Goal: Task Accomplishment & Management: Manage account settings

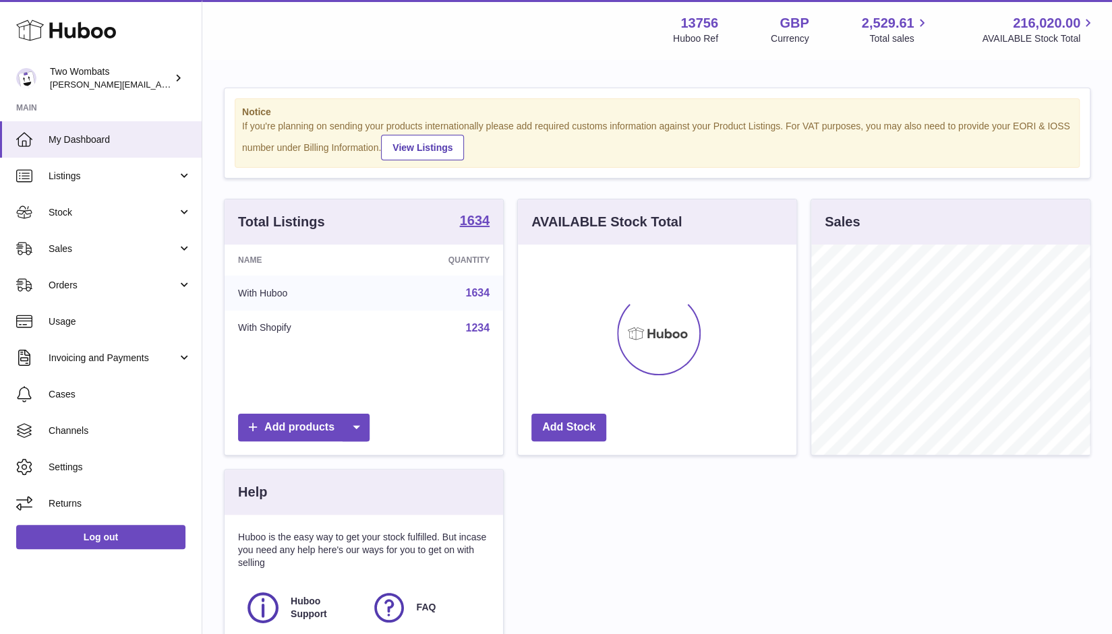
scroll to position [210, 279]
click at [183, 204] on link "Stock" at bounding box center [101, 212] width 202 height 36
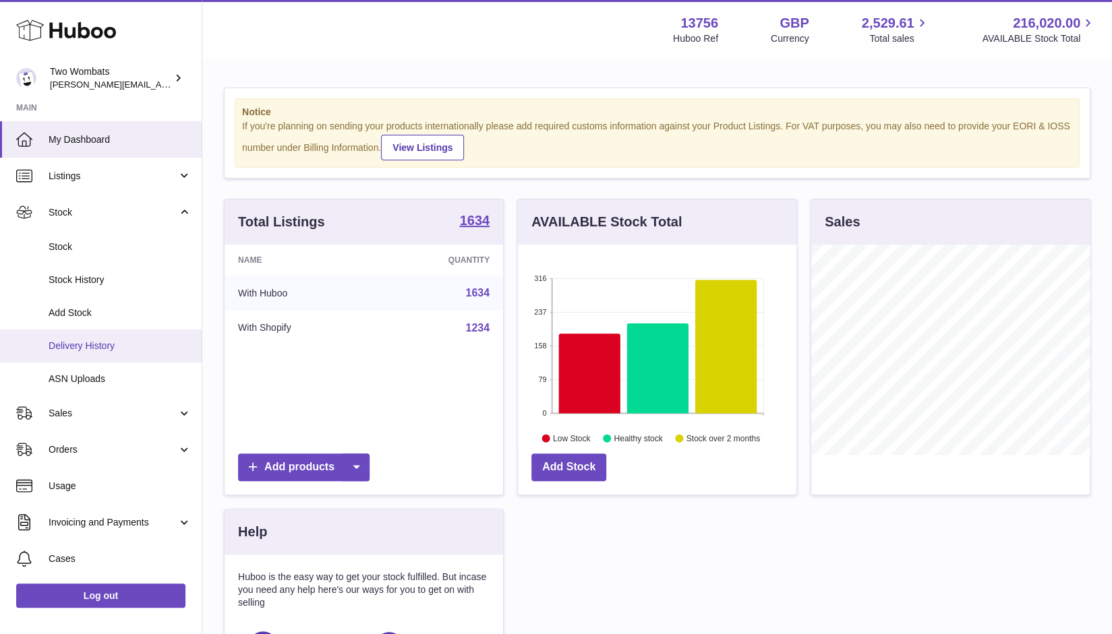
click at [98, 351] on span "Delivery History" at bounding box center [120, 346] width 143 height 13
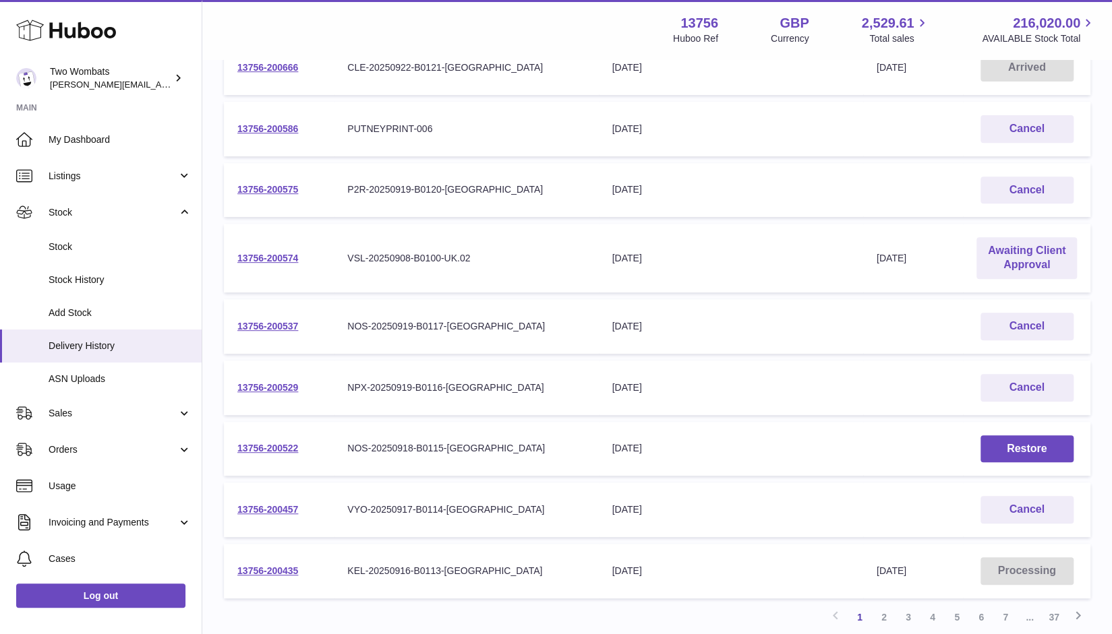
scroll to position [295, 0]
click at [1021, 259] on link "Awaiting Client Approval" at bounding box center [1026, 259] width 100 height 42
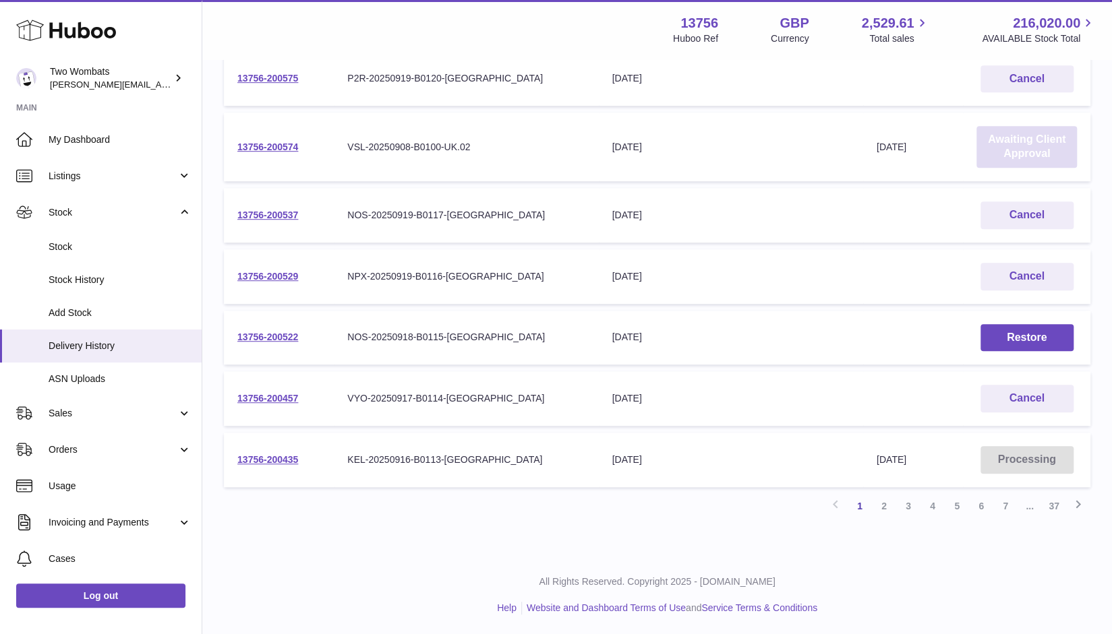
click at [1039, 152] on link "Awaiting Client Approval" at bounding box center [1026, 147] width 100 height 42
click at [886, 504] on link "2" at bounding box center [884, 506] width 24 height 24
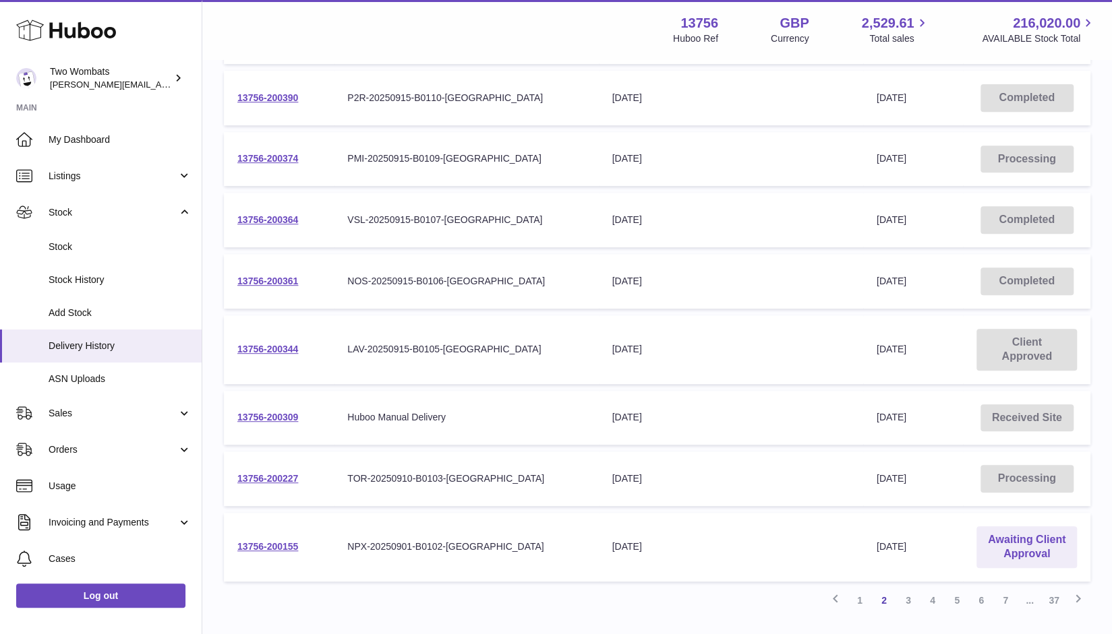
scroll to position [331, 0]
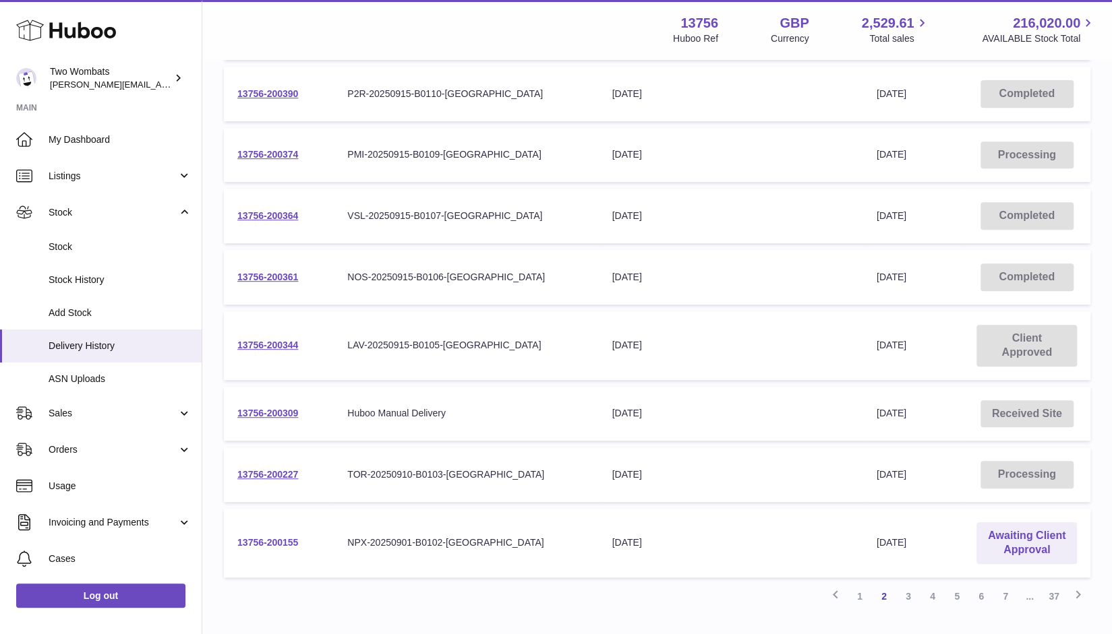
click at [278, 547] on link "13756-200155" at bounding box center [267, 542] width 61 height 11
click at [1036, 347] on td "Client Approved" at bounding box center [1026, 345] width 127 height 69
click at [267, 344] on link "13756-200344" at bounding box center [267, 345] width 61 height 11
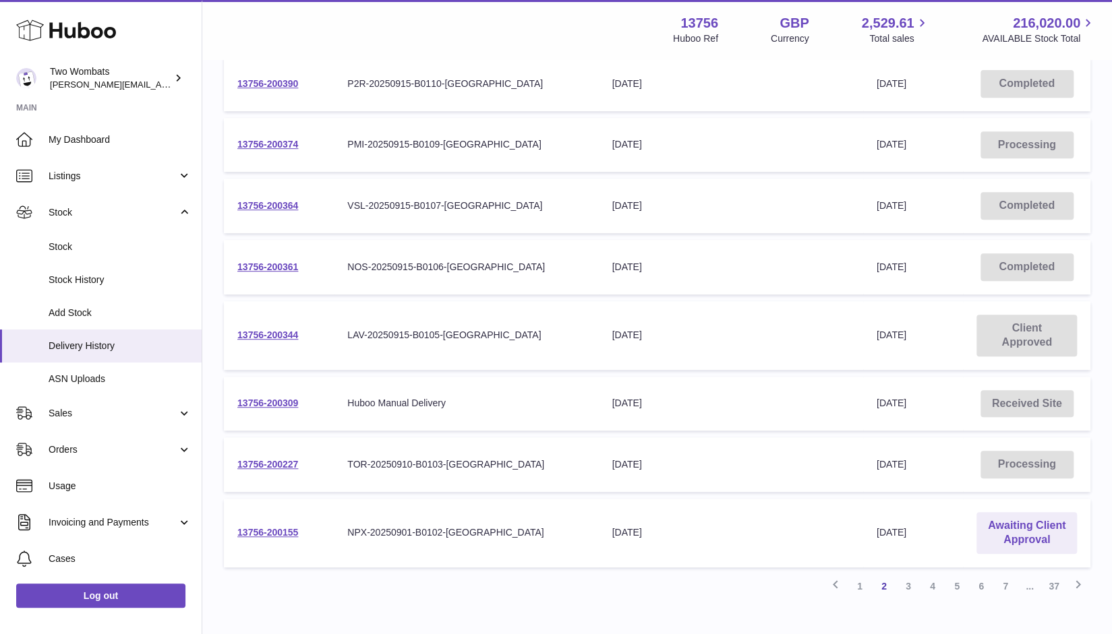
scroll to position [344, 0]
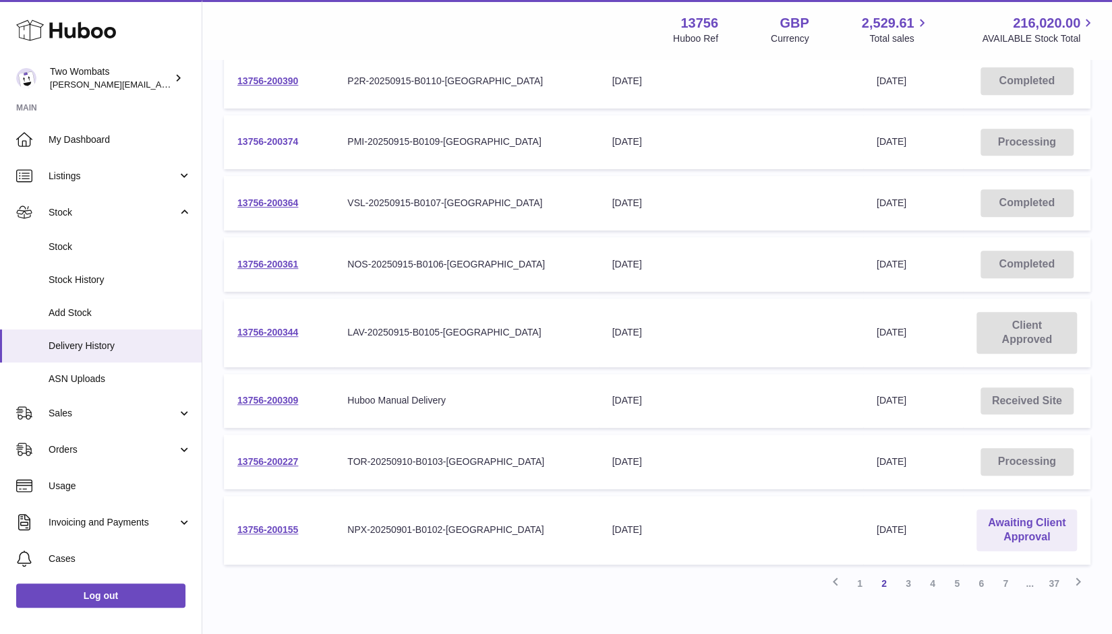
click at [249, 144] on link "13756-200374" at bounding box center [267, 141] width 61 height 11
click at [864, 580] on link "1" at bounding box center [859, 584] width 24 height 24
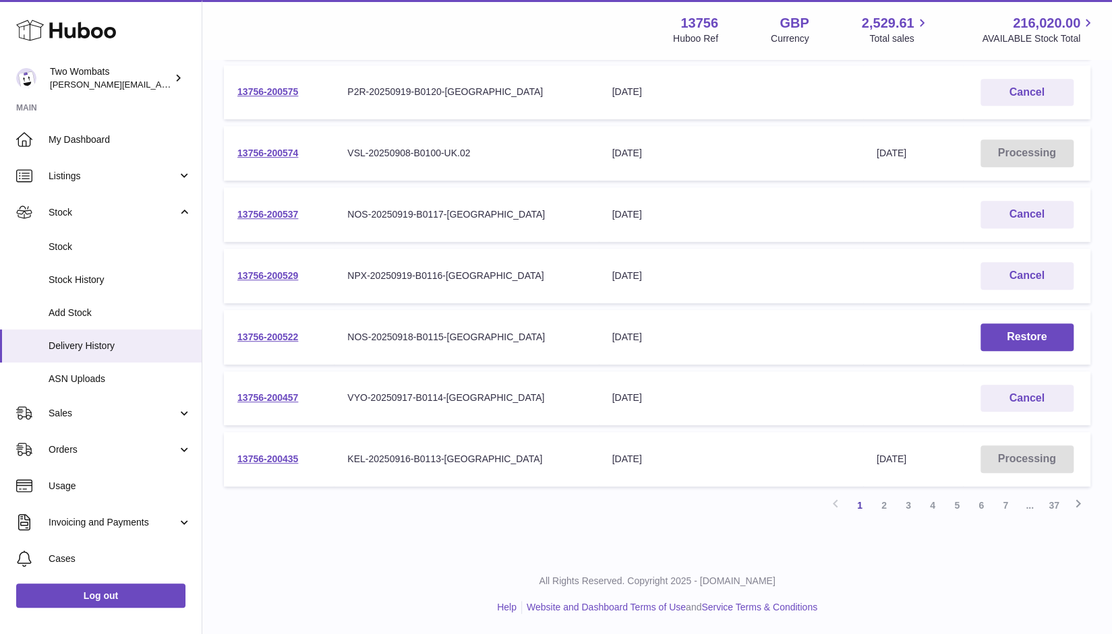
scroll to position [393, 0]
click at [272, 455] on link "13756-200435" at bounding box center [267, 459] width 61 height 11
click at [262, 208] on td "13756-200537" at bounding box center [279, 215] width 110 height 55
click at [276, 214] on link "13756-200537" at bounding box center [267, 215] width 61 height 11
click at [886, 509] on link "2" at bounding box center [884, 506] width 24 height 24
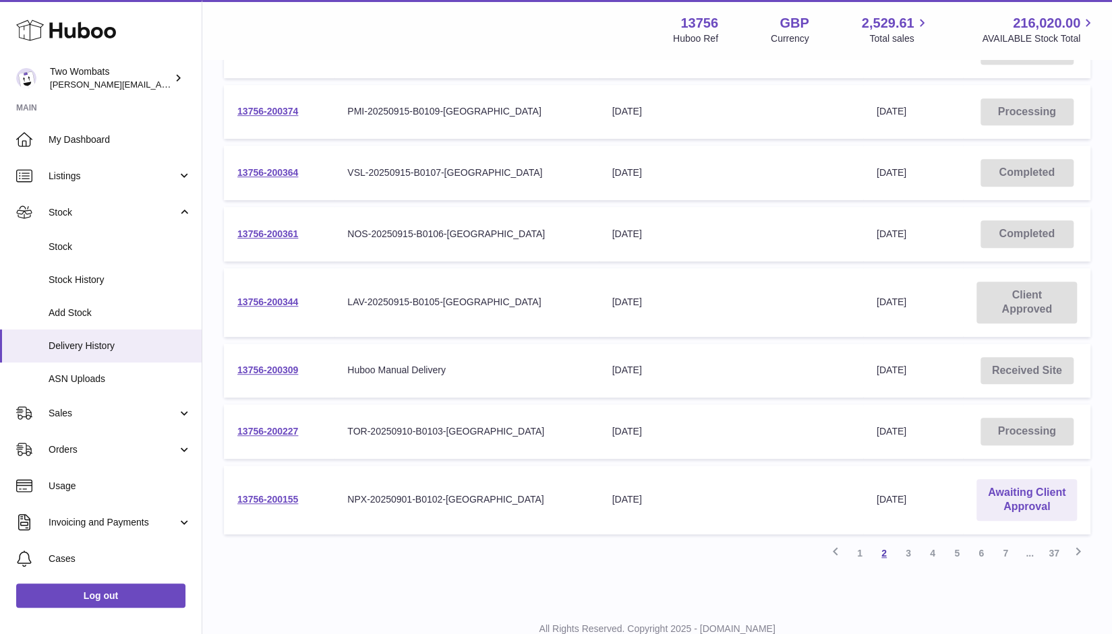
scroll to position [373, 0]
click at [282, 504] on link "13756-200155" at bounding box center [267, 500] width 61 height 11
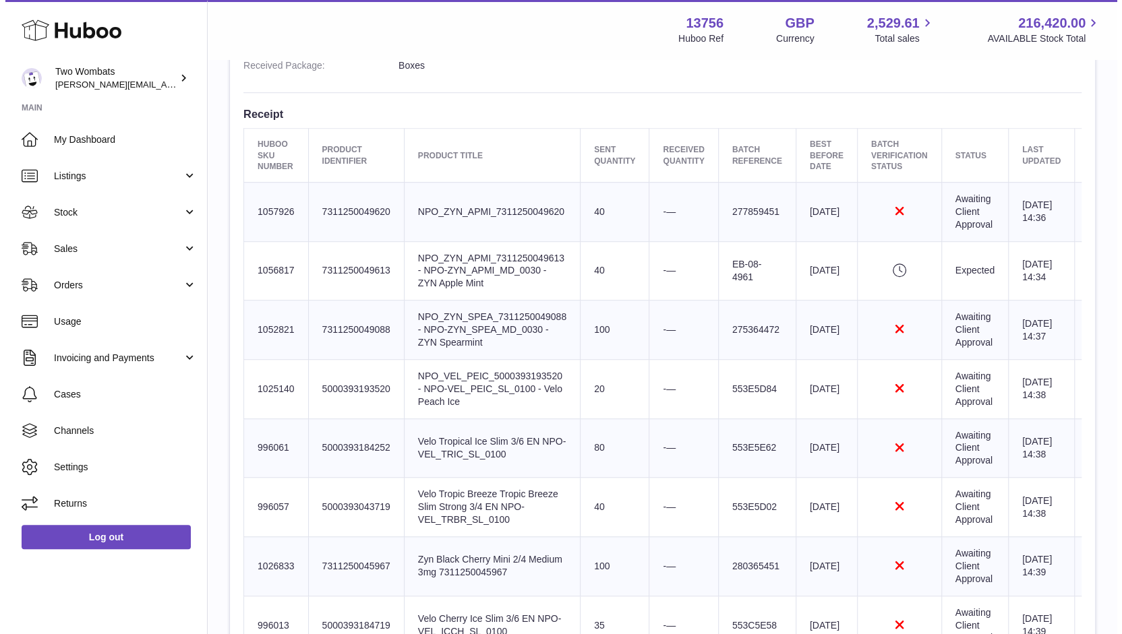
scroll to position [0, 82]
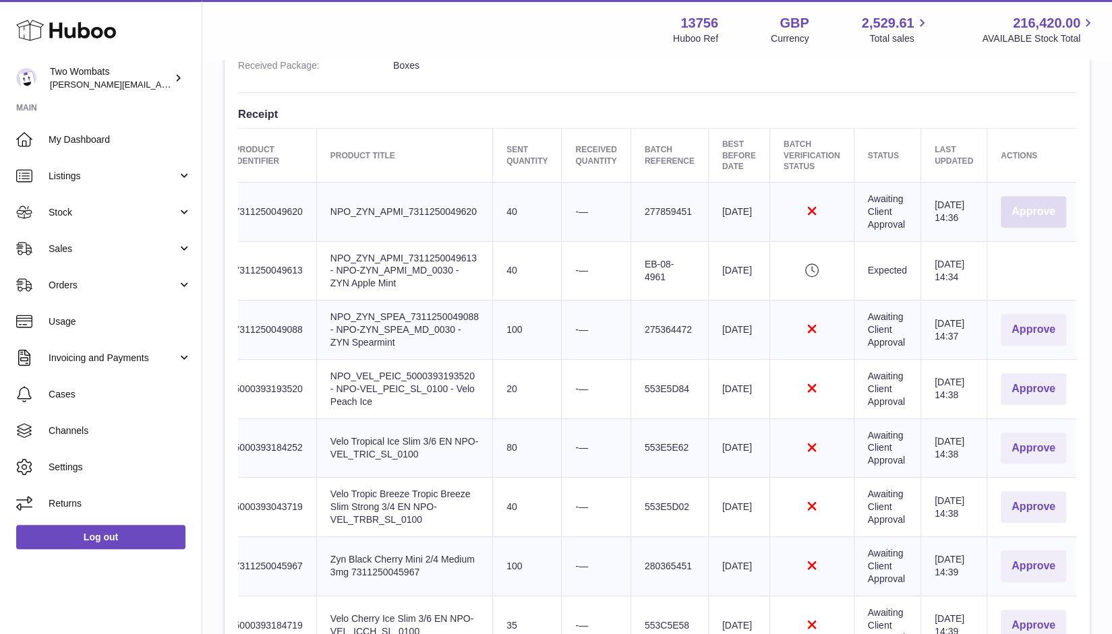
click at [1033, 208] on button "Approve" at bounding box center [1032, 212] width 65 height 32
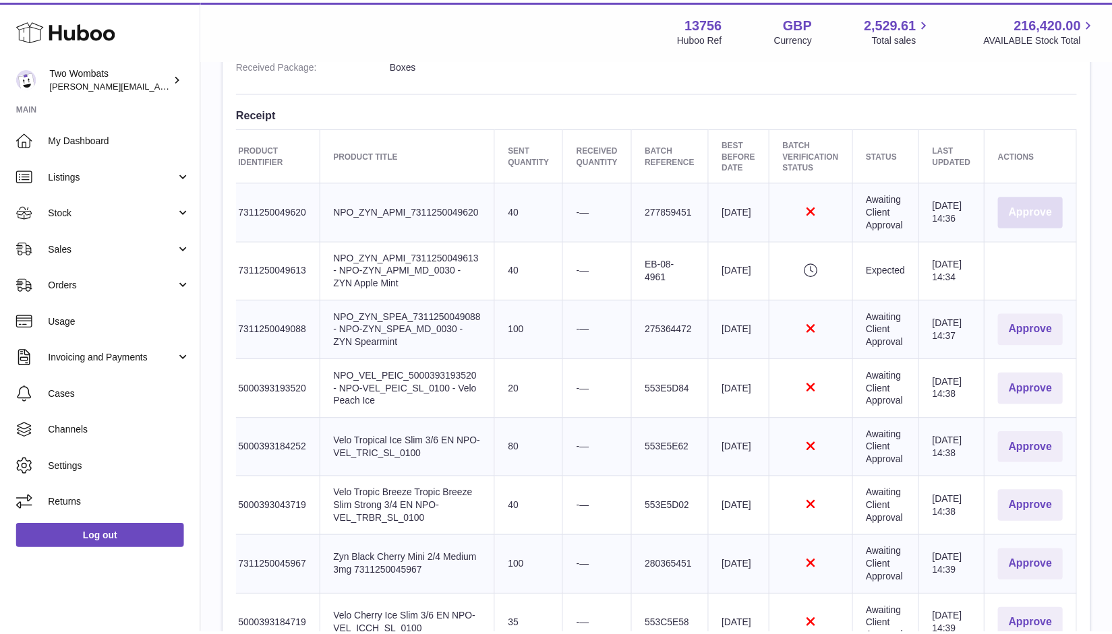
scroll to position [0, 72]
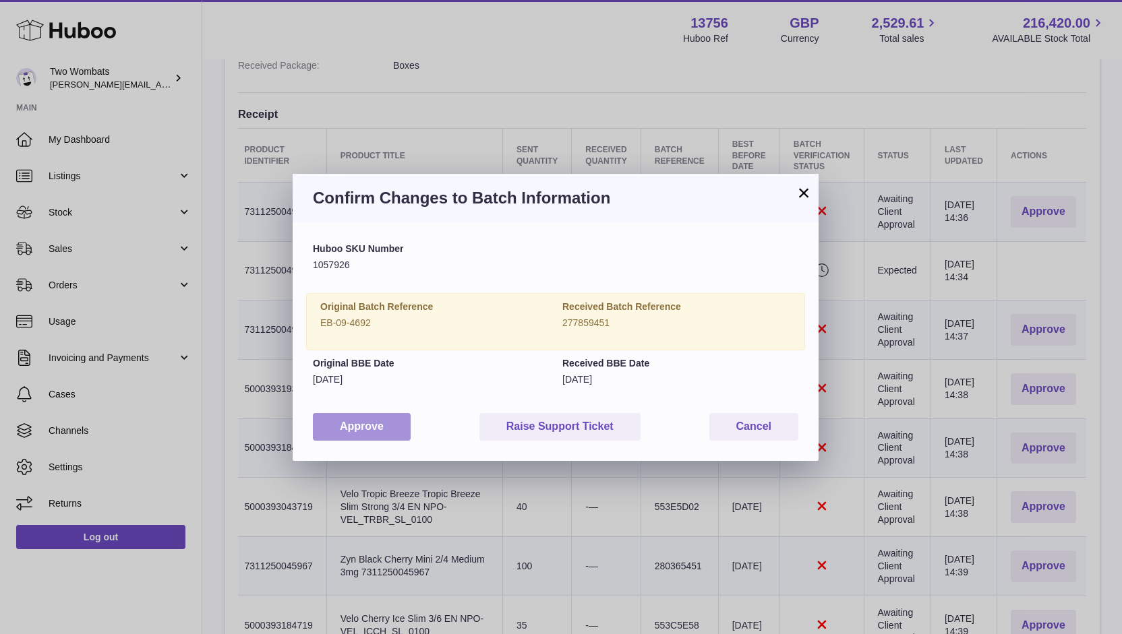
click at [368, 420] on button "Approve" at bounding box center [362, 427] width 98 height 28
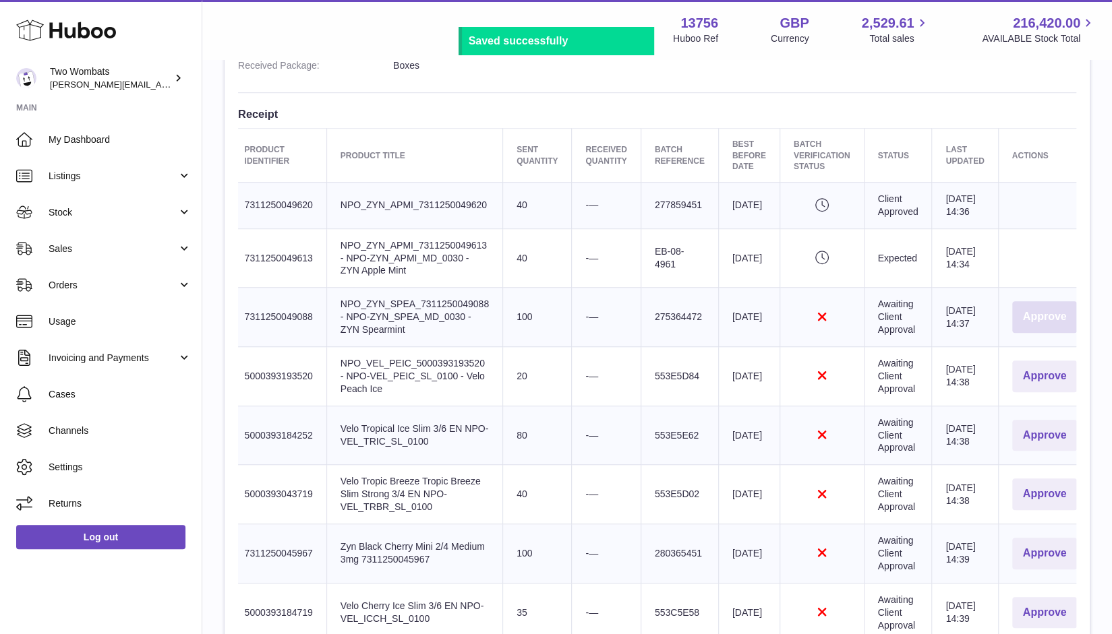
click at [1029, 333] on button "Approve" at bounding box center [1044, 317] width 65 height 32
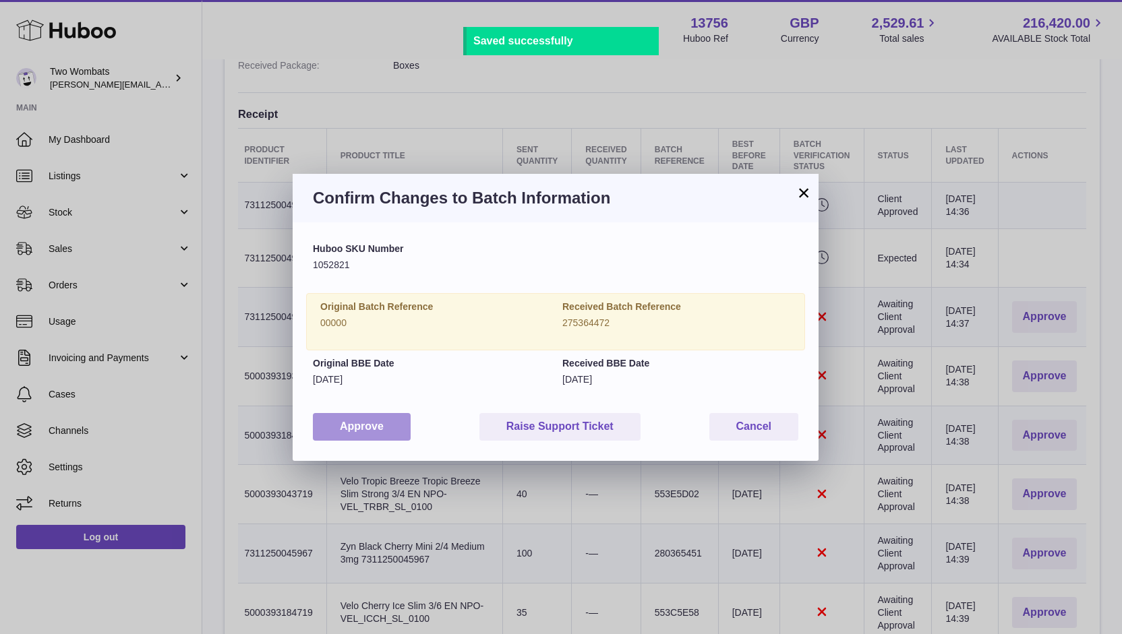
click at [363, 425] on button "Approve" at bounding box center [362, 427] width 98 height 28
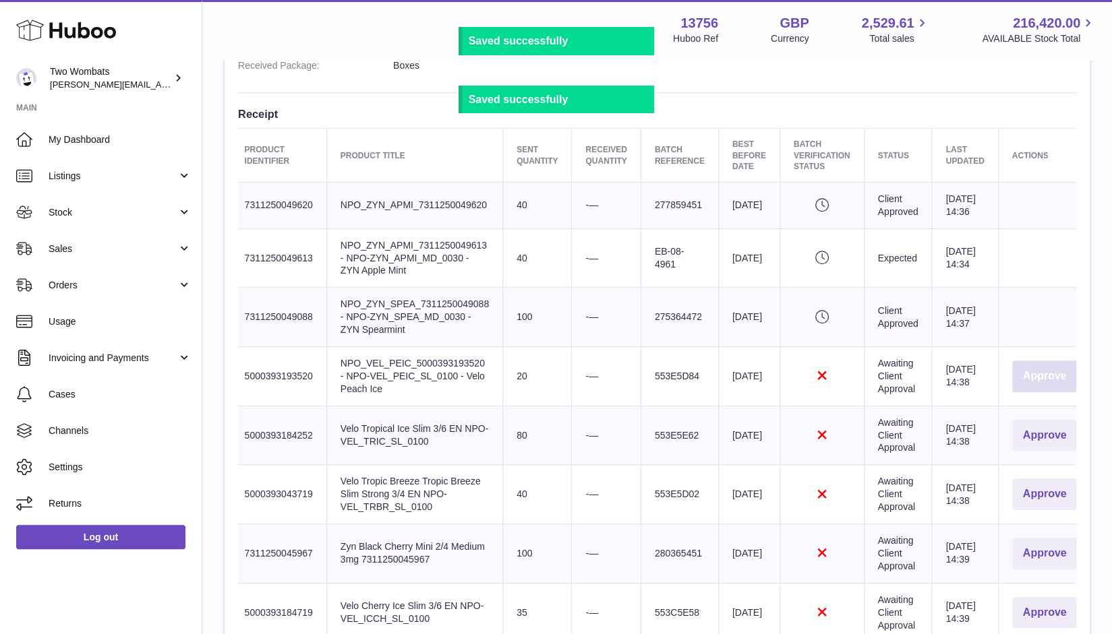
click at [1042, 384] on button "Approve" at bounding box center [1044, 377] width 65 height 32
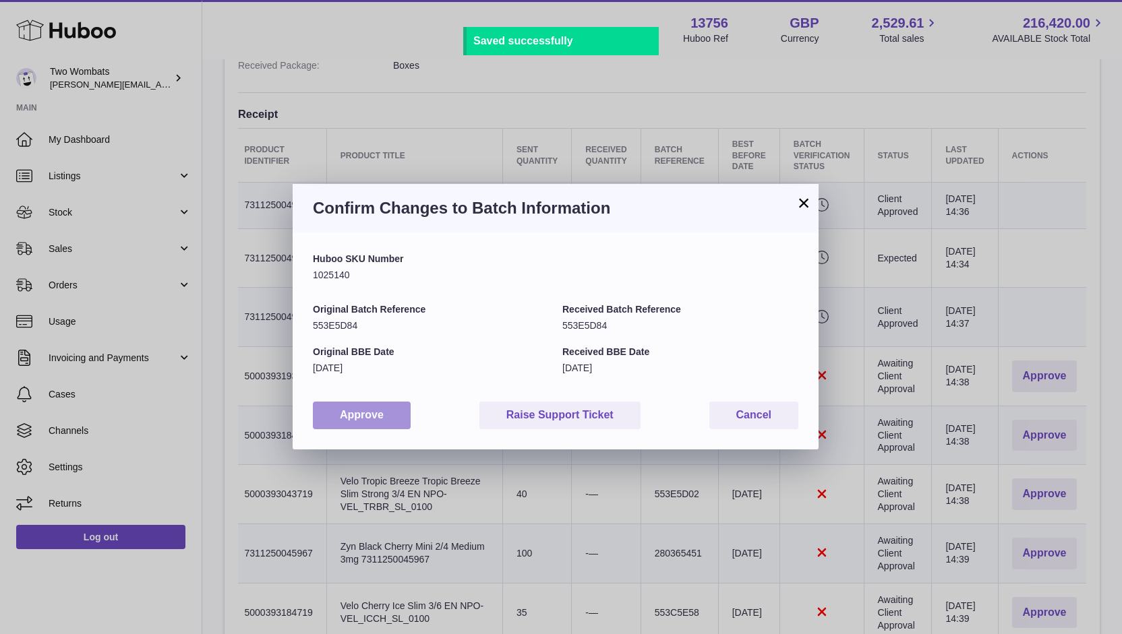
click at [371, 418] on button "Approve" at bounding box center [362, 416] width 98 height 28
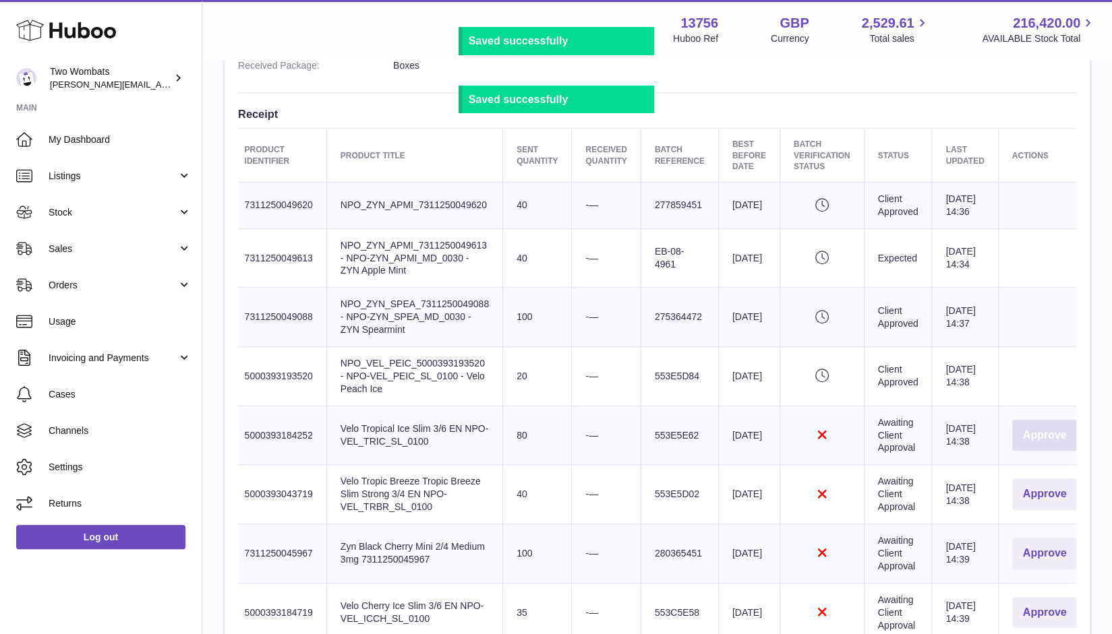
click at [1052, 444] on button "Approve" at bounding box center [1044, 436] width 65 height 32
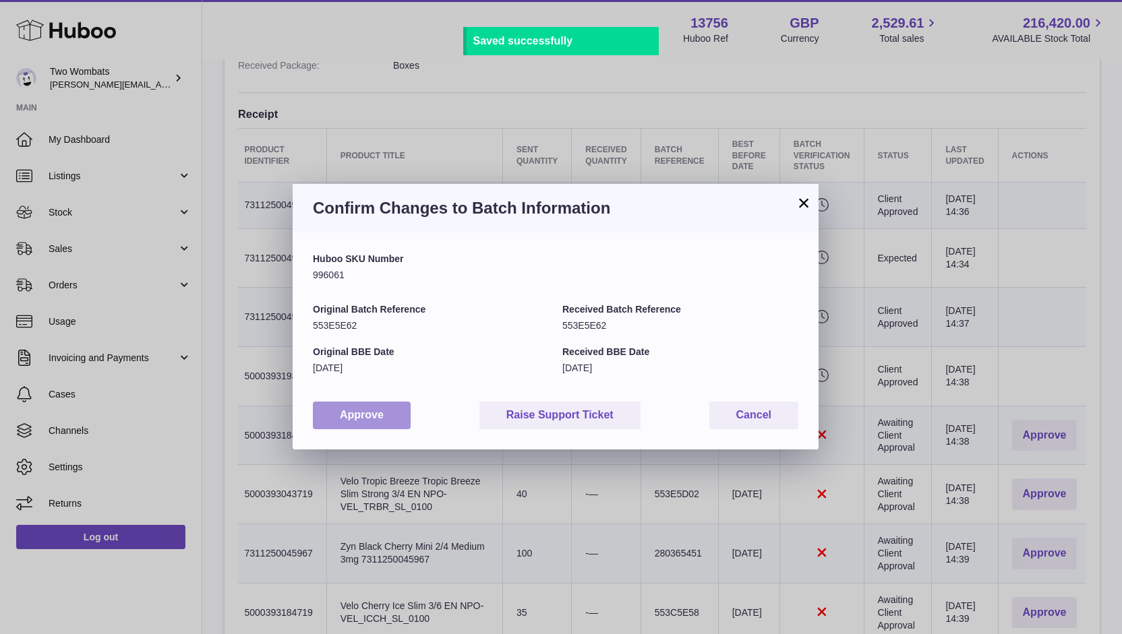
click at [323, 415] on button "Approve" at bounding box center [362, 416] width 98 height 28
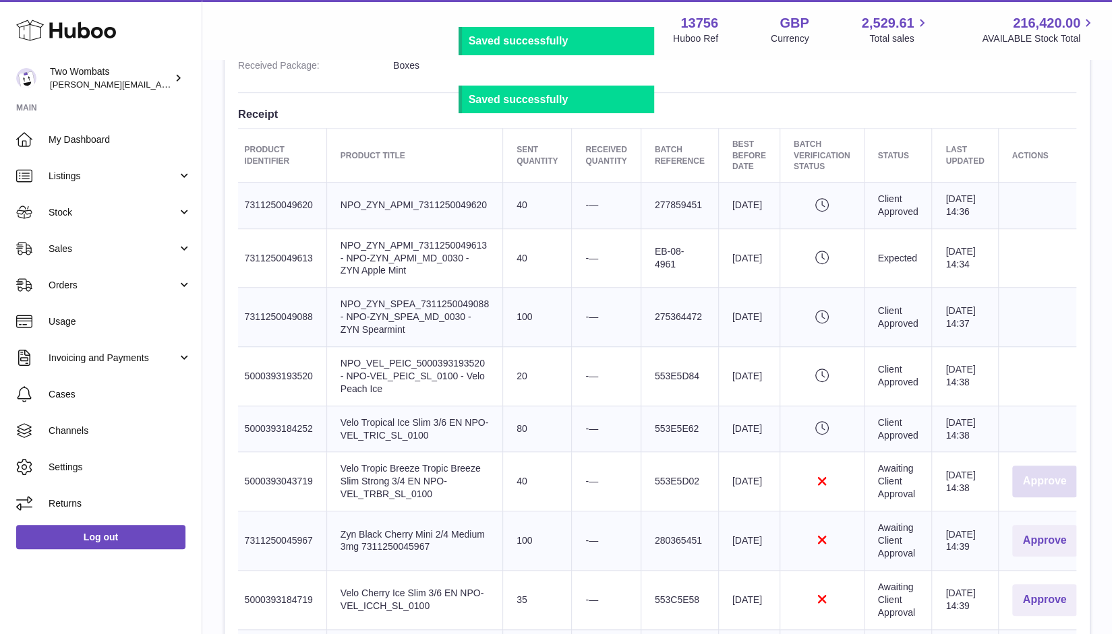
click at [1054, 491] on button "Approve" at bounding box center [1044, 482] width 65 height 32
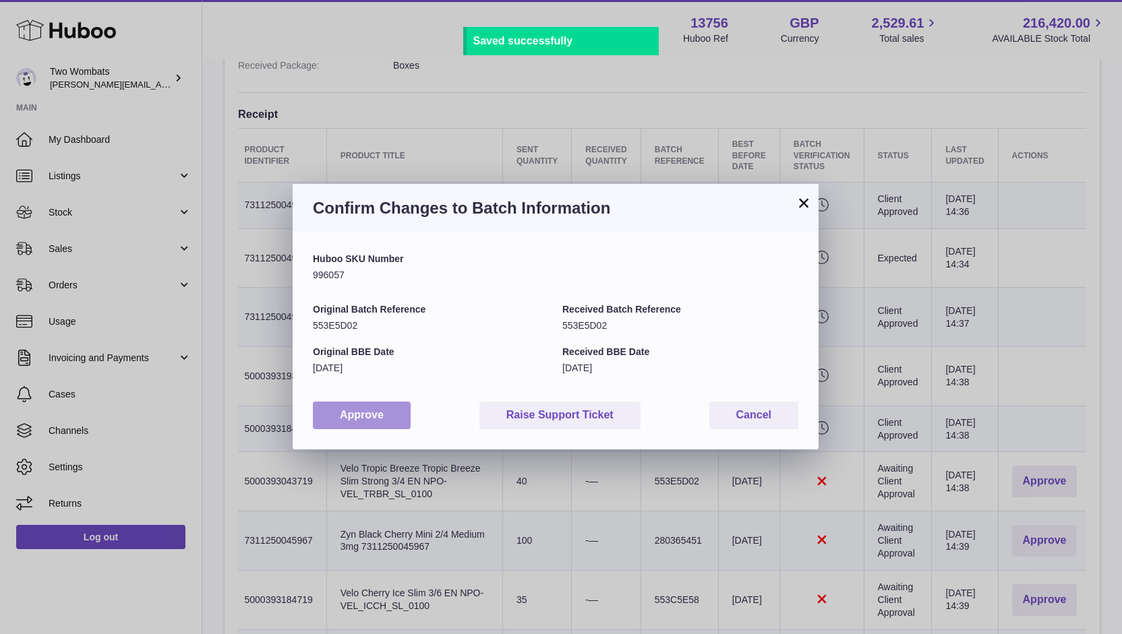
click at [334, 406] on button "Approve" at bounding box center [362, 416] width 98 height 28
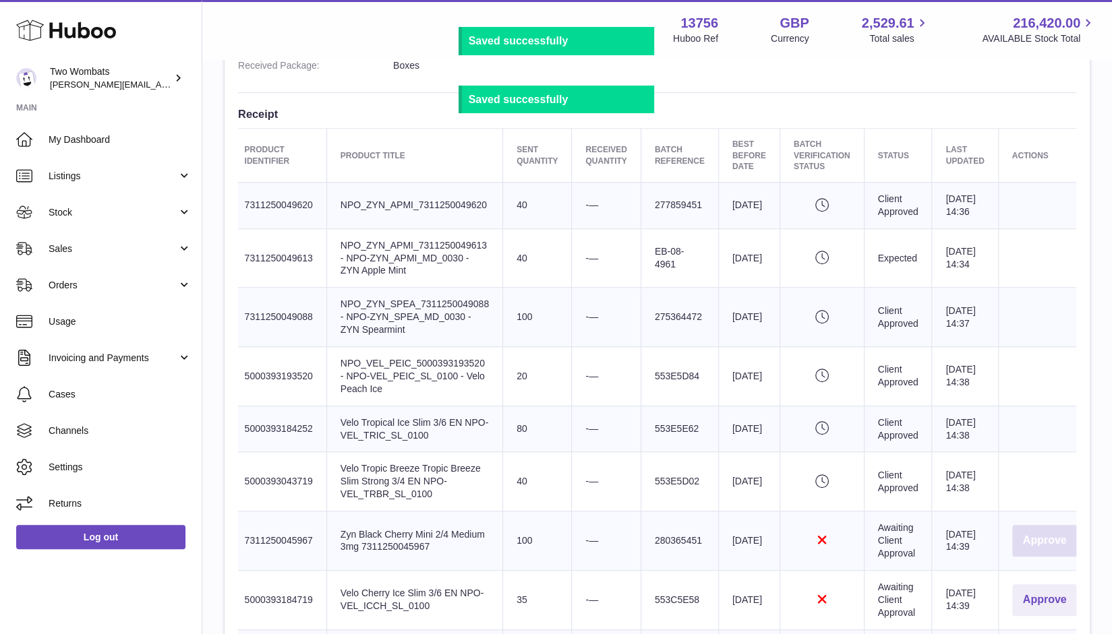
click at [1037, 557] on button "Approve" at bounding box center [1044, 541] width 65 height 32
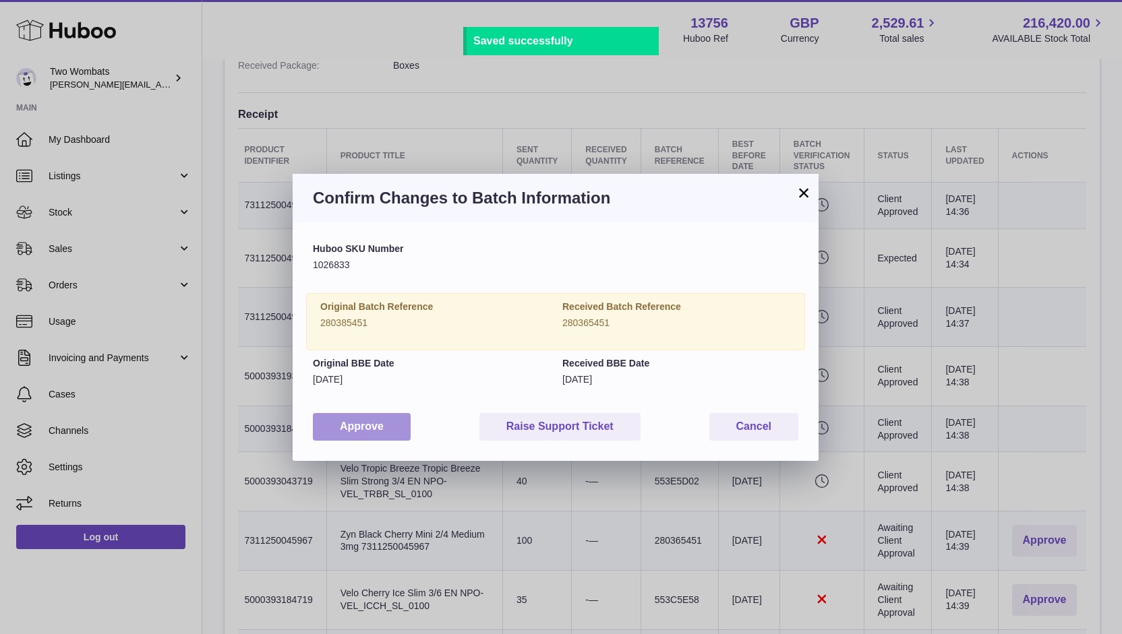
click at [341, 427] on button "Approve" at bounding box center [362, 427] width 98 height 28
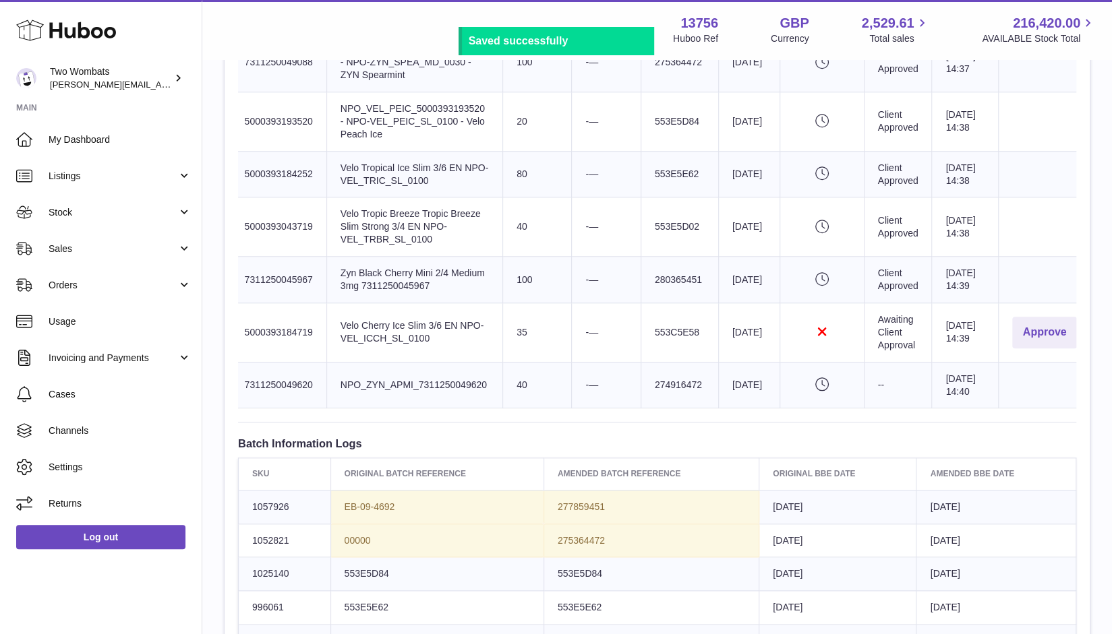
scroll to position [721, 0]
click td "Actions Approve"
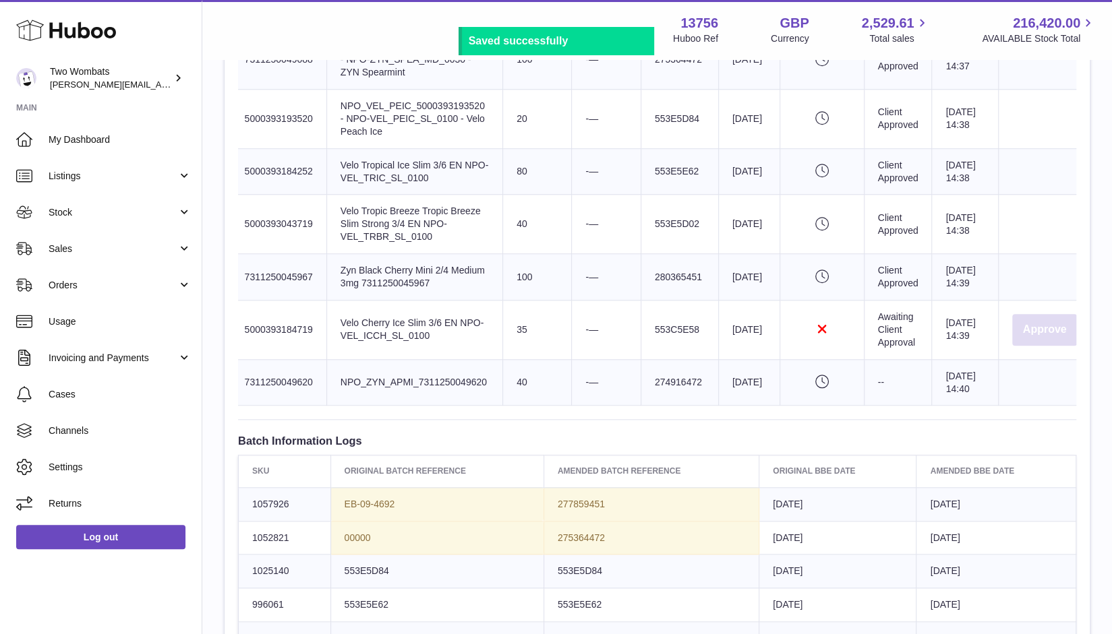
click button "Approve"
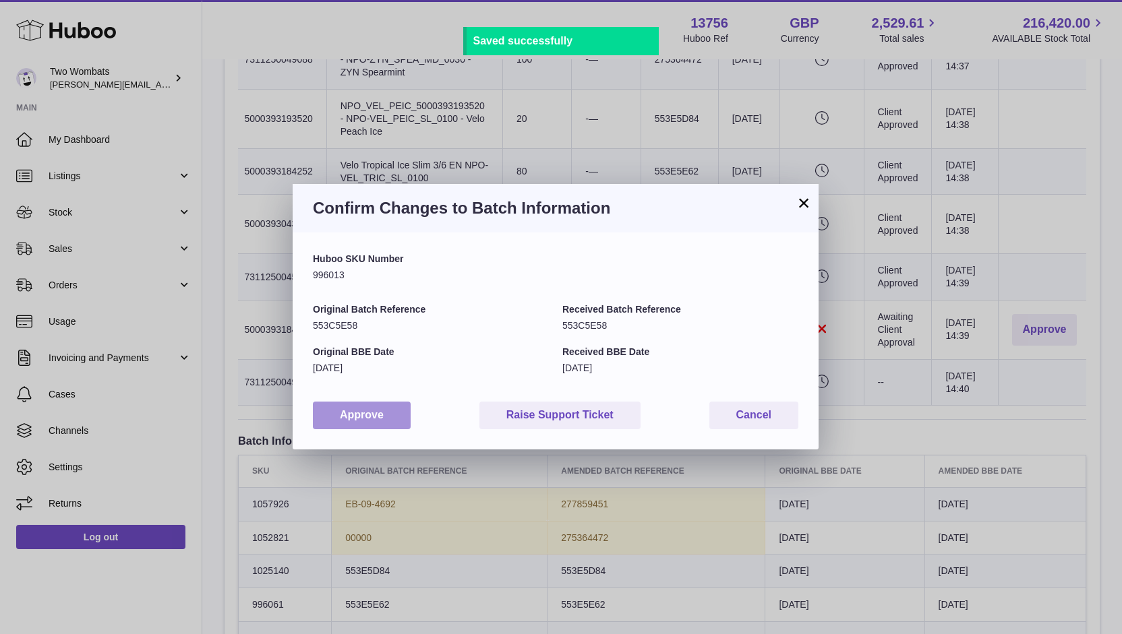
click button "Approve"
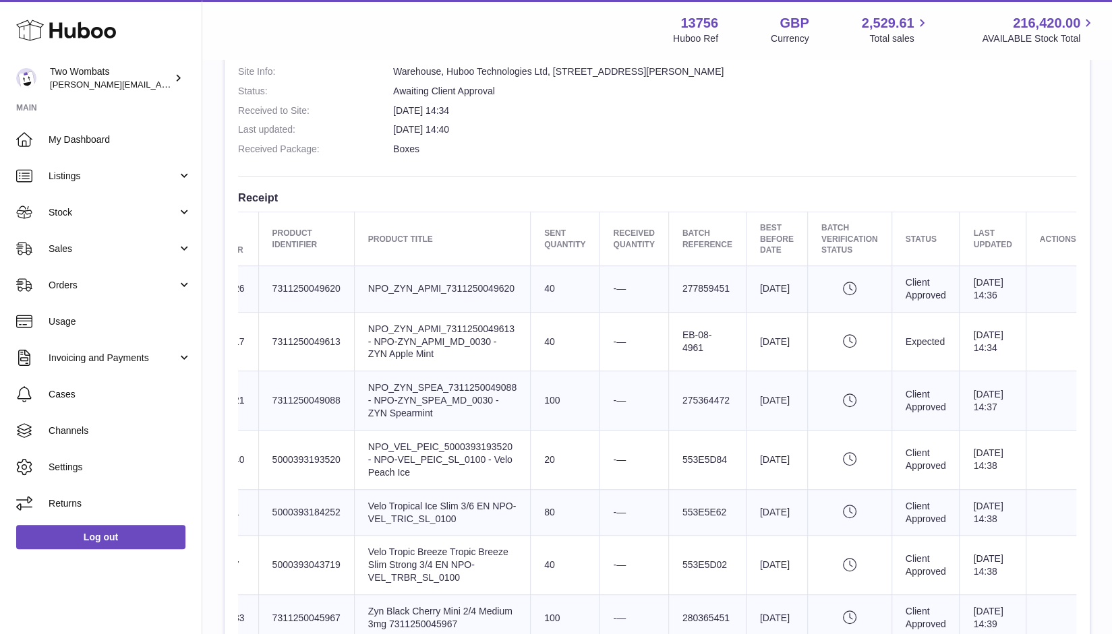
scroll to position [379, 0]
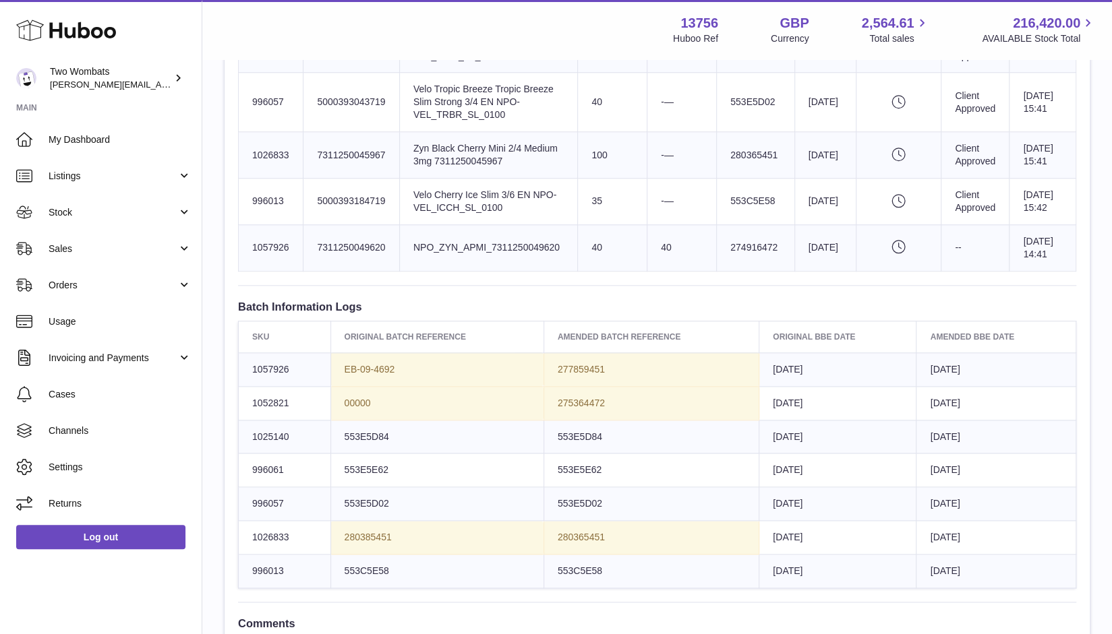
scroll to position [849, 0]
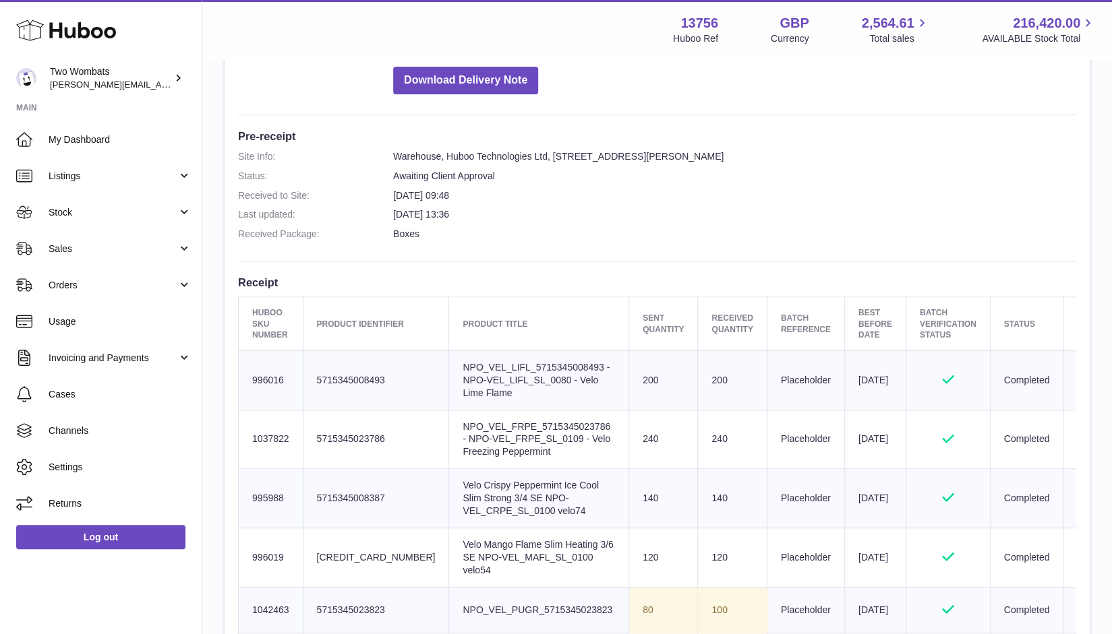
scroll to position [294, 0]
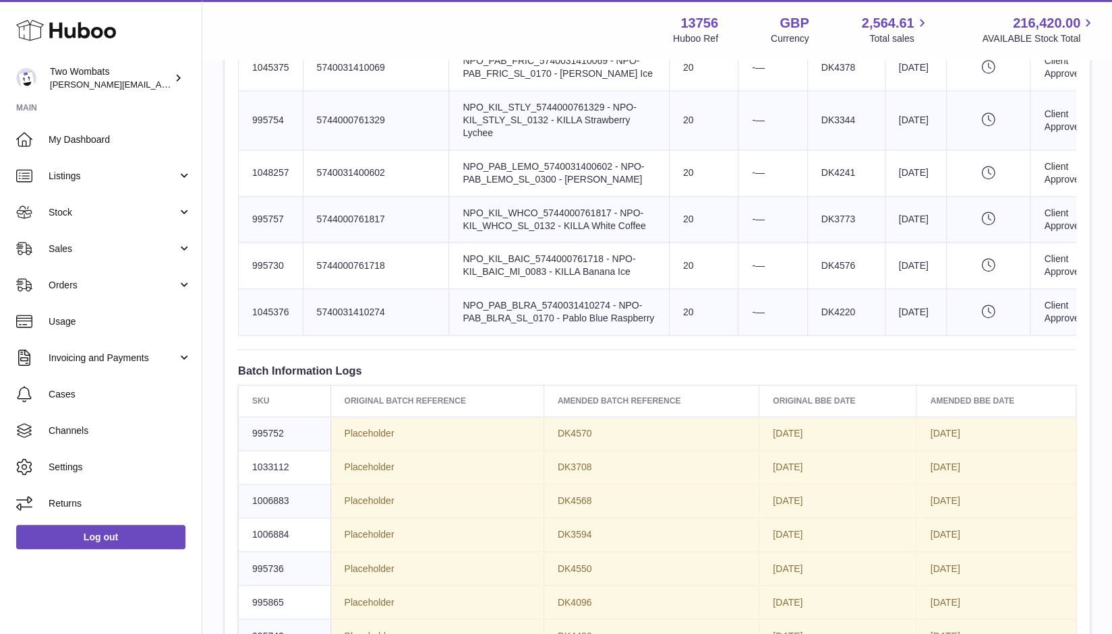
scroll to position [1123, 0]
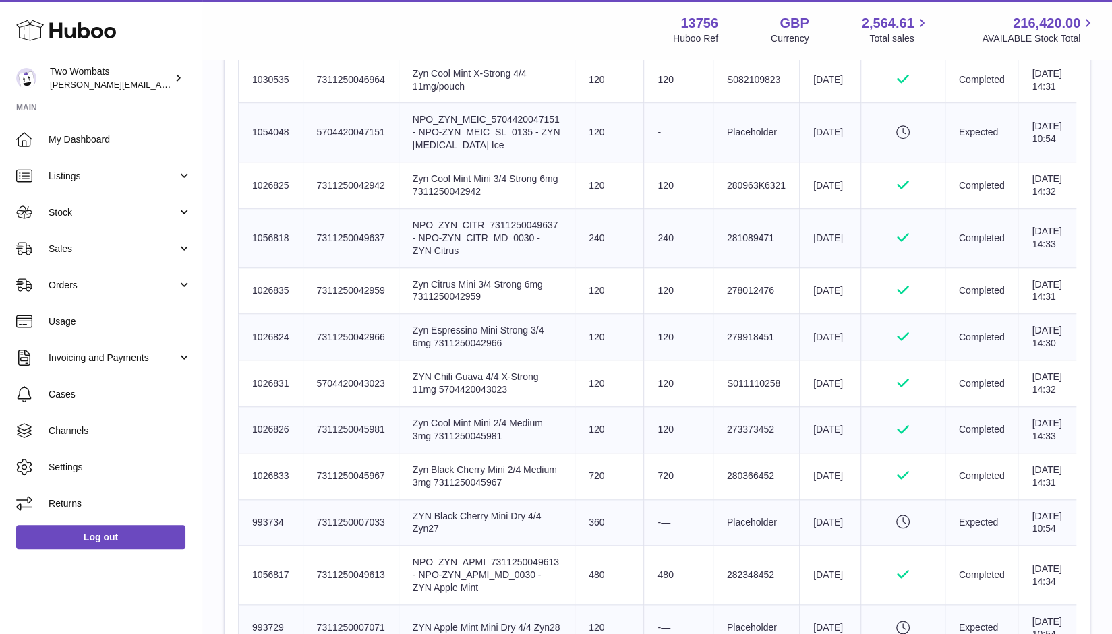
scroll to position [634, 0]
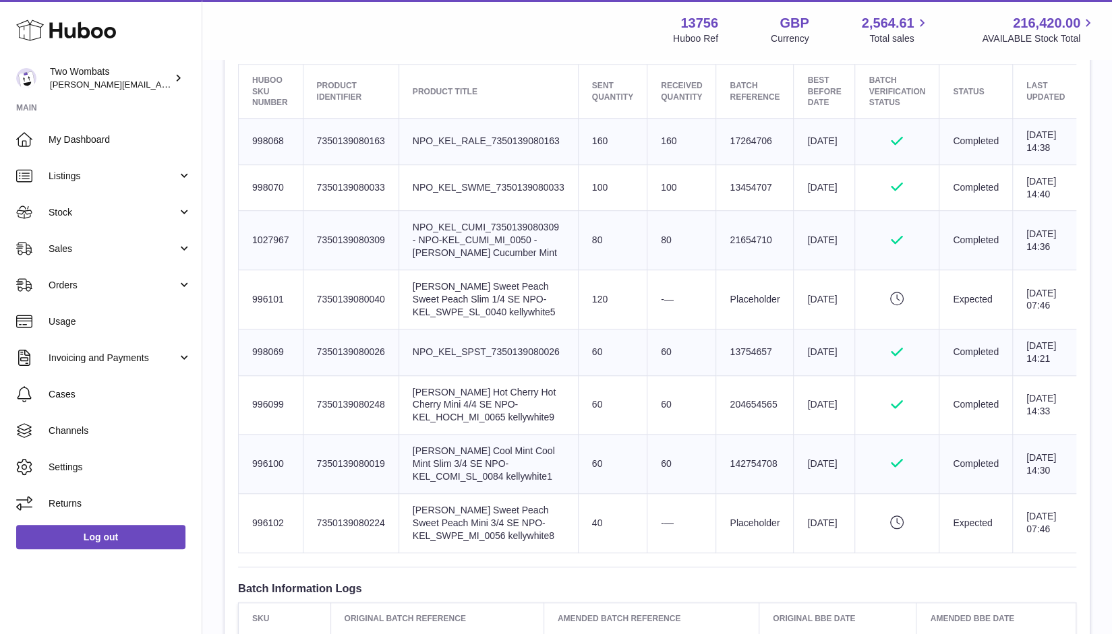
scroll to position [526, 0]
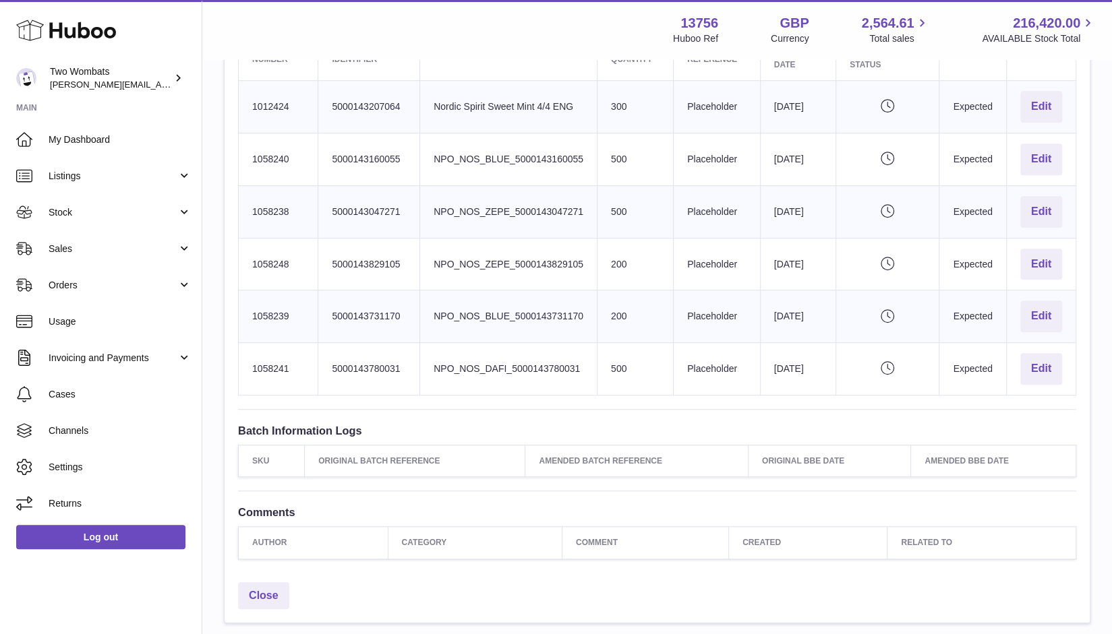
scroll to position [414, 0]
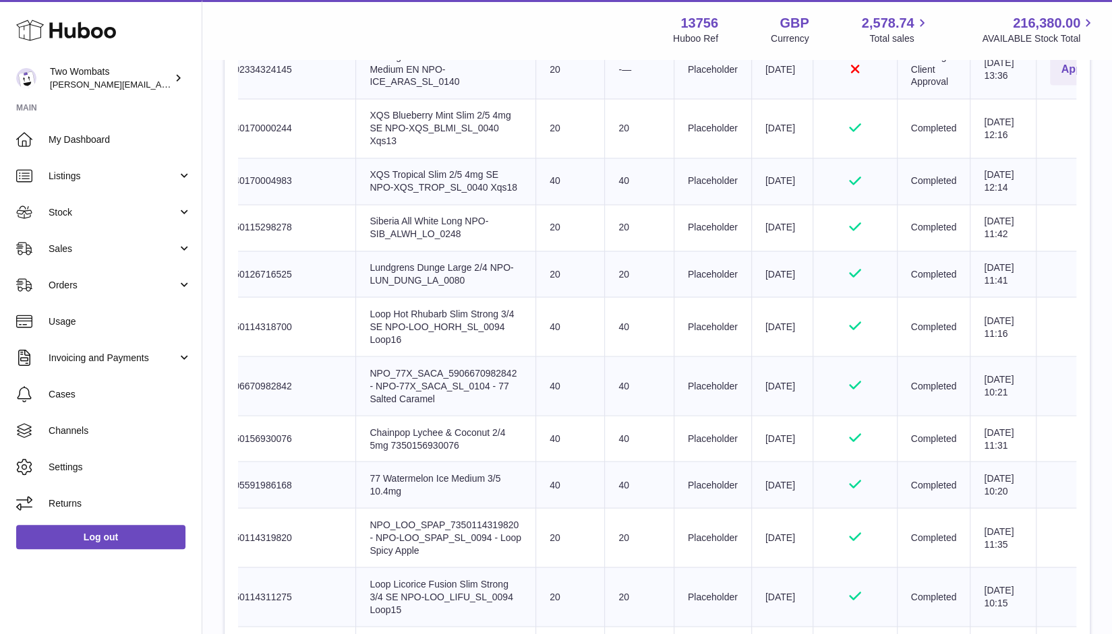
scroll to position [1344, 0]
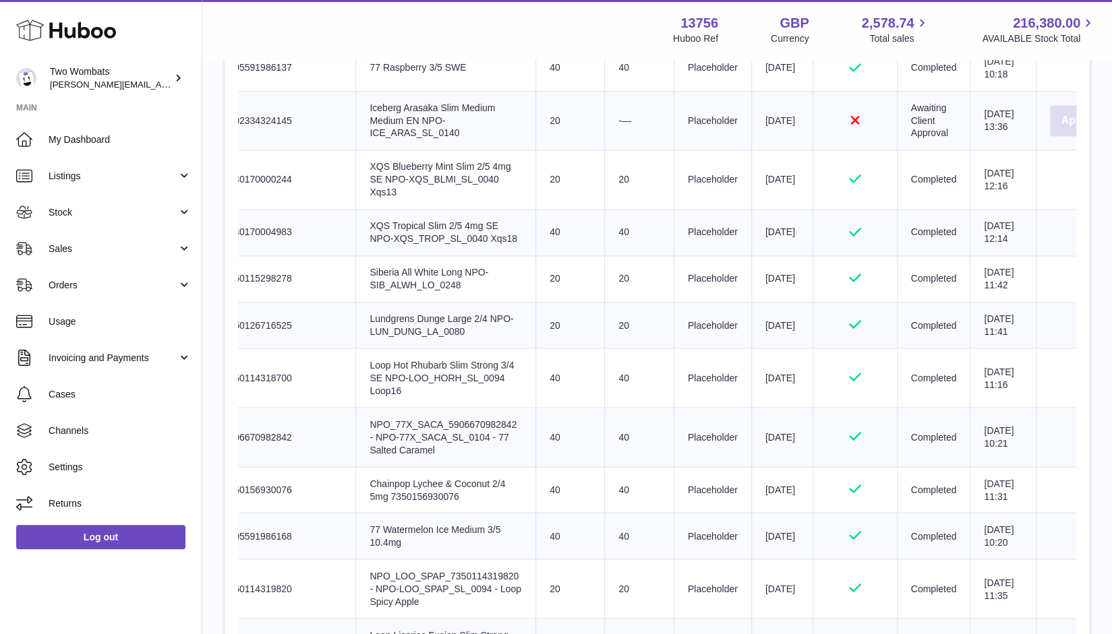
click at [1050, 137] on button "Approve" at bounding box center [1082, 121] width 65 height 32
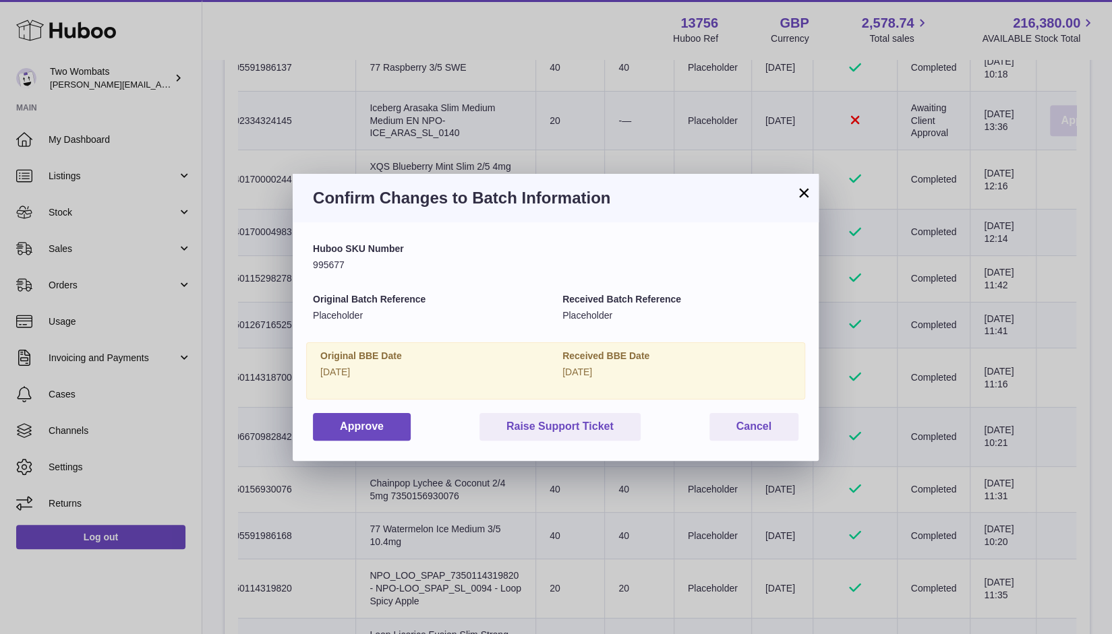
scroll to position [0, 82]
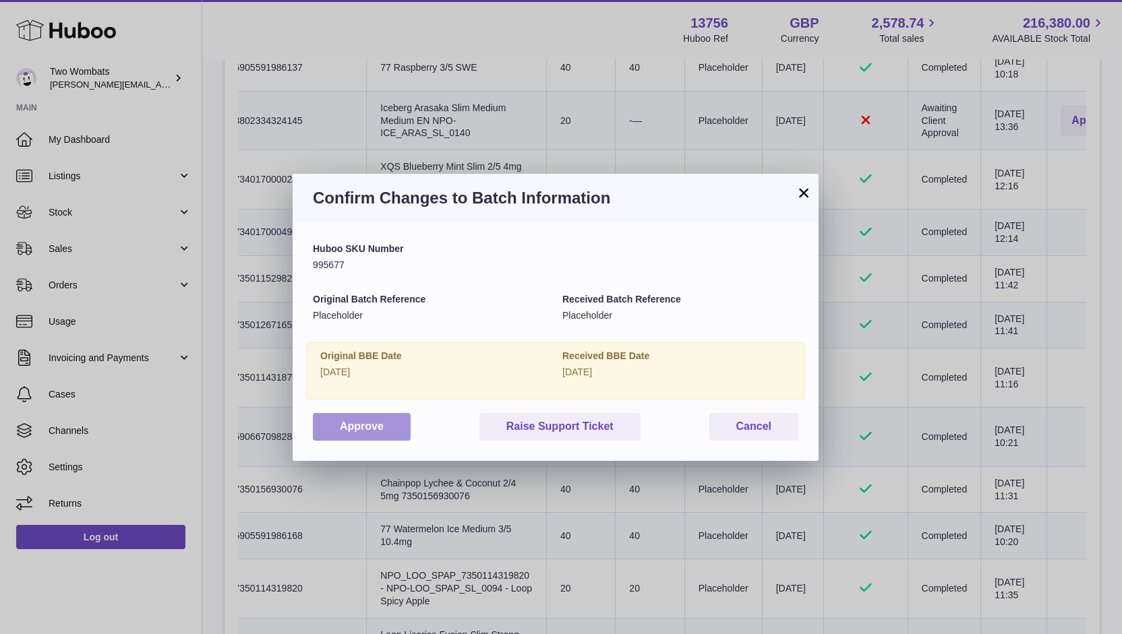
click at [349, 423] on button "Approve" at bounding box center [362, 427] width 98 height 28
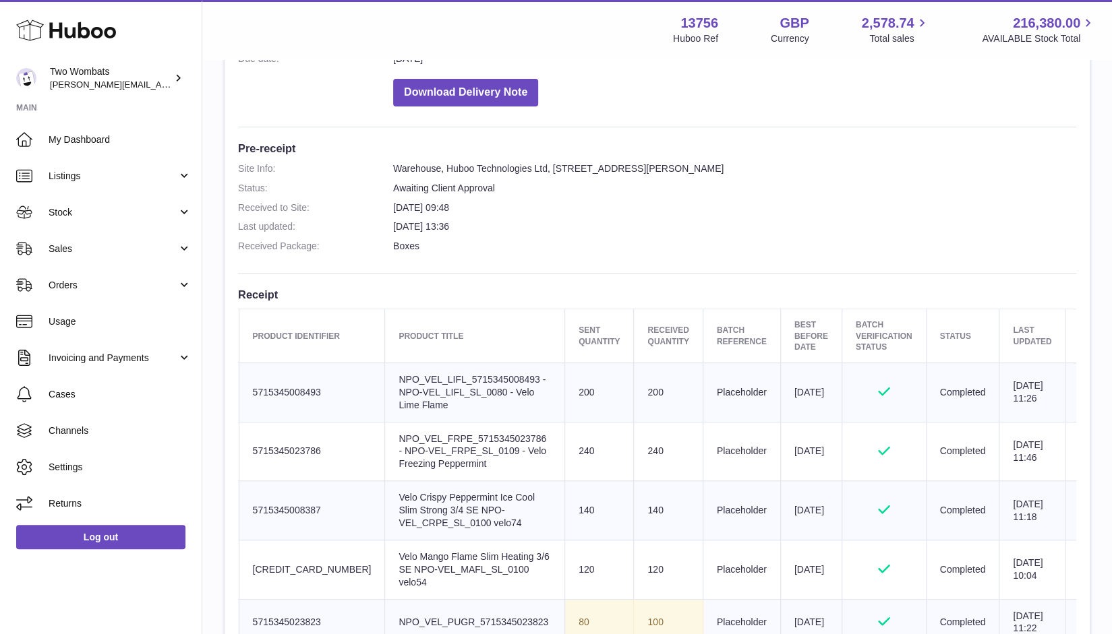
scroll to position [282, 0]
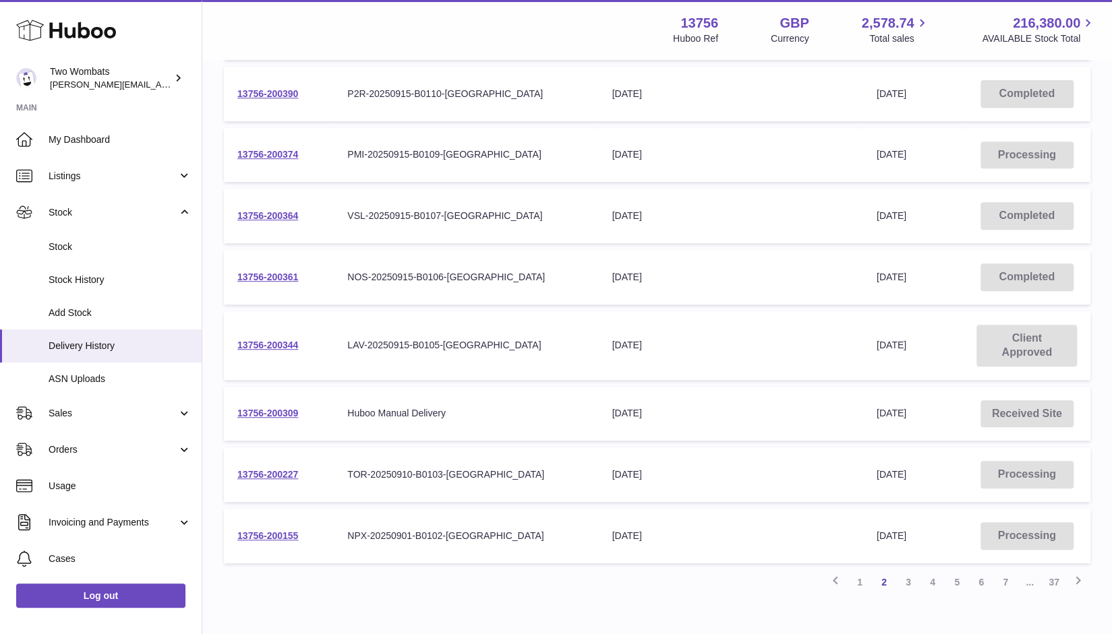
scroll to position [407, 0]
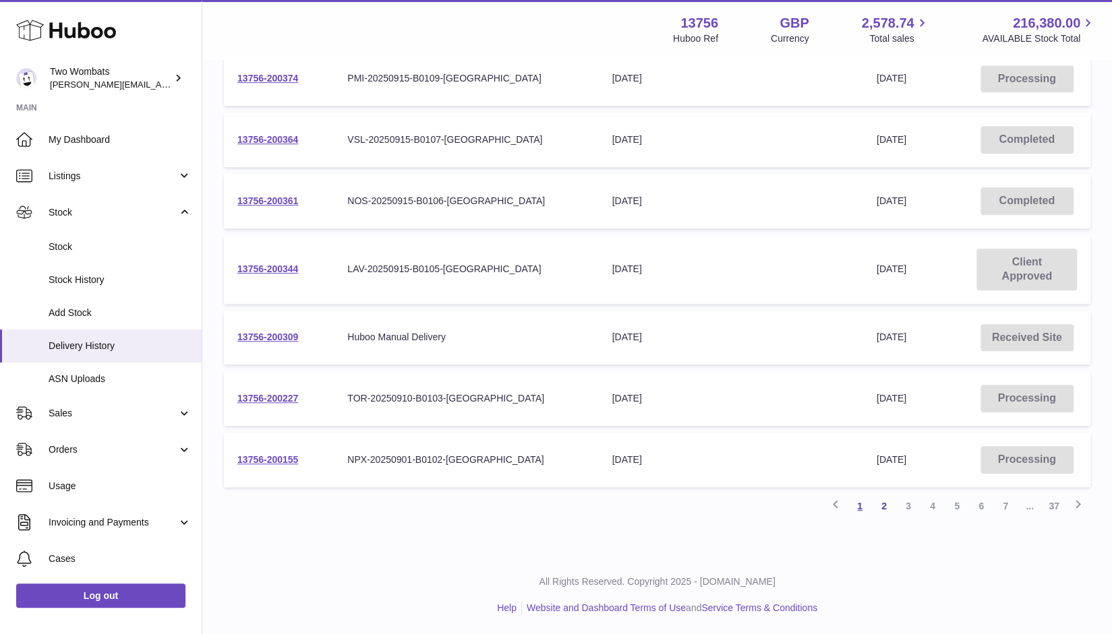
click at [857, 500] on link "1" at bounding box center [859, 506] width 24 height 24
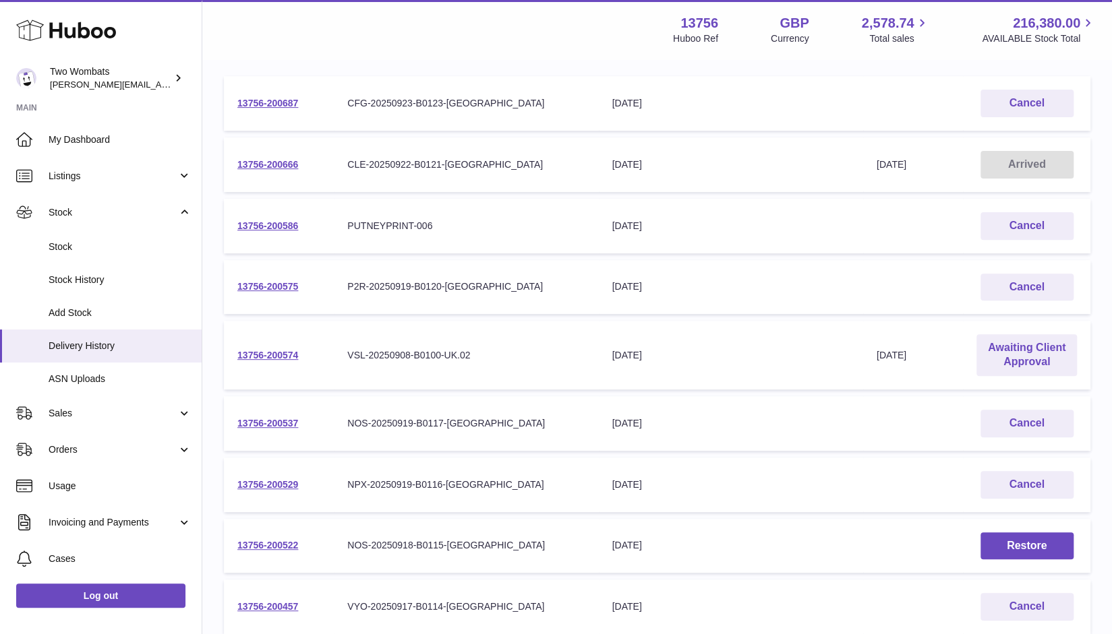
scroll to position [198, 0]
click at [1017, 361] on link "Awaiting Client Approval" at bounding box center [1026, 357] width 100 height 42
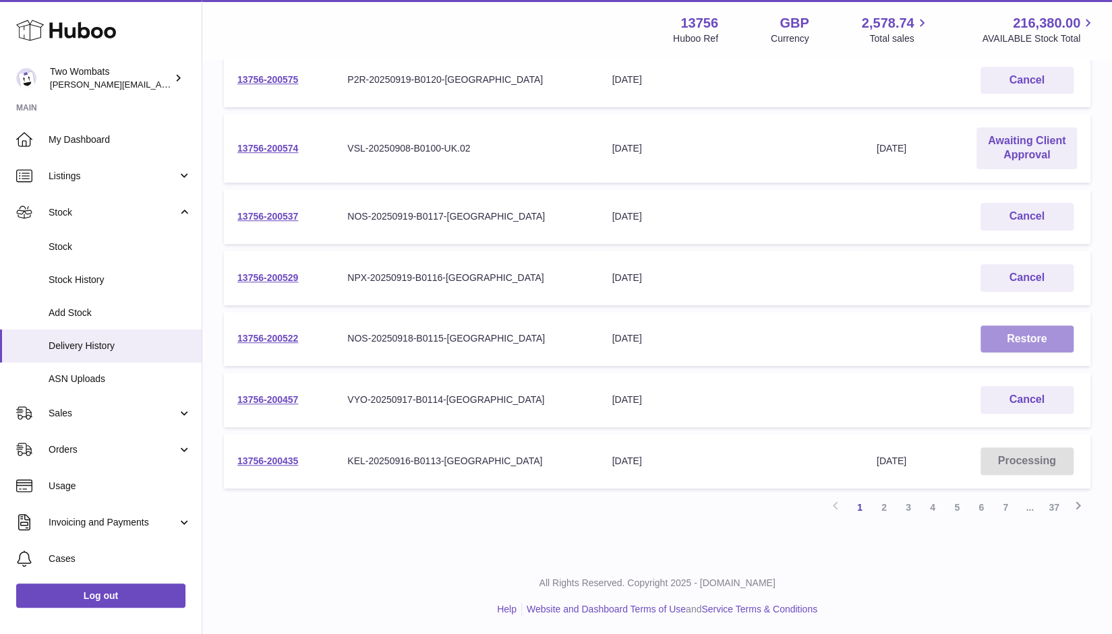
scroll to position [379, 0]
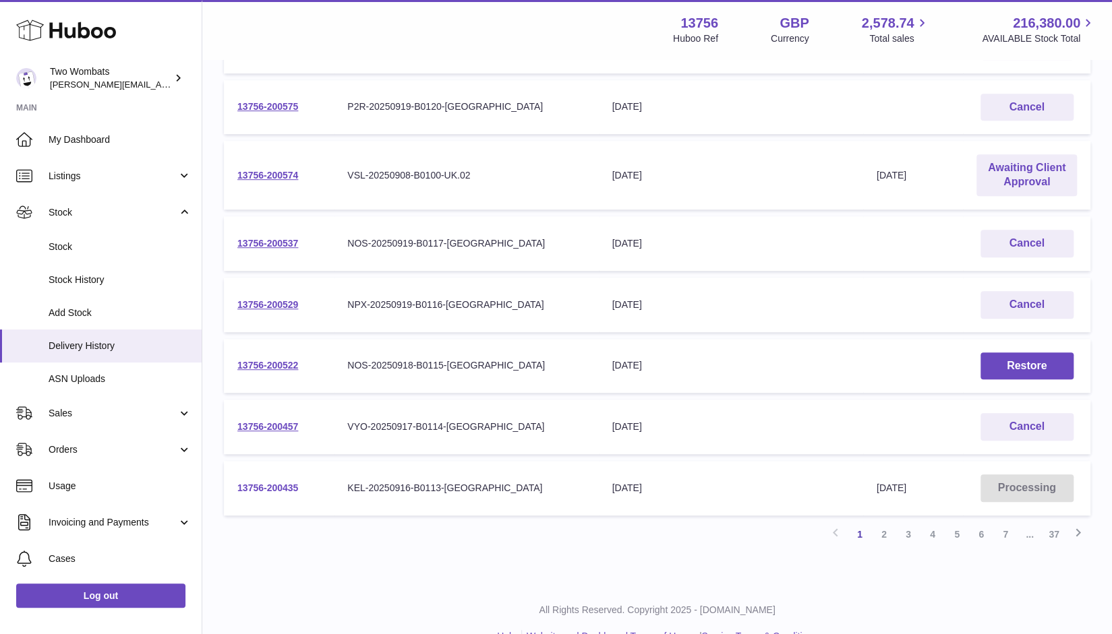
click at [275, 491] on link "13756-200435" at bounding box center [267, 488] width 61 height 11
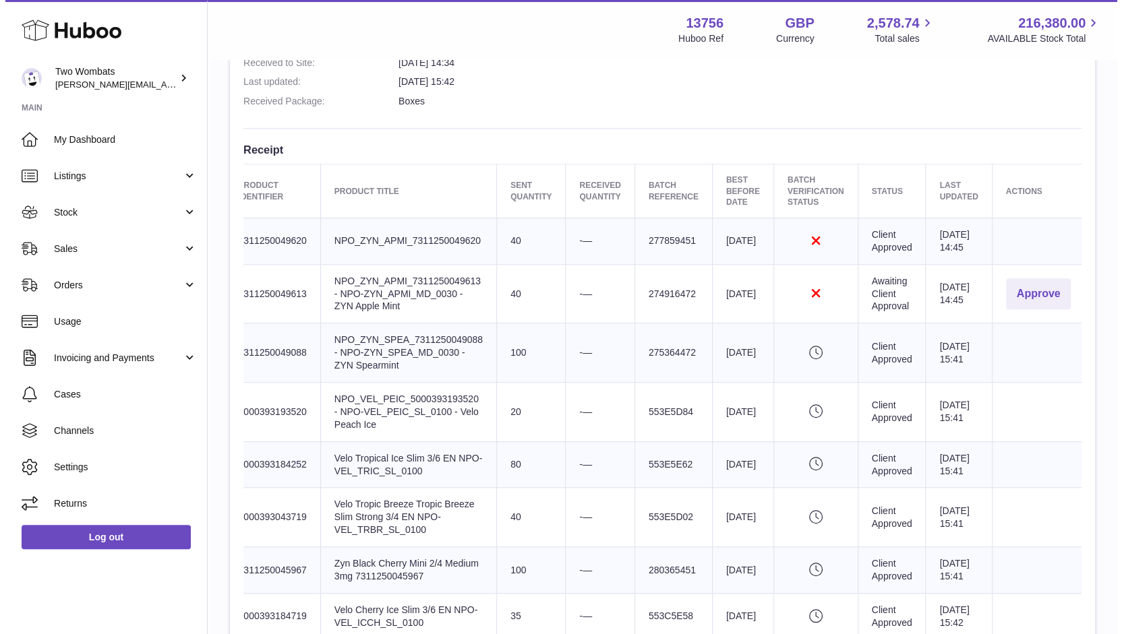
scroll to position [0, 84]
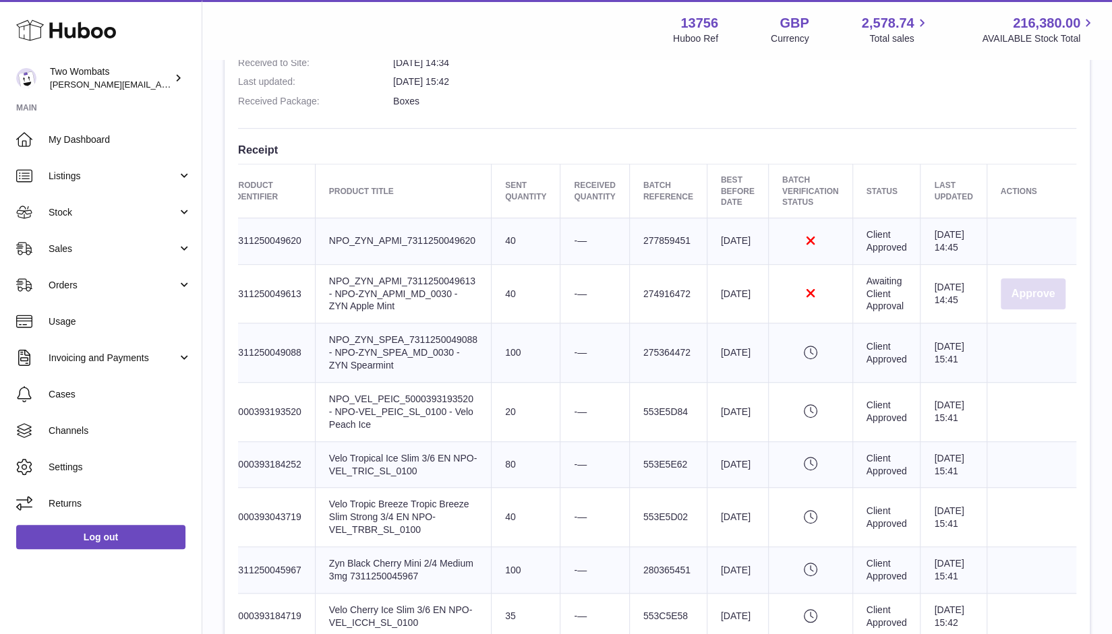
click at [1020, 305] on button "Approve" at bounding box center [1032, 294] width 65 height 32
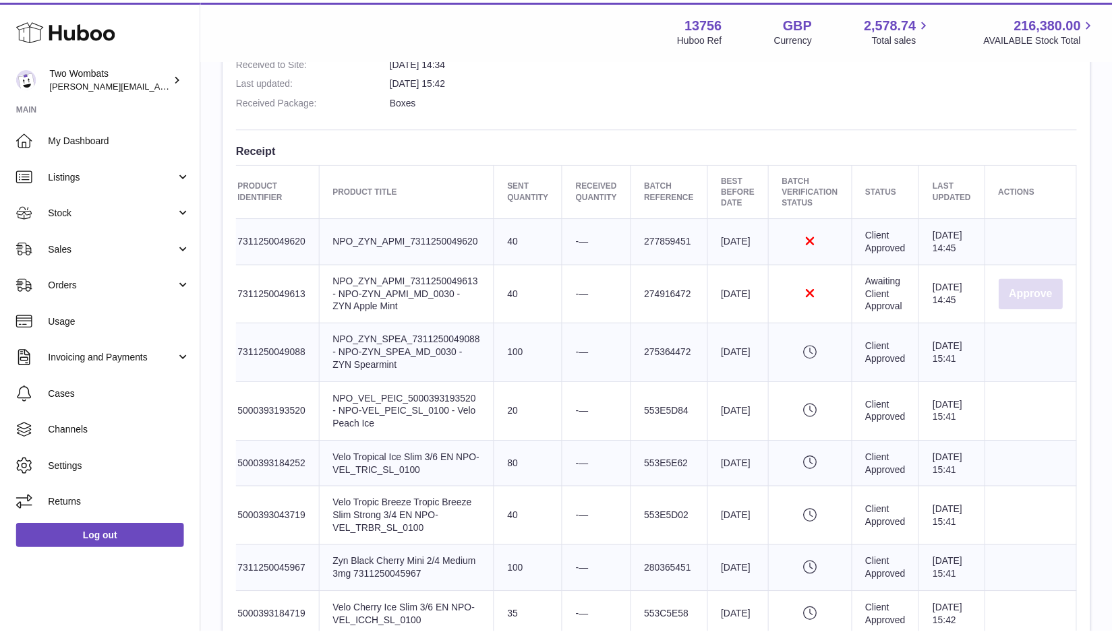
scroll to position [0, 73]
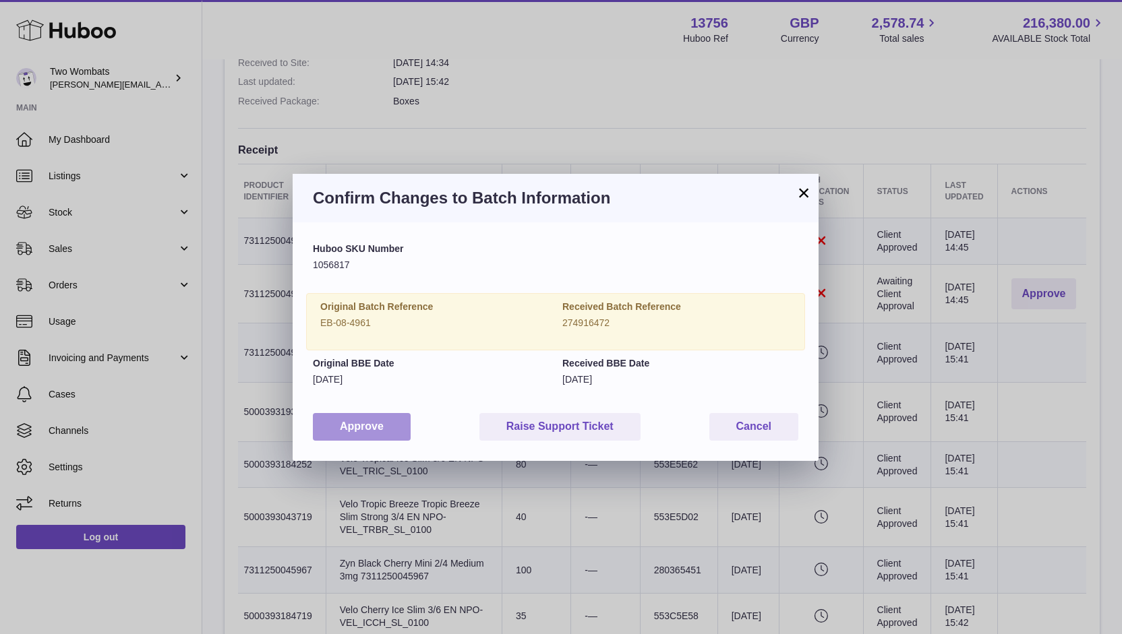
click at [384, 421] on button "Approve" at bounding box center [362, 427] width 98 height 28
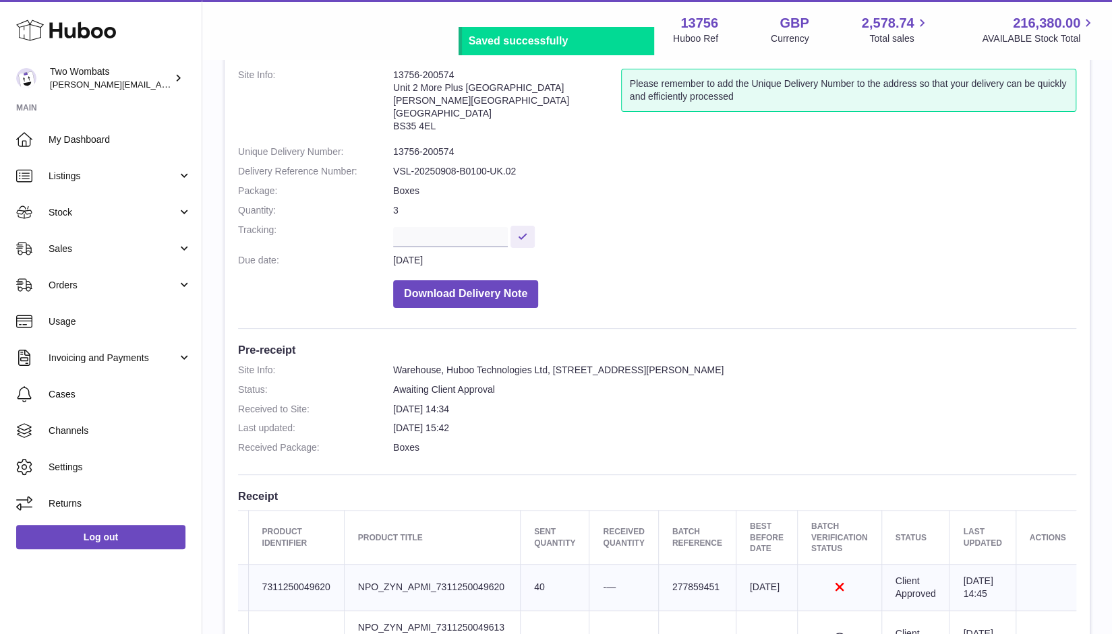
scroll to position [0, 0]
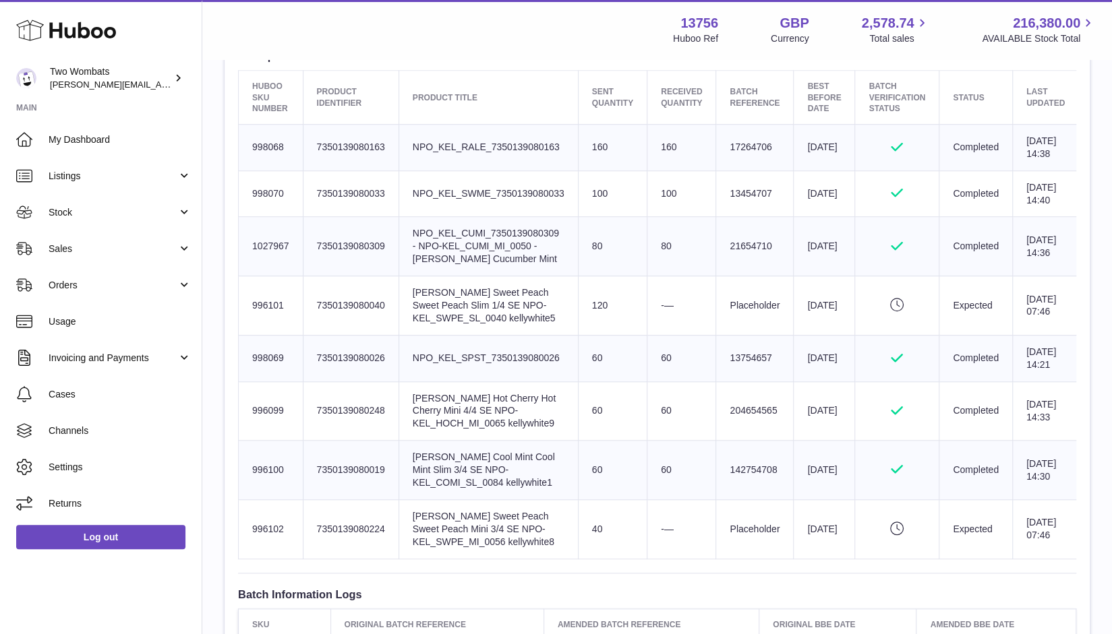
scroll to position [521, 0]
drag, startPoint x: 284, startPoint y: 149, endPoint x: 250, endPoint y: 149, distance: 34.4
click at [250, 149] on td "Huboo SKU Number 998068" at bounding box center [271, 147] width 65 height 47
copy td "998068"
click at [180, 212] on link "Stock" at bounding box center [101, 212] width 202 height 36
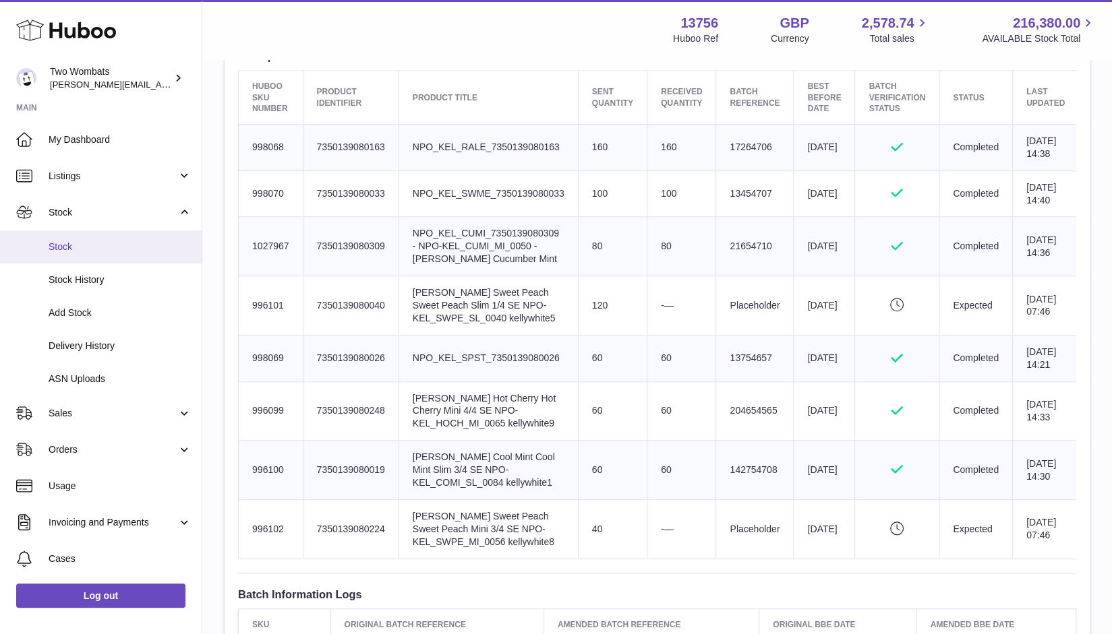
click at [73, 235] on link "Stock" at bounding box center [101, 247] width 202 height 33
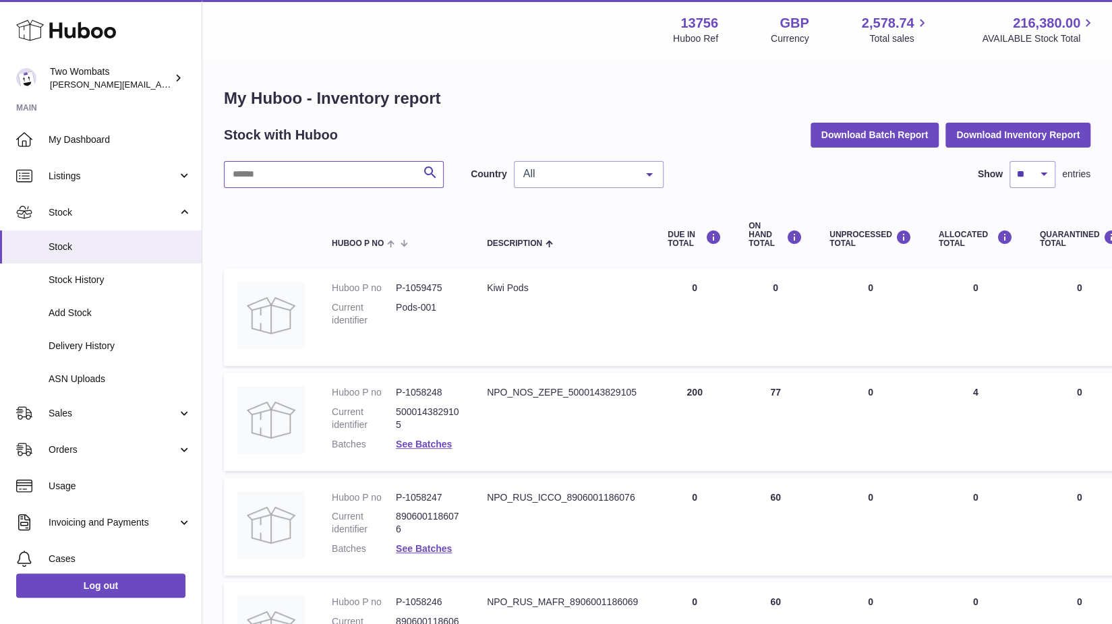
click at [311, 180] on input "text" at bounding box center [334, 174] width 220 height 27
paste input "******"
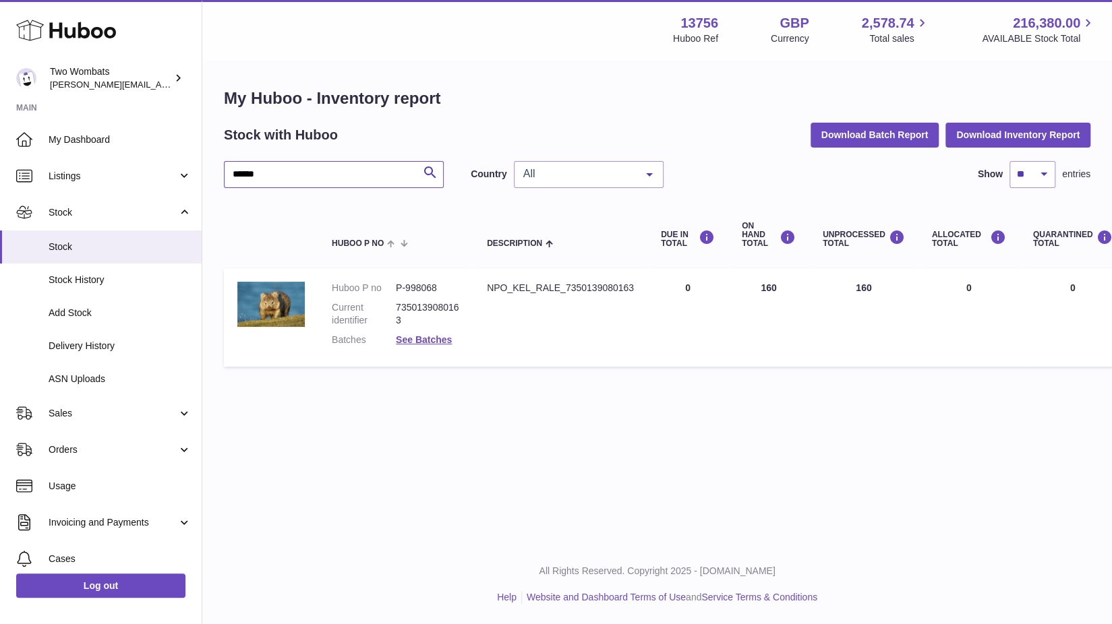
type input "******"
click at [127, 280] on span "Stock History" at bounding box center [120, 280] width 143 height 13
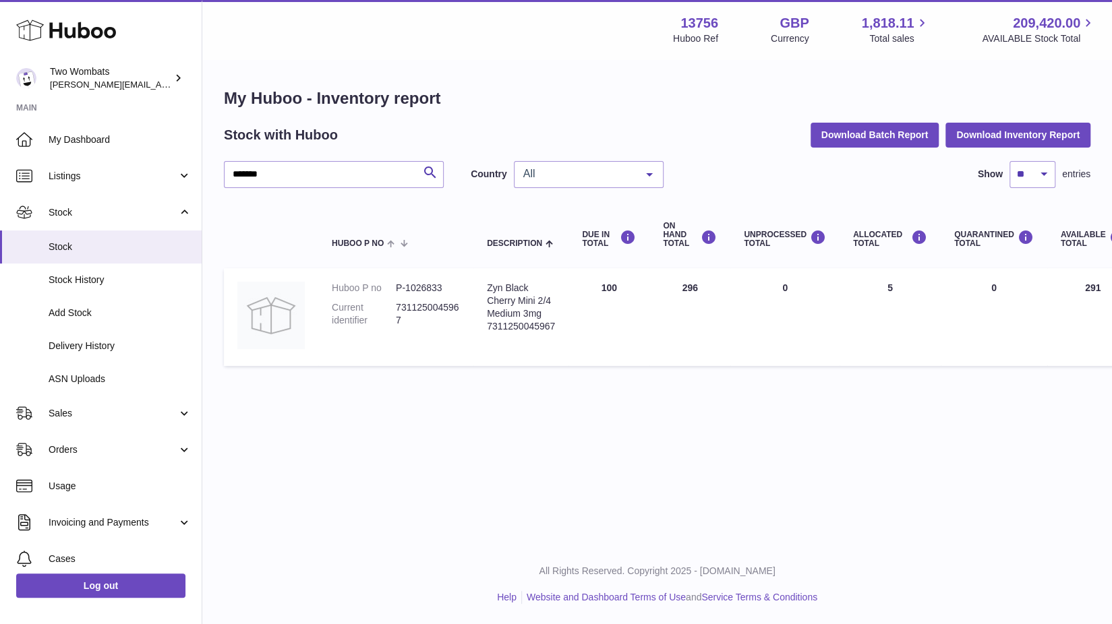
drag, startPoint x: 373, startPoint y: 181, endPoint x: 216, endPoint y: 171, distance: 158.1
click at [216, 171] on div "My Huboo - Inventory report Stock with Huboo Download Batch Report Download Inv…" at bounding box center [656, 230] width 909 height 339
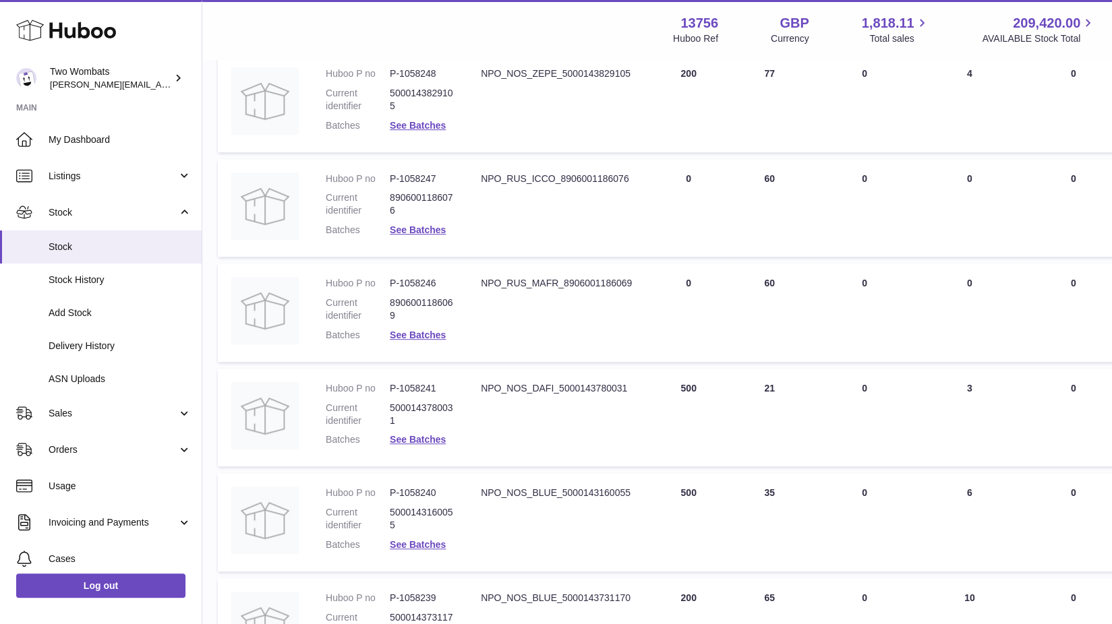
scroll to position [0, 6]
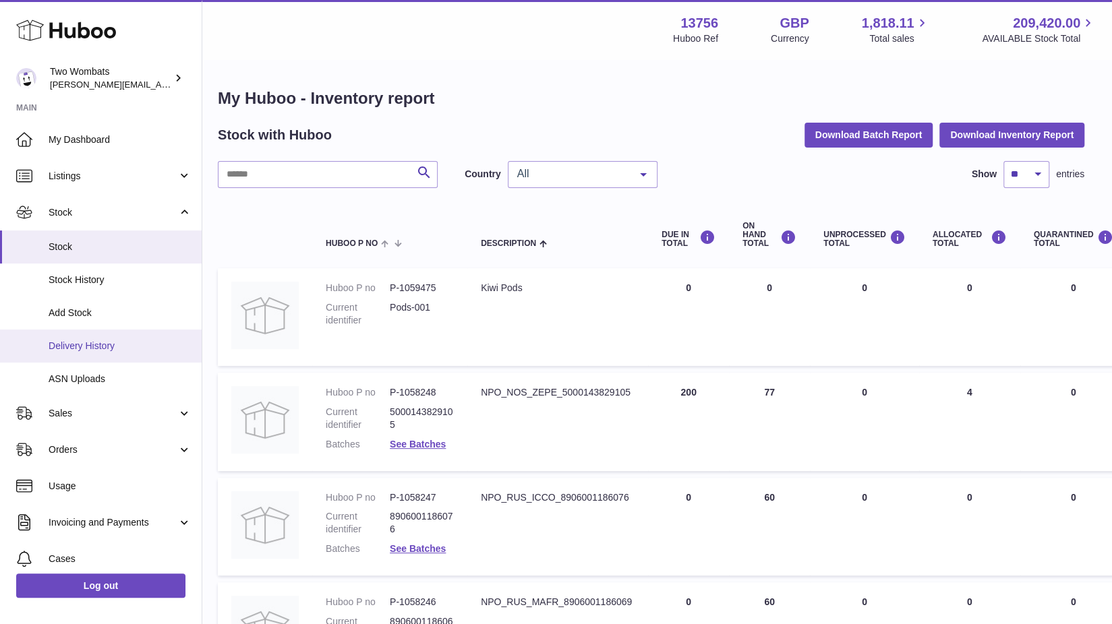
click at [113, 346] on span "Delivery History" at bounding box center [120, 346] width 143 height 13
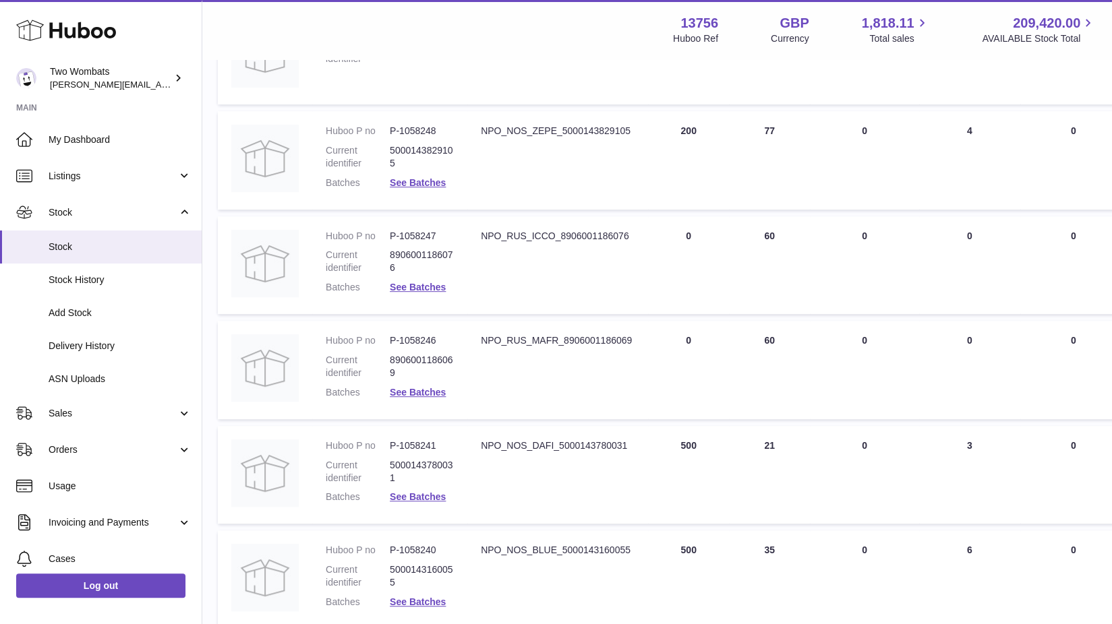
scroll to position [262, 6]
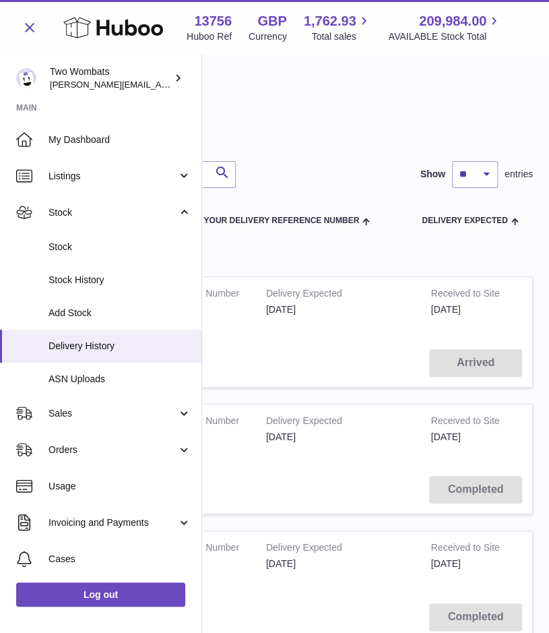
scroll to position [13, 0]
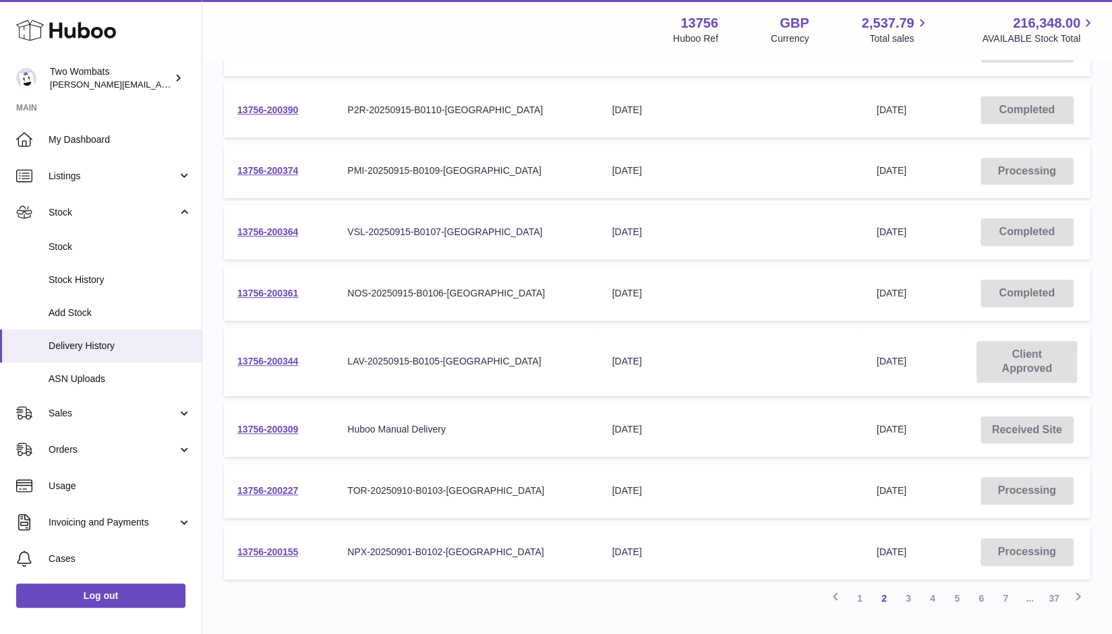
scroll to position [406, 0]
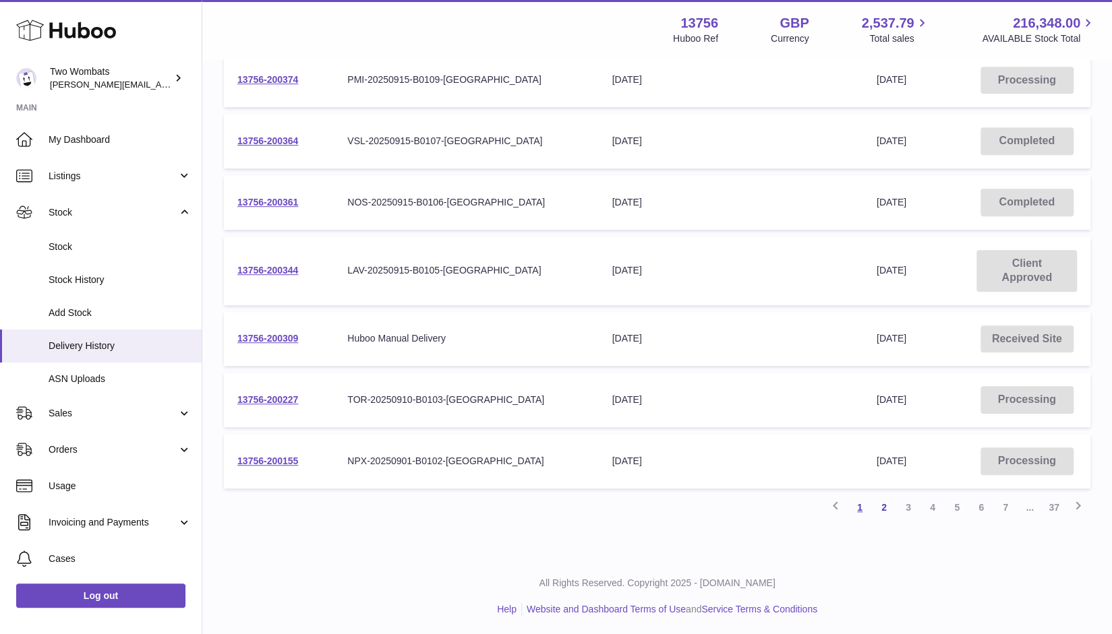
click at [859, 503] on link "1" at bounding box center [859, 507] width 24 height 24
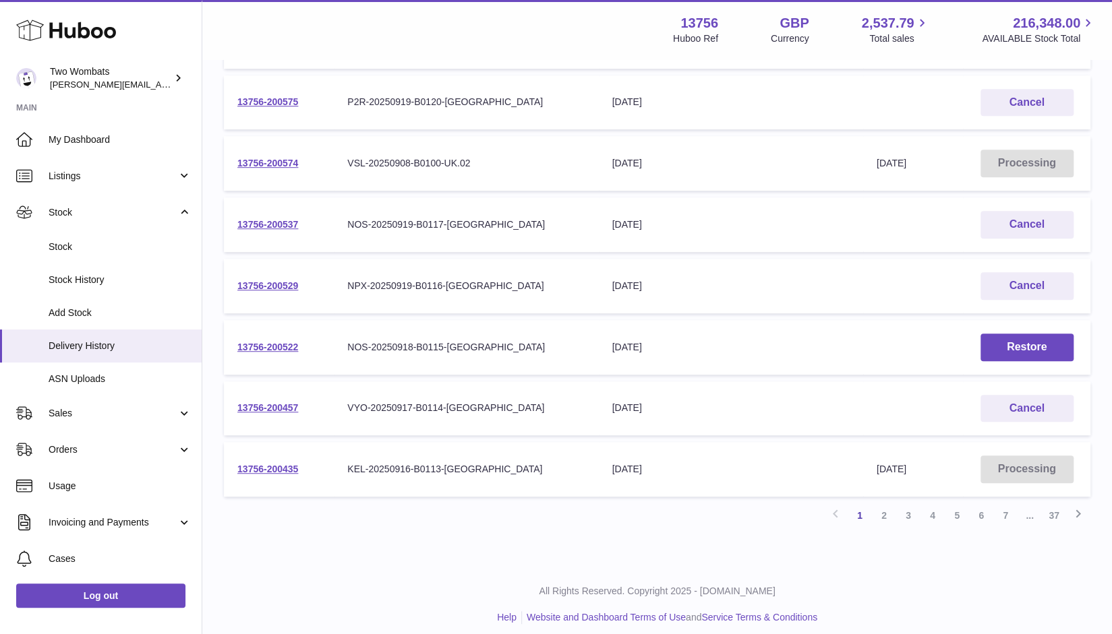
scroll to position [386, 0]
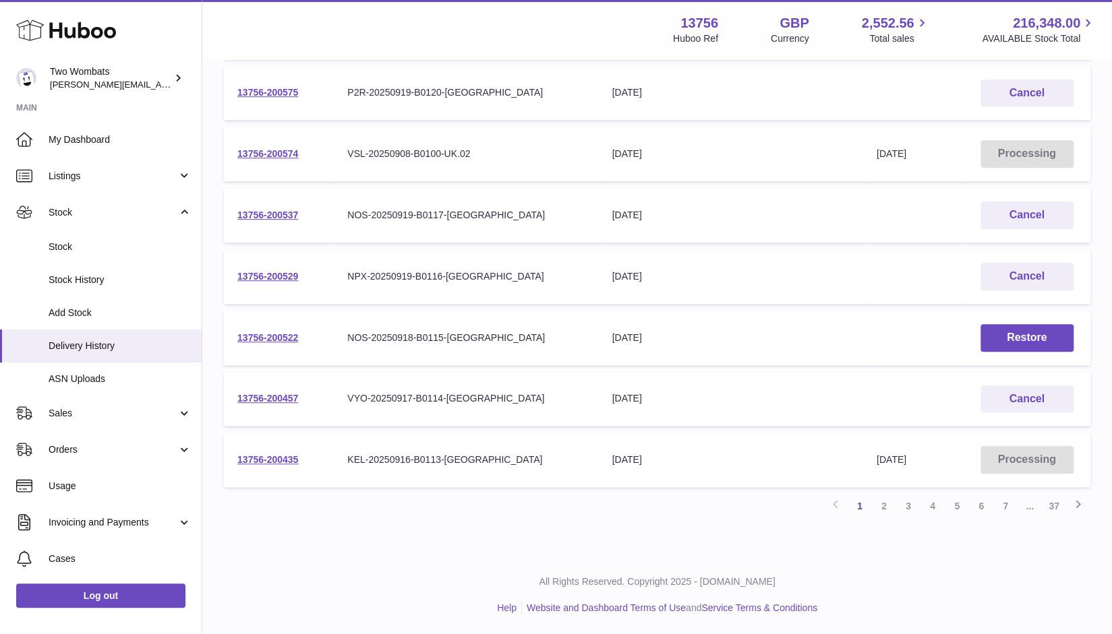
scroll to position [392, 0]
click at [891, 508] on link "2" at bounding box center [884, 507] width 24 height 24
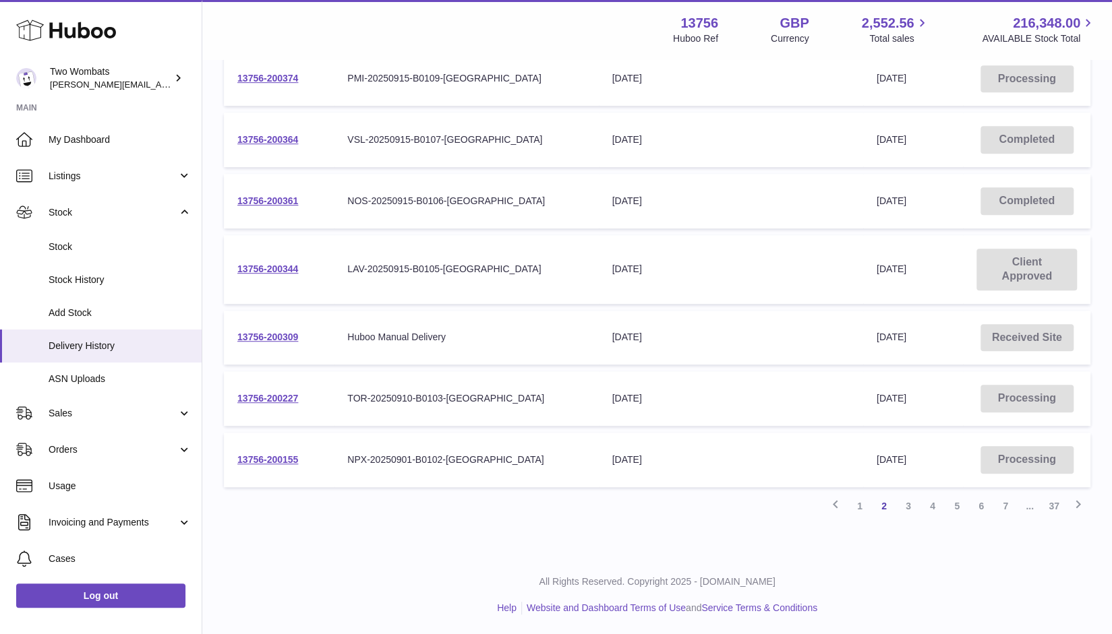
scroll to position [406, 0]
click at [273, 472] on td "13756-200155" at bounding box center [279, 461] width 110 height 55
click at [279, 458] on link "13756-200155" at bounding box center [267, 461] width 61 height 11
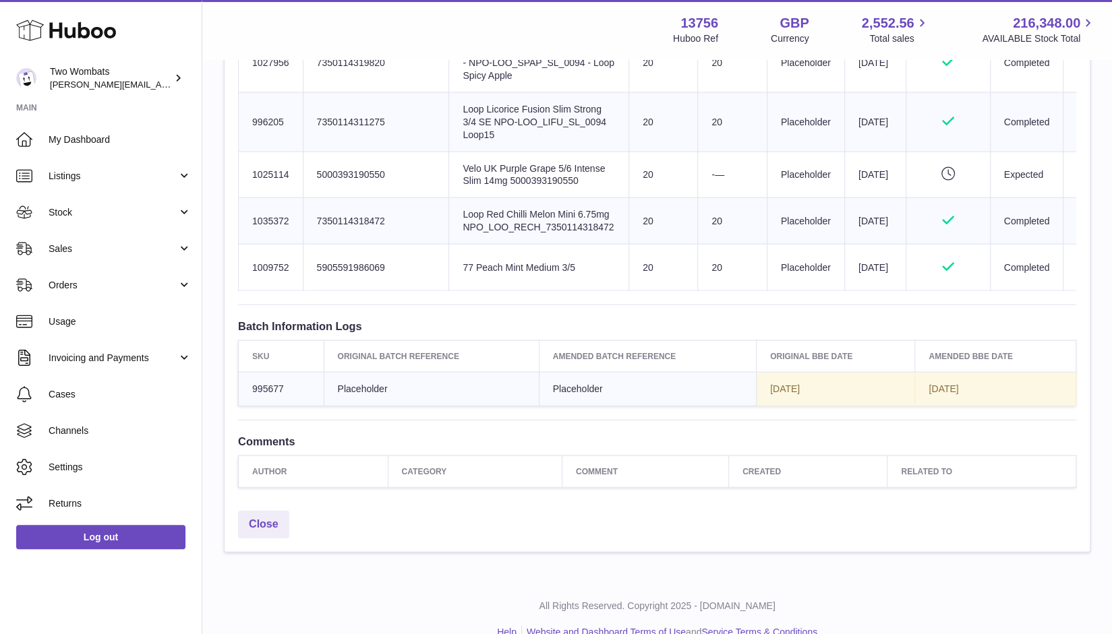
scroll to position [1869, 0]
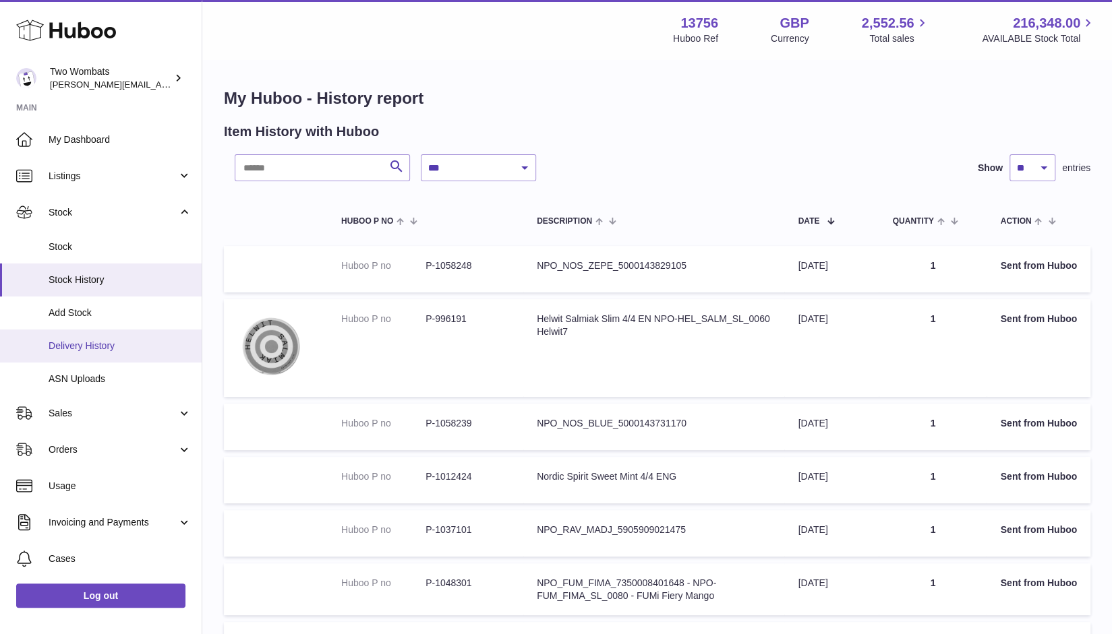
click at [115, 344] on span "Delivery History" at bounding box center [120, 346] width 143 height 13
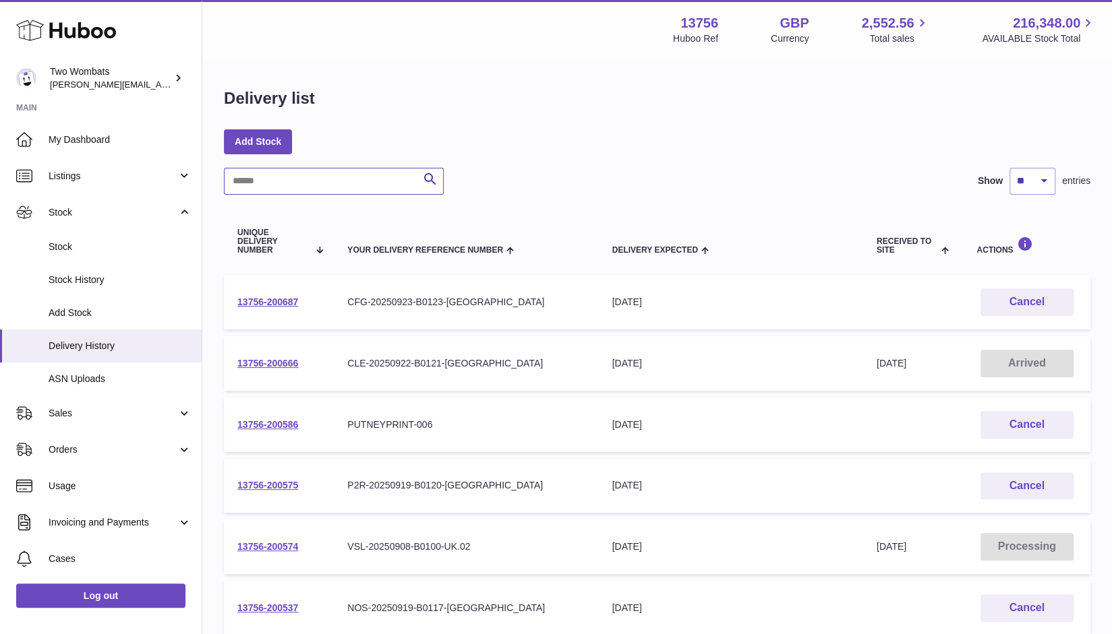
click at [303, 181] on input "text" at bounding box center [334, 181] width 220 height 27
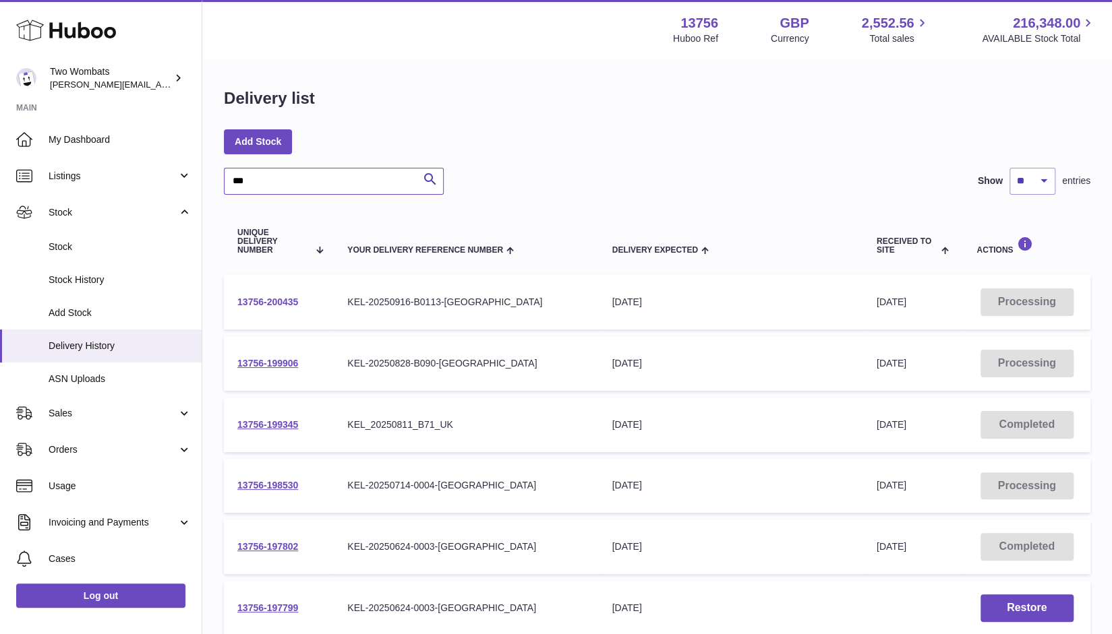
type input "***"
click at [274, 297] on link "13756-200435" at bounding box center [267, 302] width 61 height 11
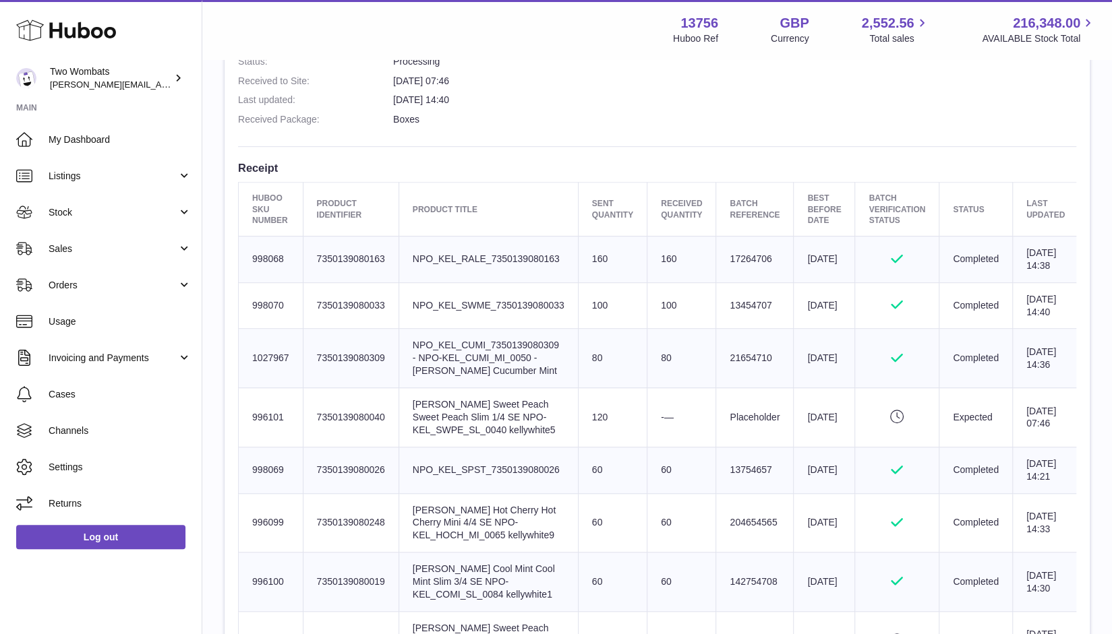
scroll to position [444, 0]
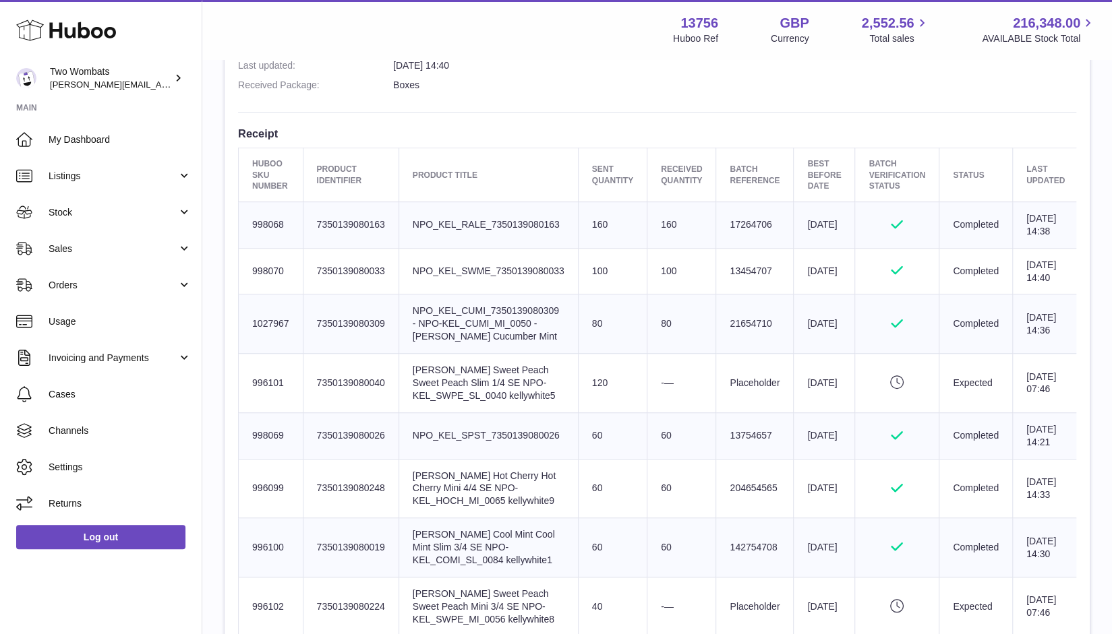
drag, startPoint x: 284, startPoint y: 285, endPoint x: 239, endPoint y: 283, distance: 44.5
click at [239, 283] on td "Huboo SKU Number 998070" at bounding box center [271, 271] width 65 height 47
drag, startPoint x: 286, startPoint y: 227, endPoint x: 238, endPoint y: 233, distance: 48.2
click at [239, 233] on td "Huboo SKU Number 998068" at bounding box center [271, 225] width 65 height 47
copy td "998068"
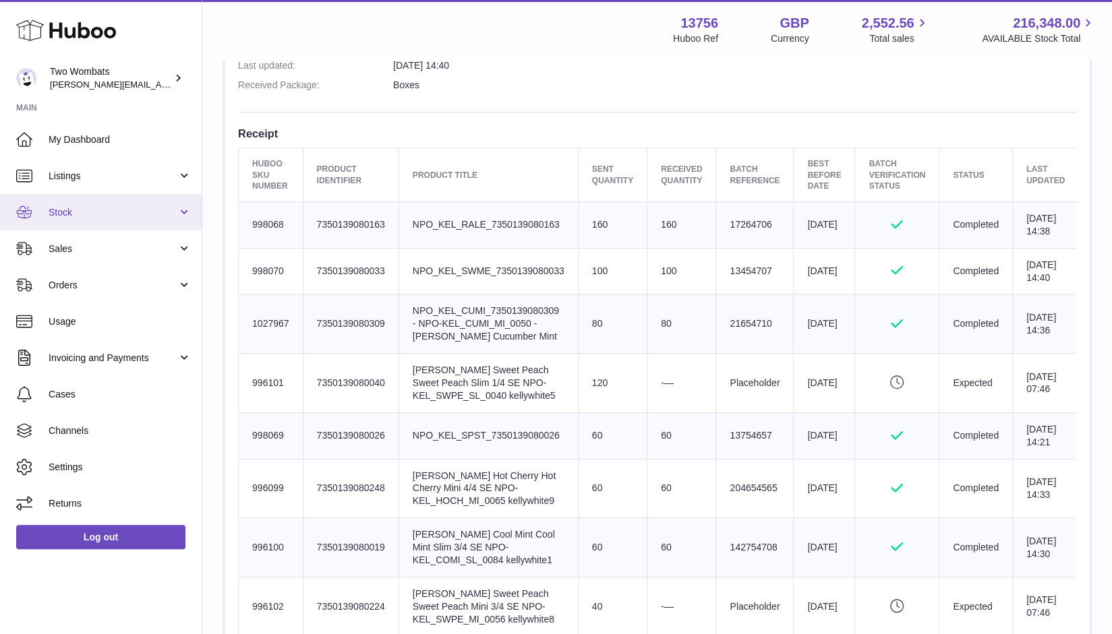
click at [151, 214] on span "Stock" at bounding box center [113, 212] width 129 height 13
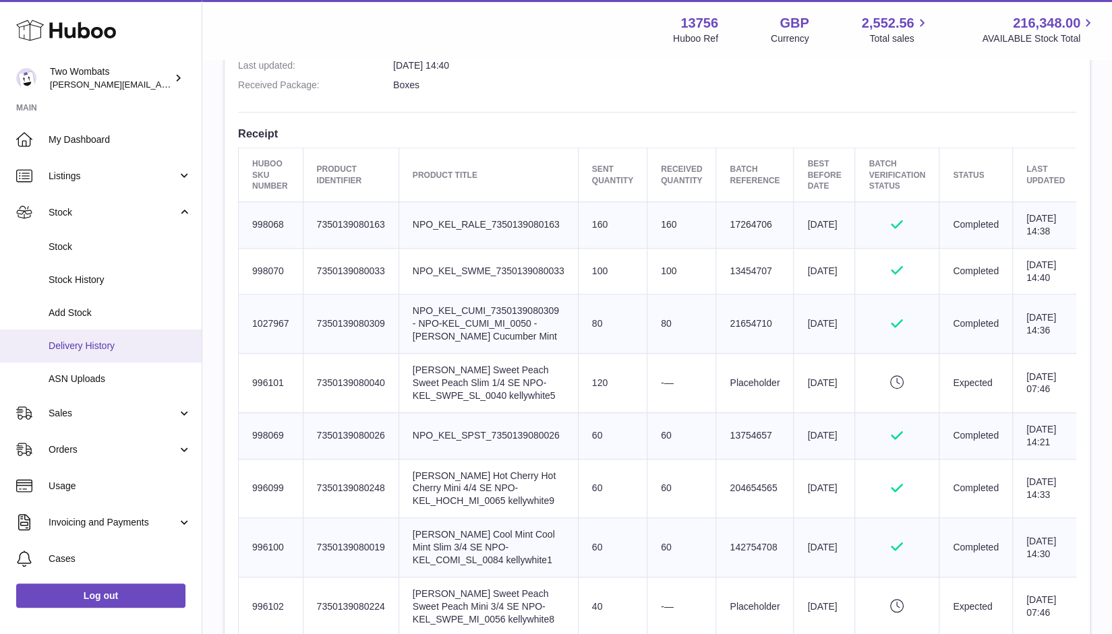
click at [109, 346] on span "Delivery History" at bounding box center [120, 346] width 143 height 13
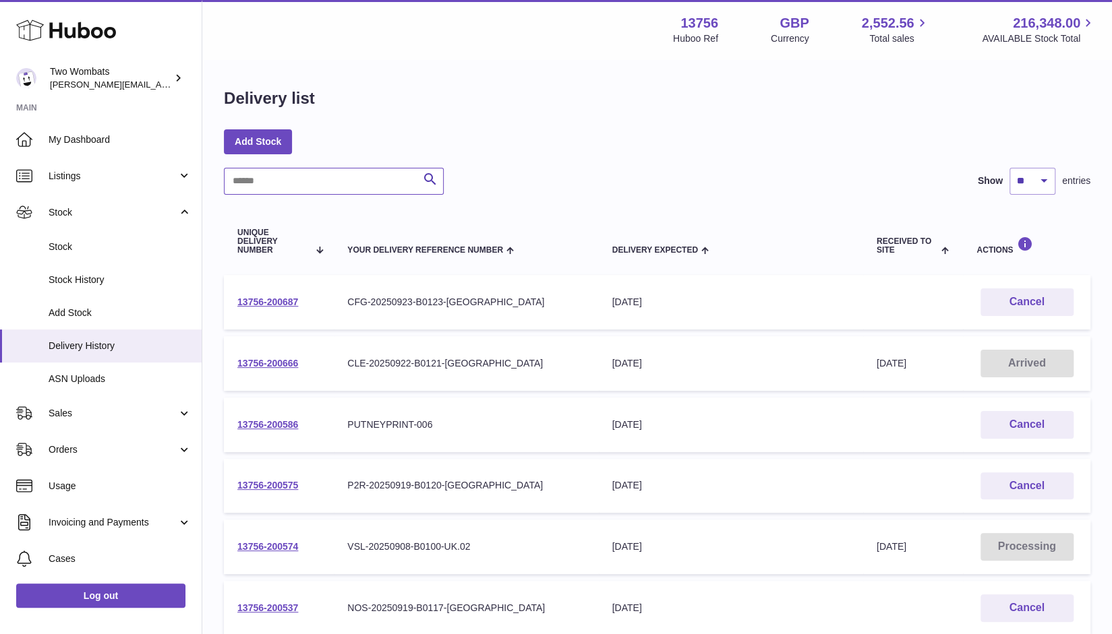
click at [294, 191] on input "text" at bounding box center [334, 181] width 220 height 27
paste input "******"
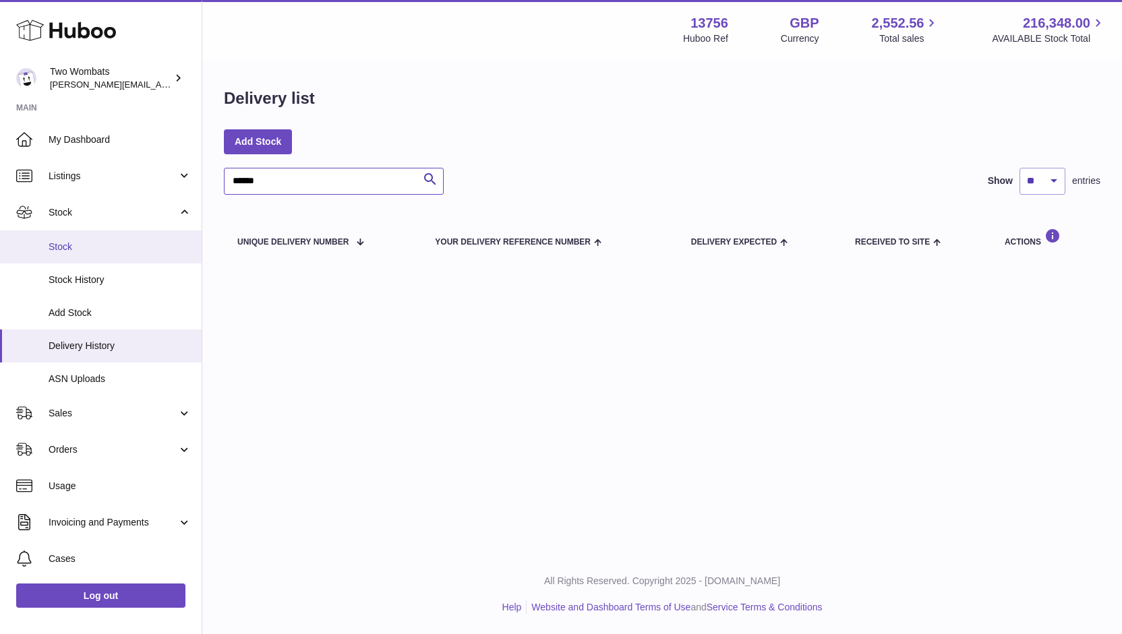
type input "******"
click at [100, 255] on link "Stock" at bounding box center [101, 247] width 202 height 33
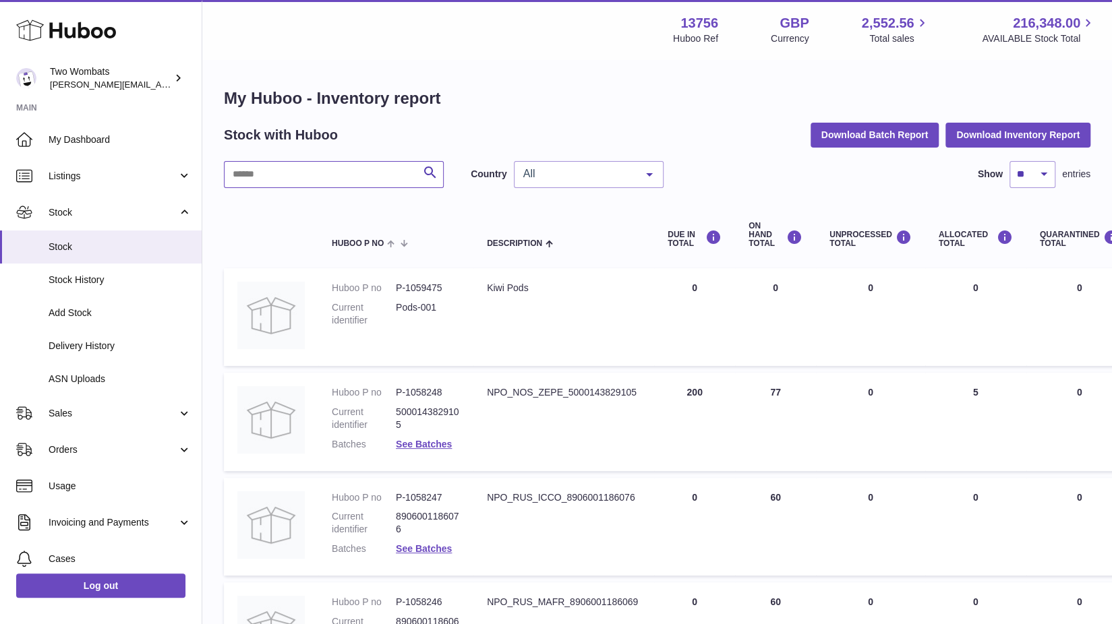
click at [316, 173] on input "text" at bounding box center [334, 174] width 220 height 27
paste input "******"
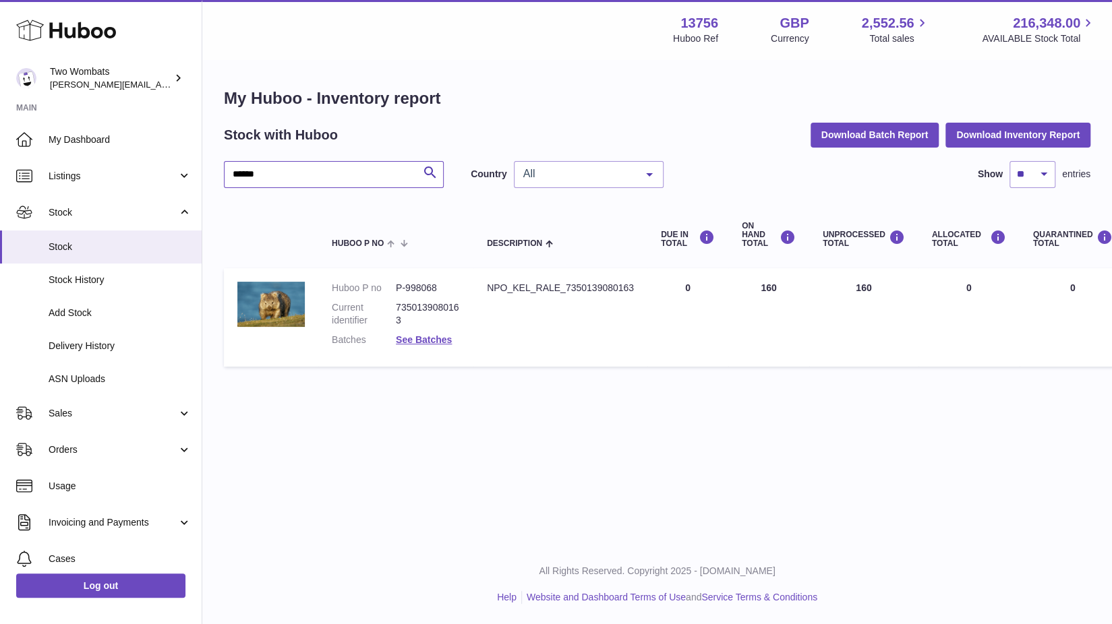
type input "******"
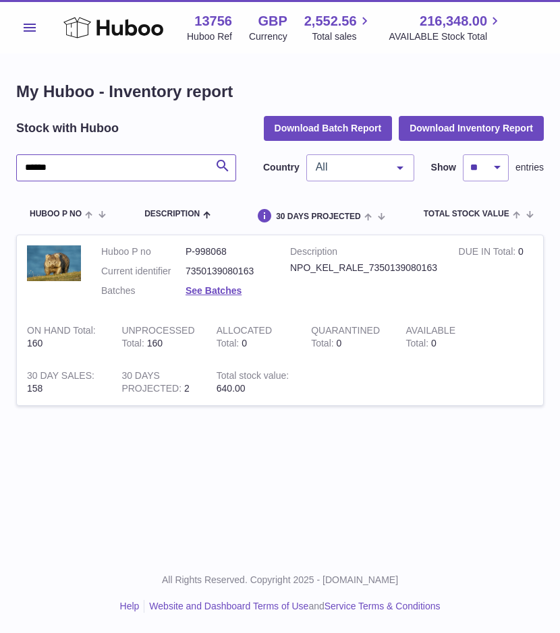
drag, startPoint x: 70, startPoint y: 172, endPoint x: -12, endPoint y: 169, distance: 82.3
click at [0, 169] on html ".st0{fill:#141414;}" at bounding box center [280, 316] width 560 height 633
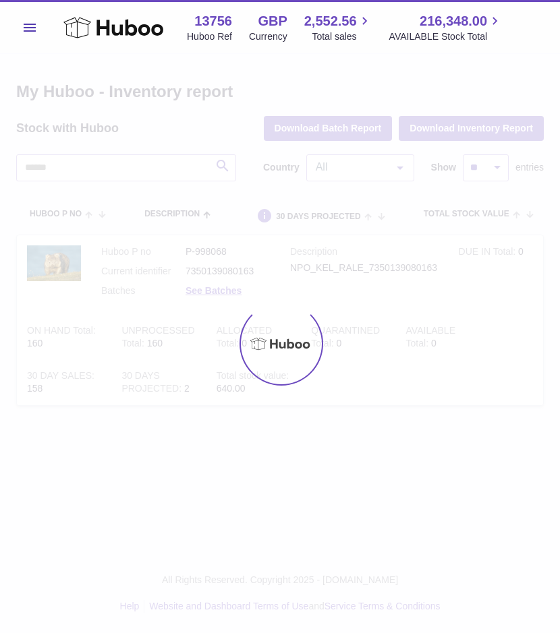
click at [32, 24] on span "Menu" at bounding box center [30, 28] width 12 height 8
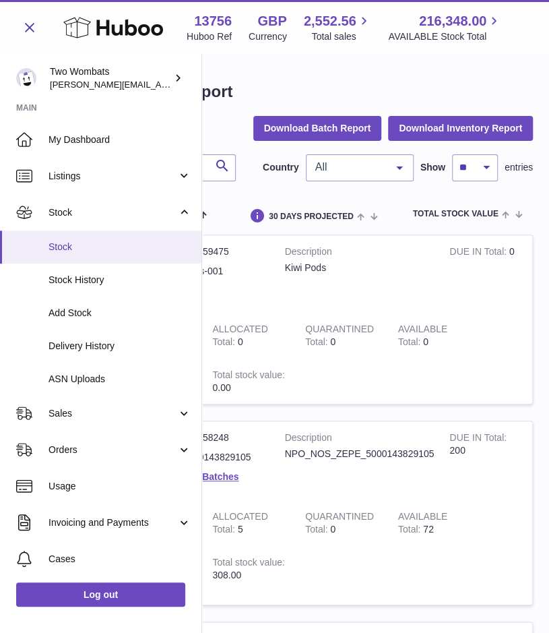
click at [68, 247] on span "Stock" at bounding box center [120, 247] width 143 height 13
click at [208, 177] on input "text" at bounding box center [126, 167] width 220 height 27
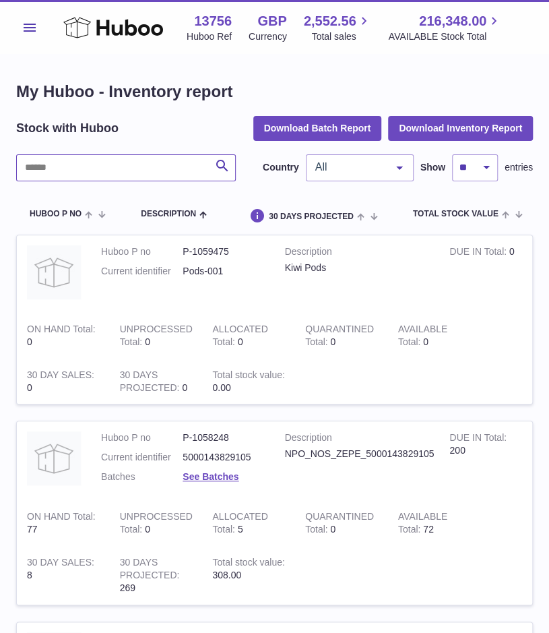
click at [109, 157] on input "text" at bounding box center [126, 167] width 220 height 27
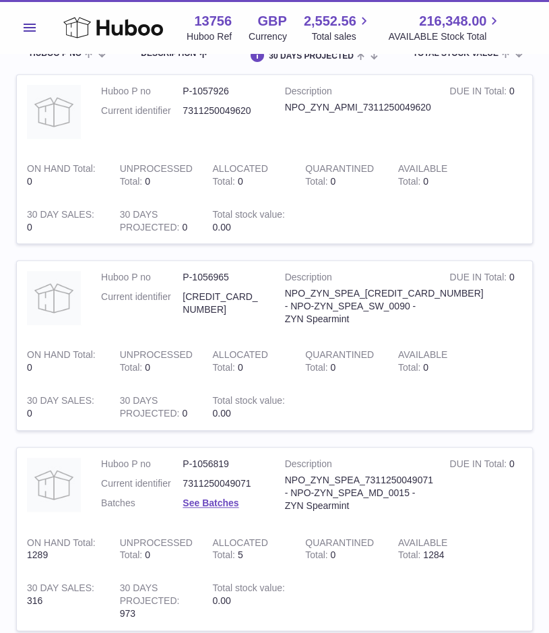
scroll to position [198, 0]
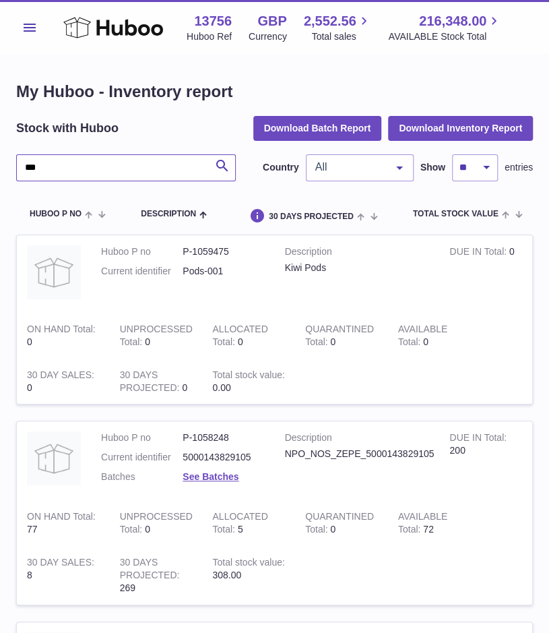
type input "***"
click at [35, 20] on button "Menu" at bounding box center [29, 27] width 27 height 27
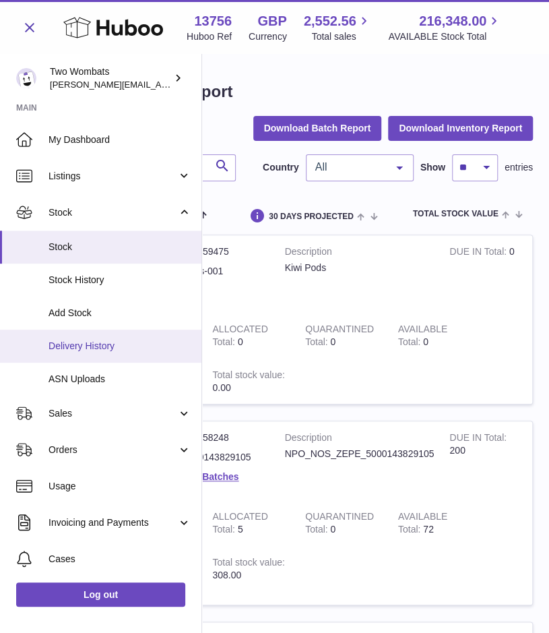
click at [116, 336] on link "Delivery History" at bounding box center [101, 346] width 202 height 33
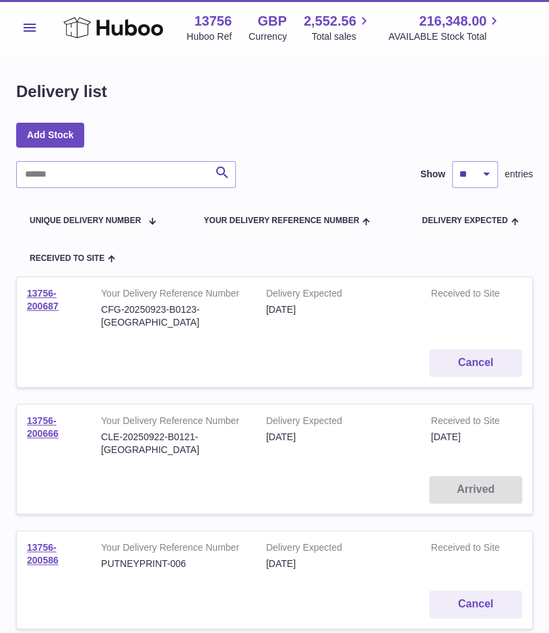
click at [30, 21] on button "Menu" at bounding box center [29, 27] width 27 height 27
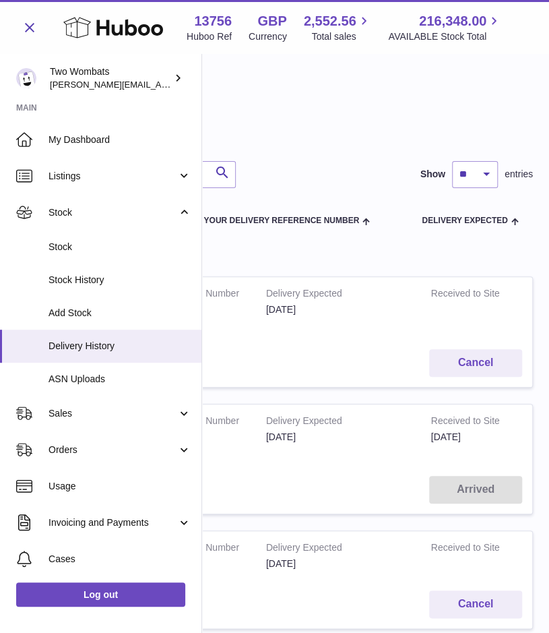
click at [280, 169] on div "Search Show ** ** ** *** entries" at bounding box center [274, 174] width 517 height 27
click at [261, 180] on div "Search Show ** ** ** *** entries" at bounding box center [274, 174] width 517 height 27
click at [204, 170] on input "text" at bounding box center [126, 174] width 220 height 27
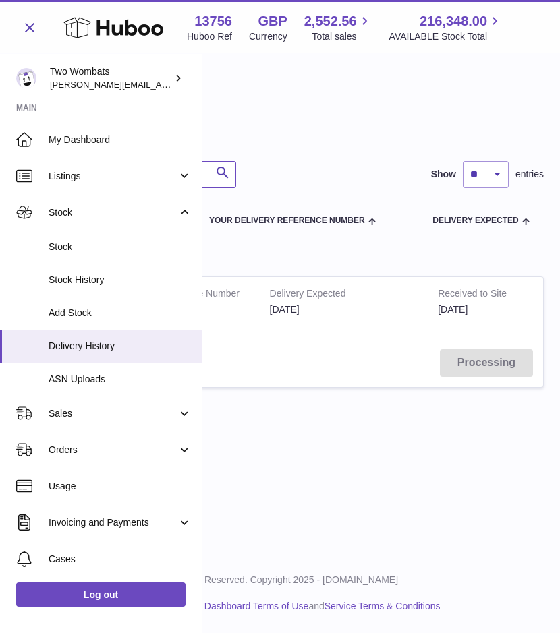
type input "***"
click at [221, 307] on div "PMI-20250915-B0109-[GEOGRAPHIC_DATA]" at bounding box center [175, 316] width 148 height 26
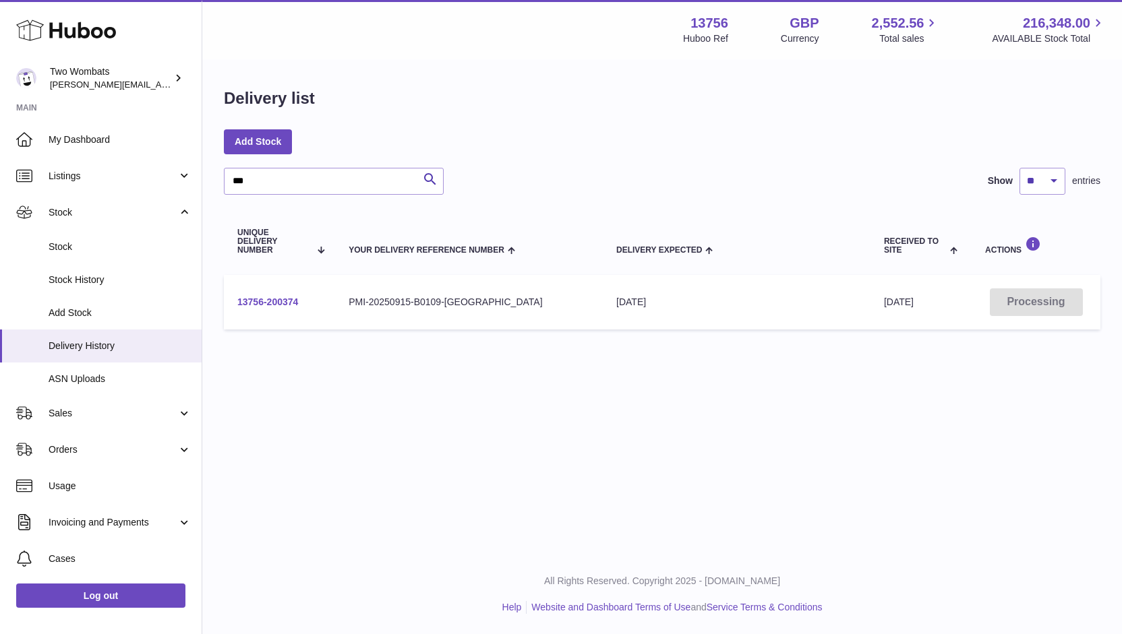
click at [282, 299] on link "13756-200374" at bounding box center [267, 302] width 61 height 11
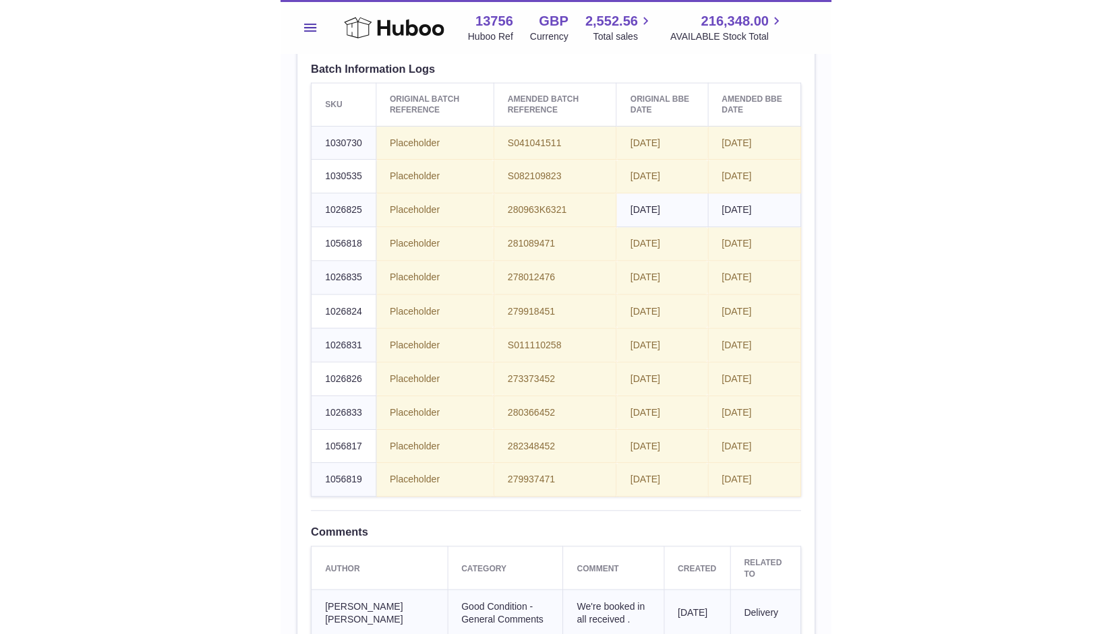
scroll to position [1393, 0]
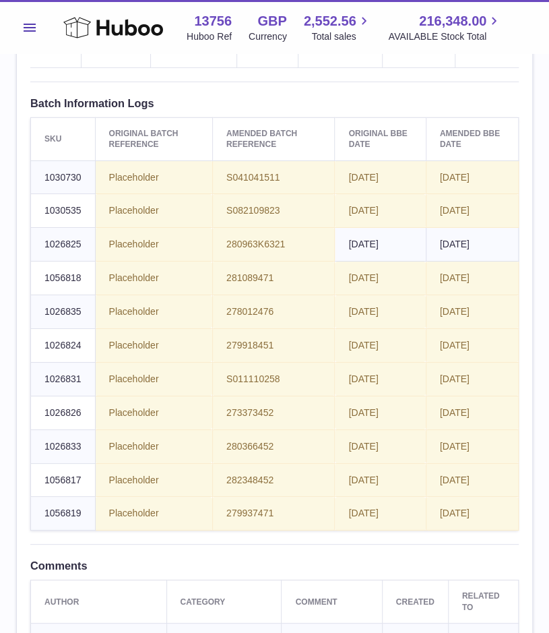
drag, startPoint x: 41, startPoint y: 99, endPoint x: 508, endPoint y: 210, distance: 480.1
copy table "SKU Number Product Identifier Product title Sent Quantity Received Quantity Bat…"
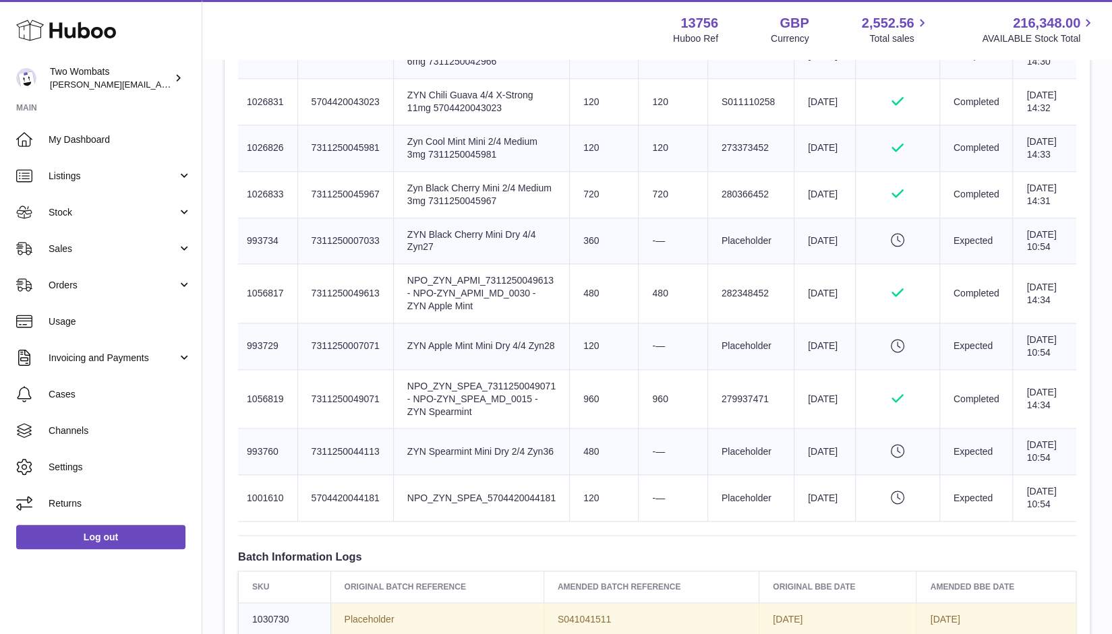
scroll to position [704, 0]
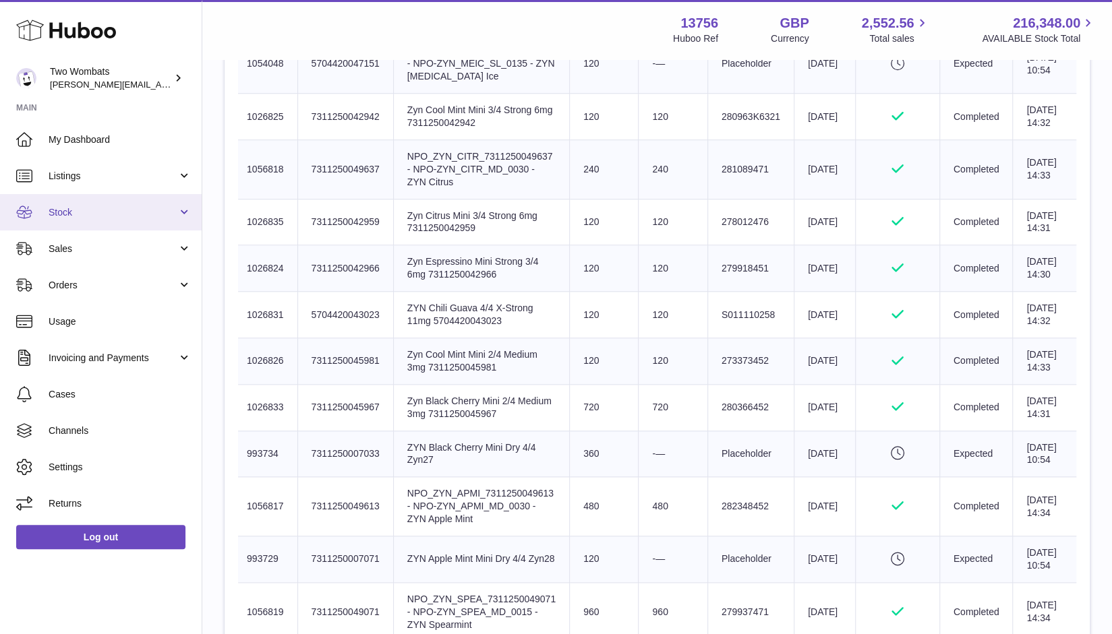
click at [178, 214] on link "Stock" at bounding box center [101, 212] width 202 height 36
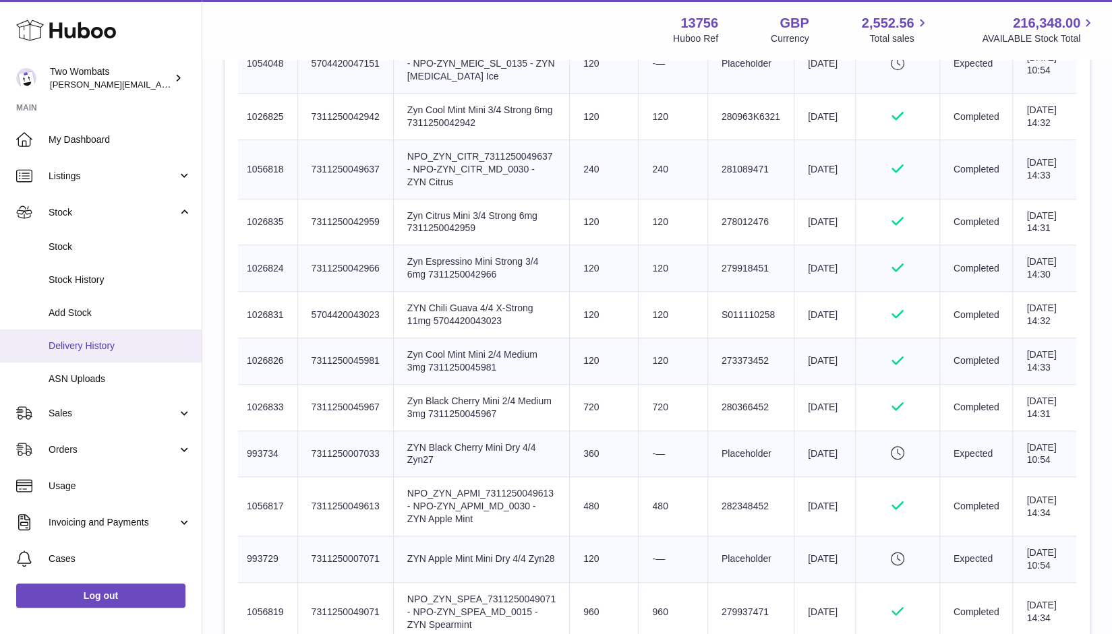
click at [119, 335] on link "Delivery History" at bounding box center [101, 346] width 202 height 33
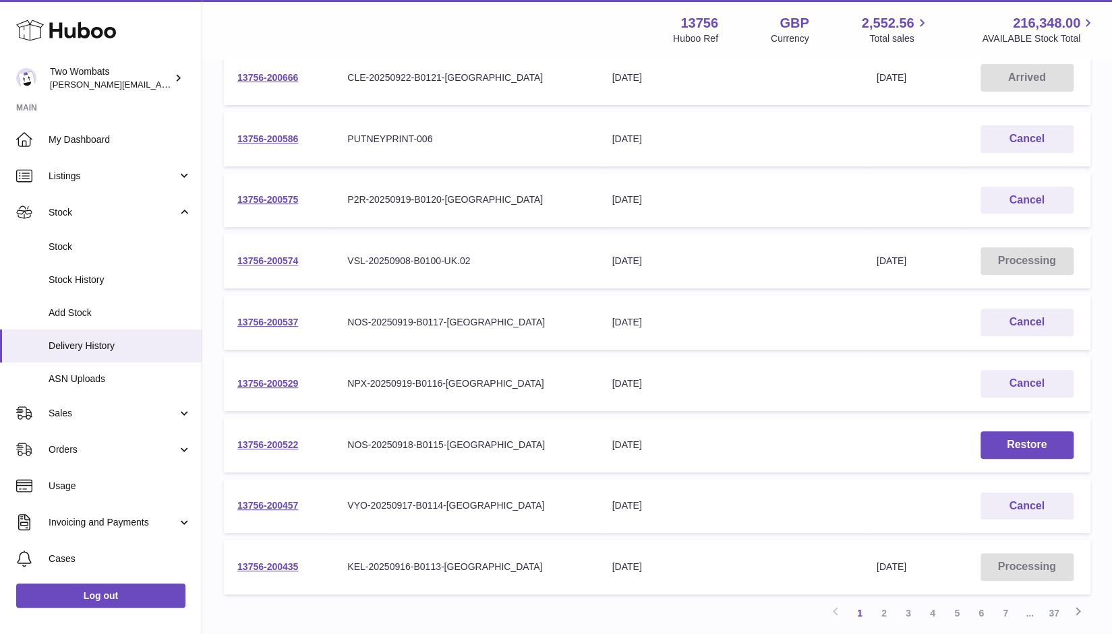
scroll to position [393, 0]
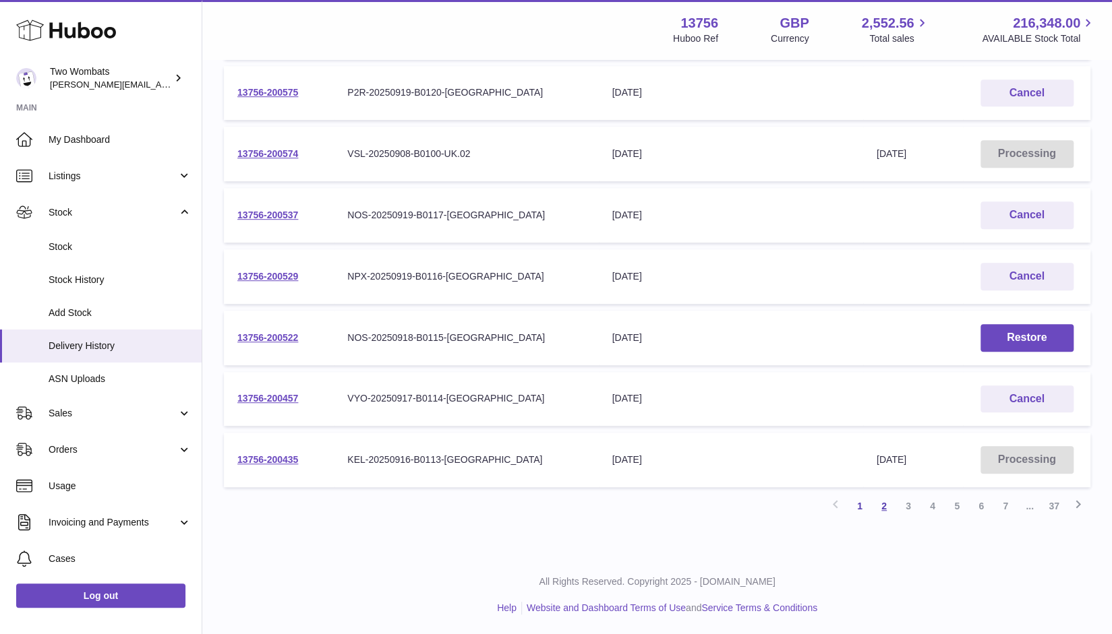
click at [880, 508] on link "2" at bounding box center [884, 506] width 24 height 24
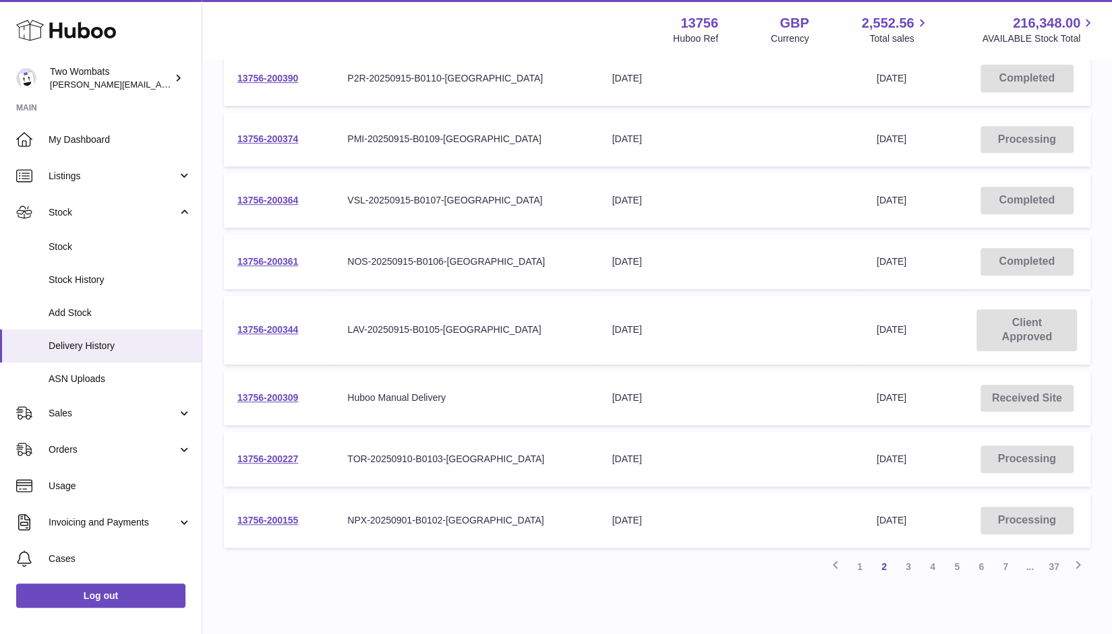
scroll to position [344, 0]
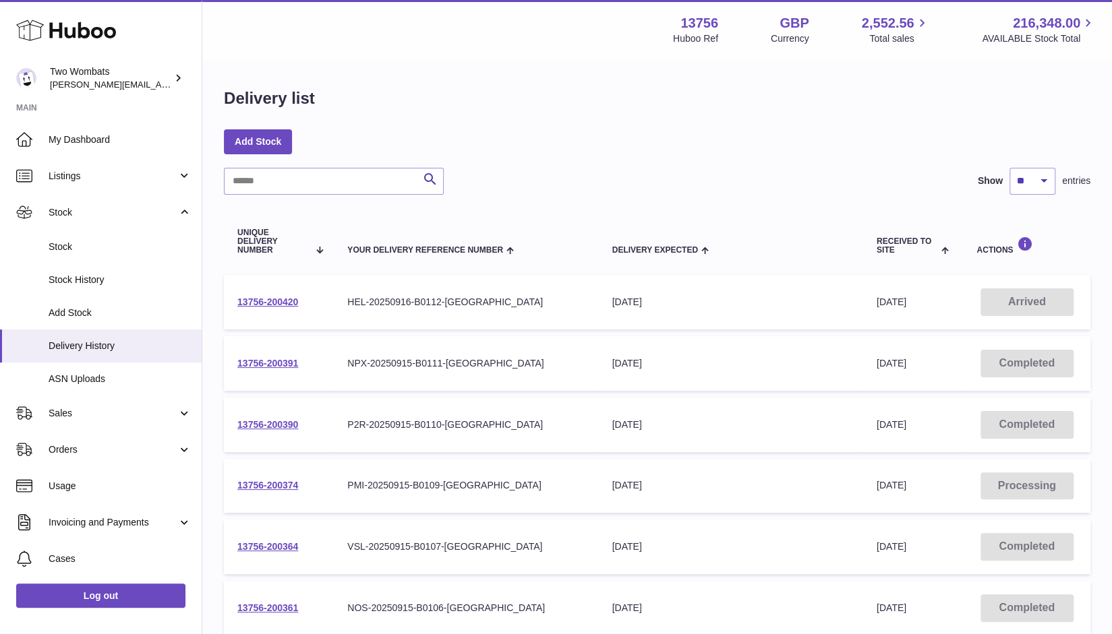
click at [511, 29] on div "Menu Huboo 13756 Huboo Ref GBP Currency 2,552.56 Total sales 216,348.00 AVAILAB…" at bounding box center [656, 29] width 877 height 31
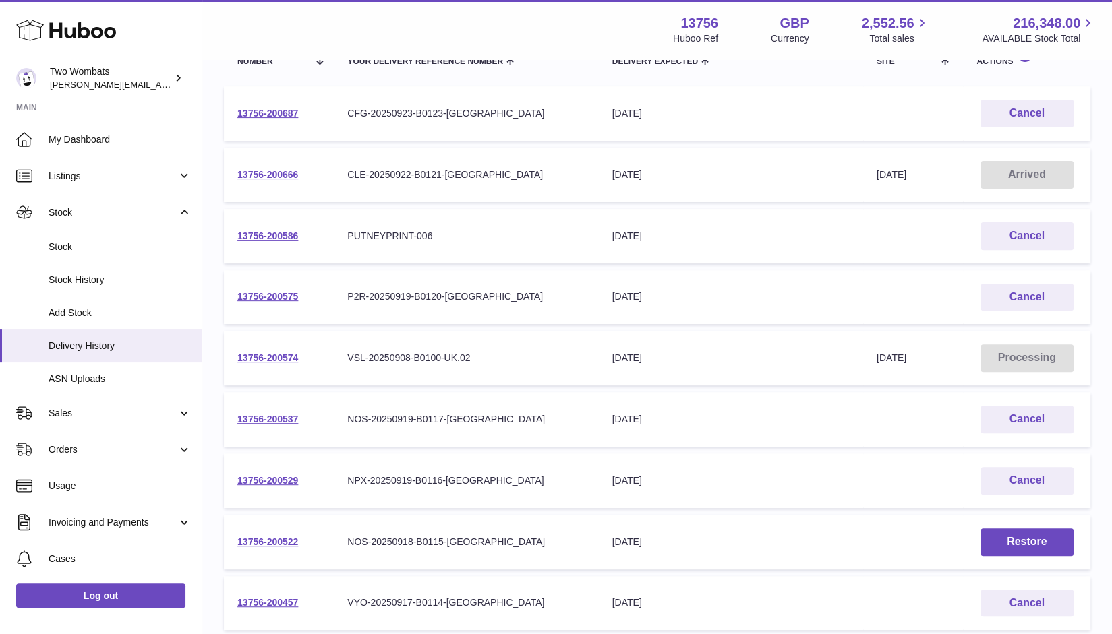
scroll to position [393, 0]
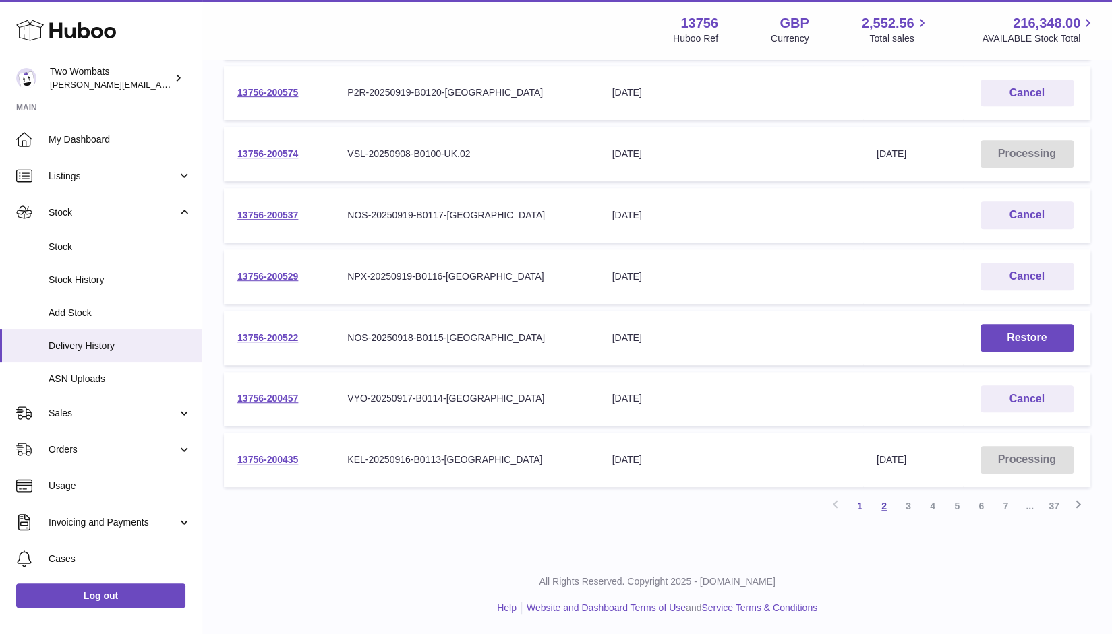
click at [882, 502] on link "2" at bounding box center [884, 506] width 24 height 24
click at [882, 506] on link "2" at bounding box center [884, 507] width 24 height 24
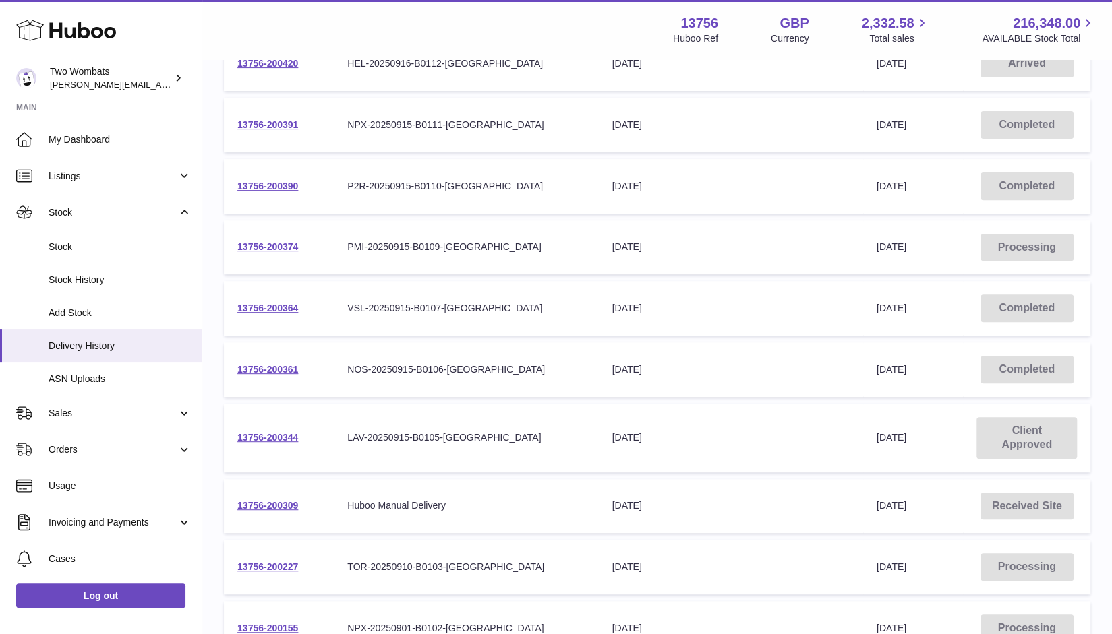
scroll to position [394, 0]
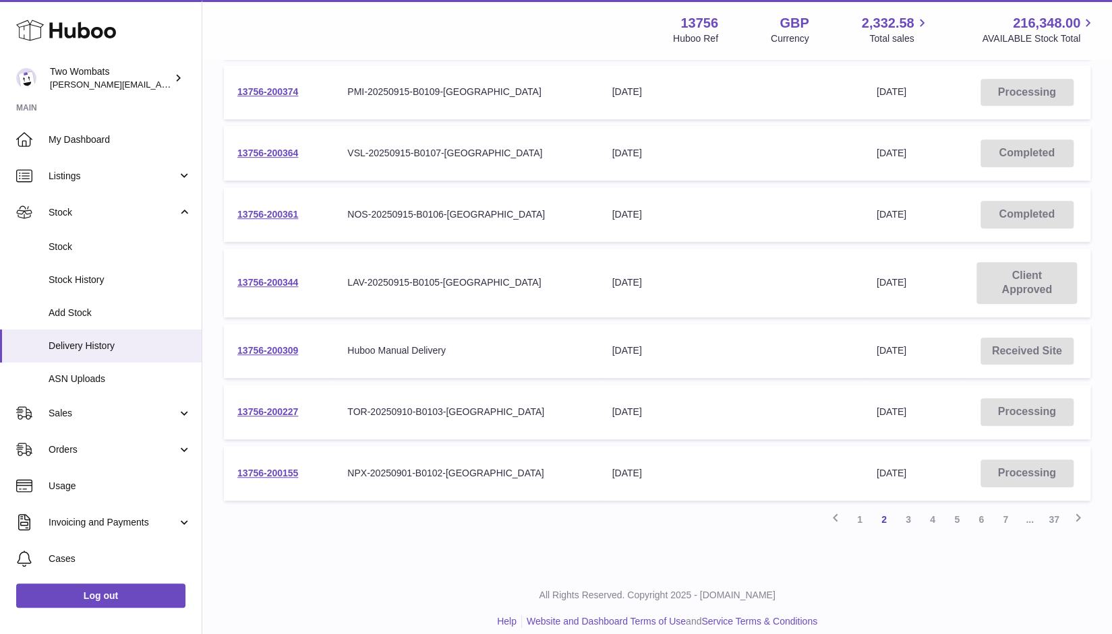
click at [283, 485] on td "13756-200155" at bounding box center [279, 473] width 110 height 55
click at [284, 479] on td "13756-200155" at bounding box center [279, 473] width 110 height 55
click at [276, 462] on td "13756-200155" at bounding box center [279, 473] width 110 height 55
click at [278, 466] on td "13756-200155" at bounding box center [279, 473] width 110 height 55
click at [282, 471] on link "13756-200155" at bounding box center [267, 473] width 61 height 11
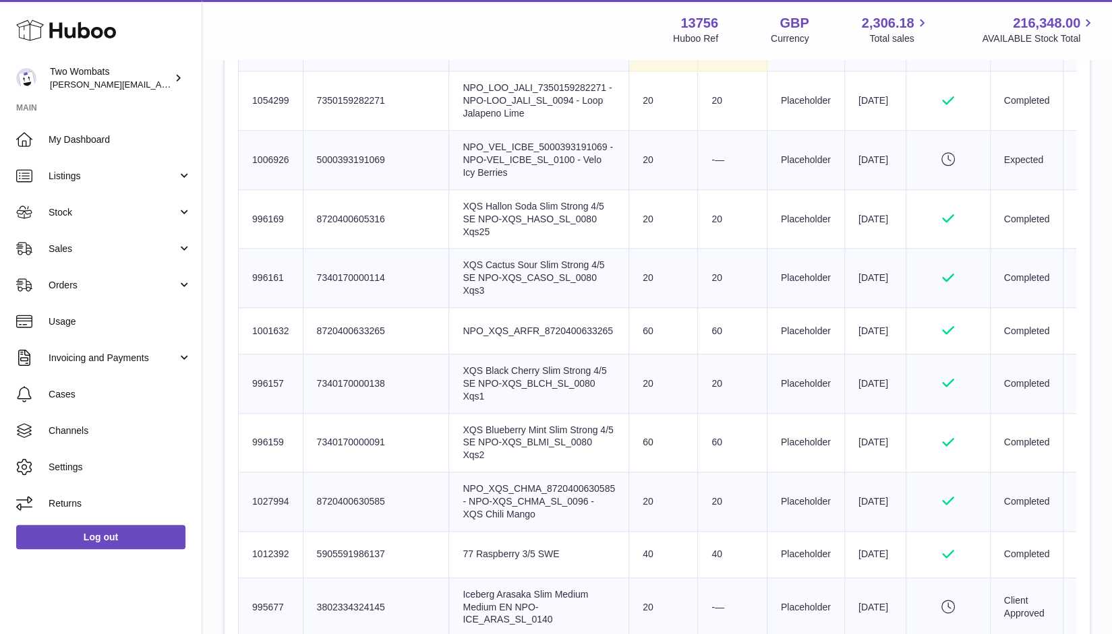
scroll to position [828, 0]
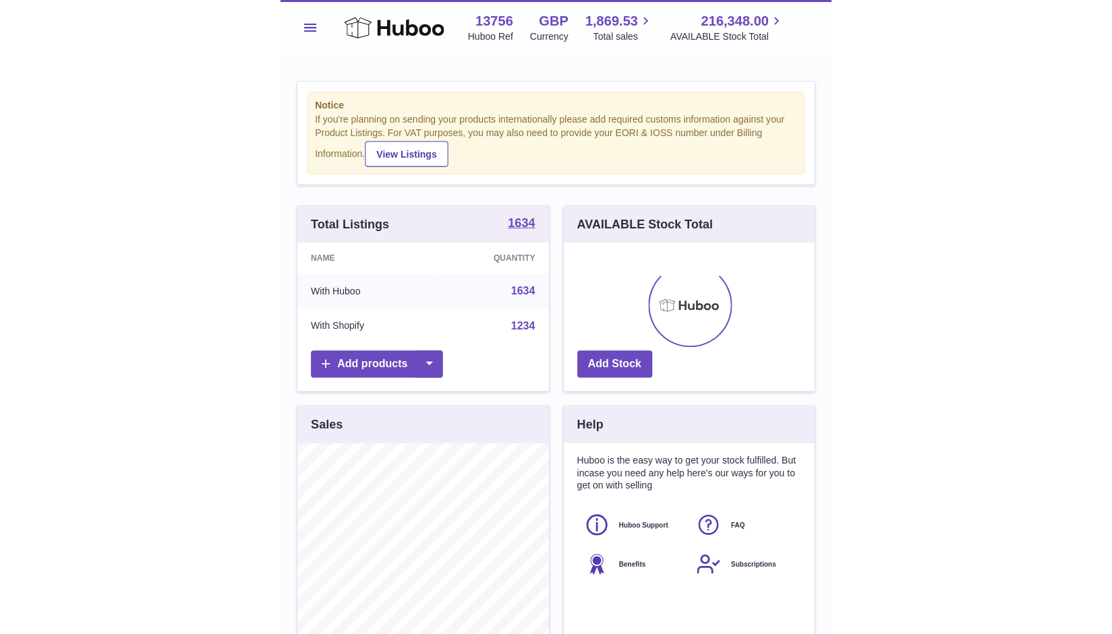
scroll to position [210, 251]
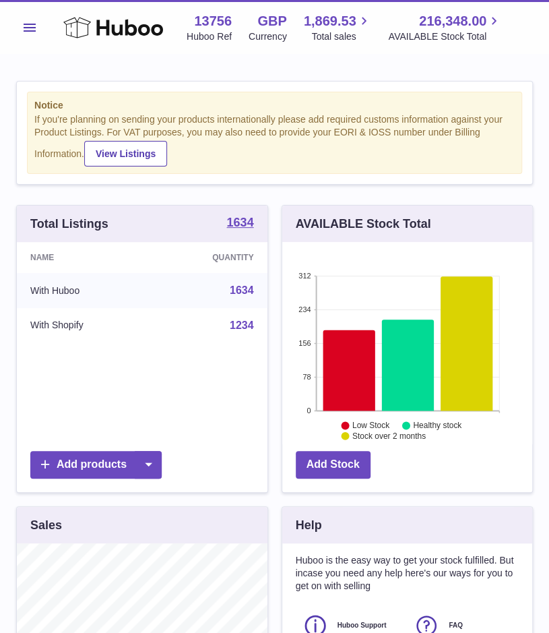
click at [28, 25] on span "Menu" at bounding box center [30, 28] width 12 height 8
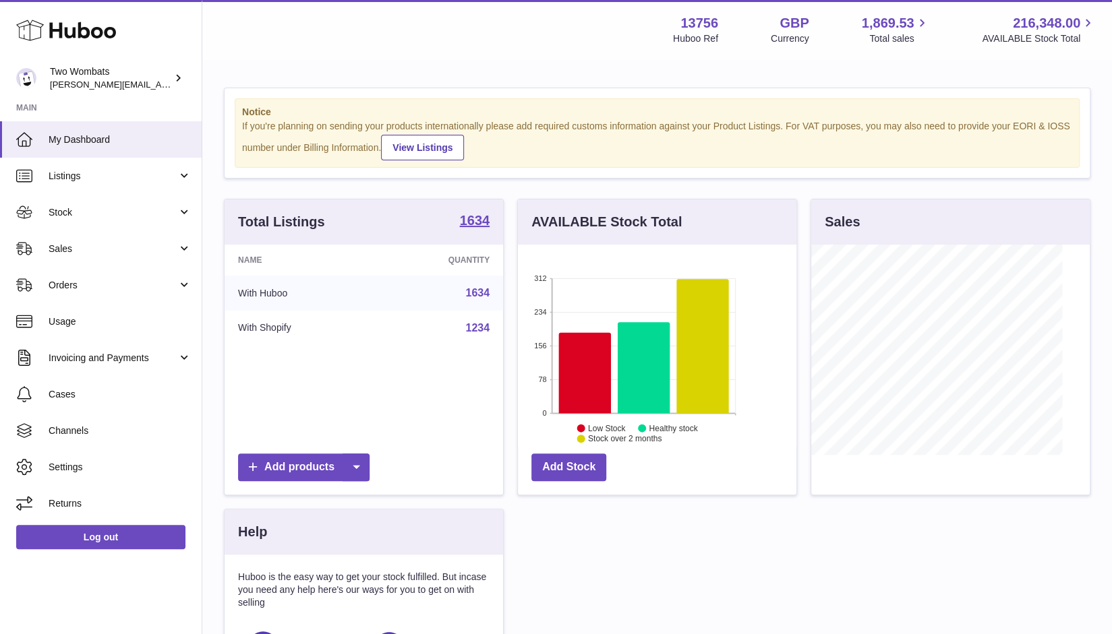
scroll to position [210, 279]
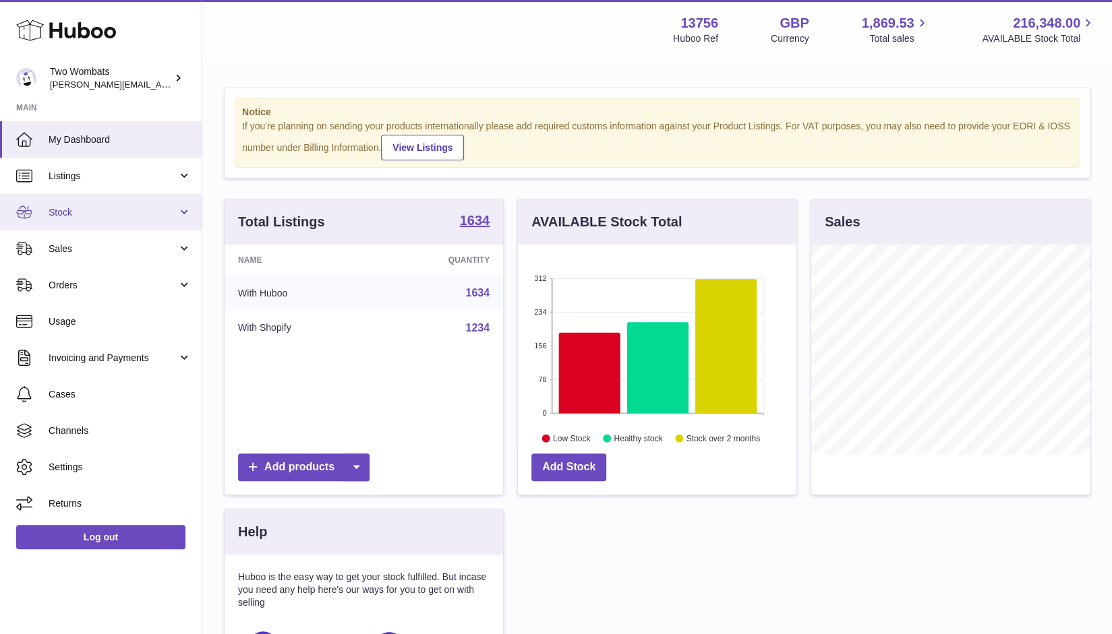
click at [186, 219] on link "Stock" at bounding box center [101, 212] width 202 height 36
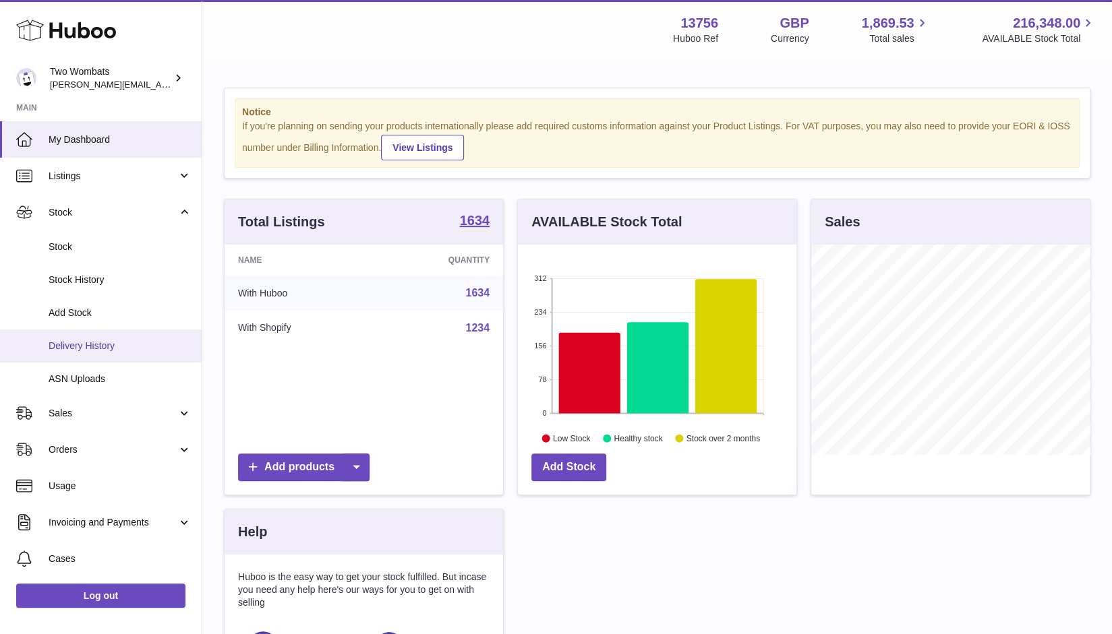
click at [115, 348] on span "Delivery History" at bounding box center [120, 346] width 143 height 13
click at [108, 344] on span "Delivery History" at bounding box center [120, 346] width 143 height 13
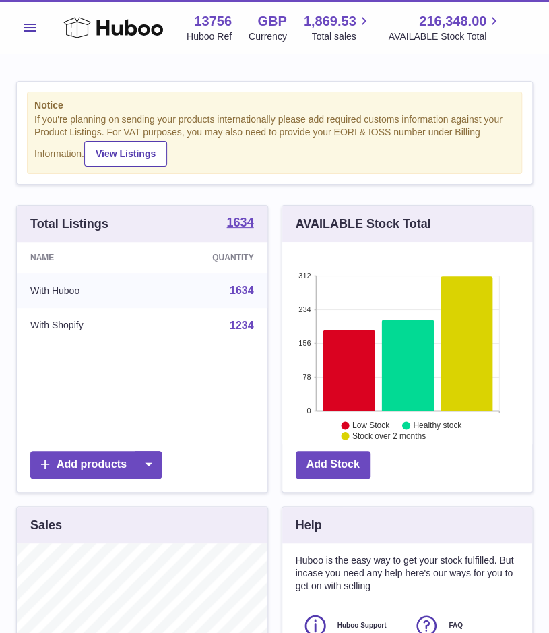
scroll to position [210, 251]
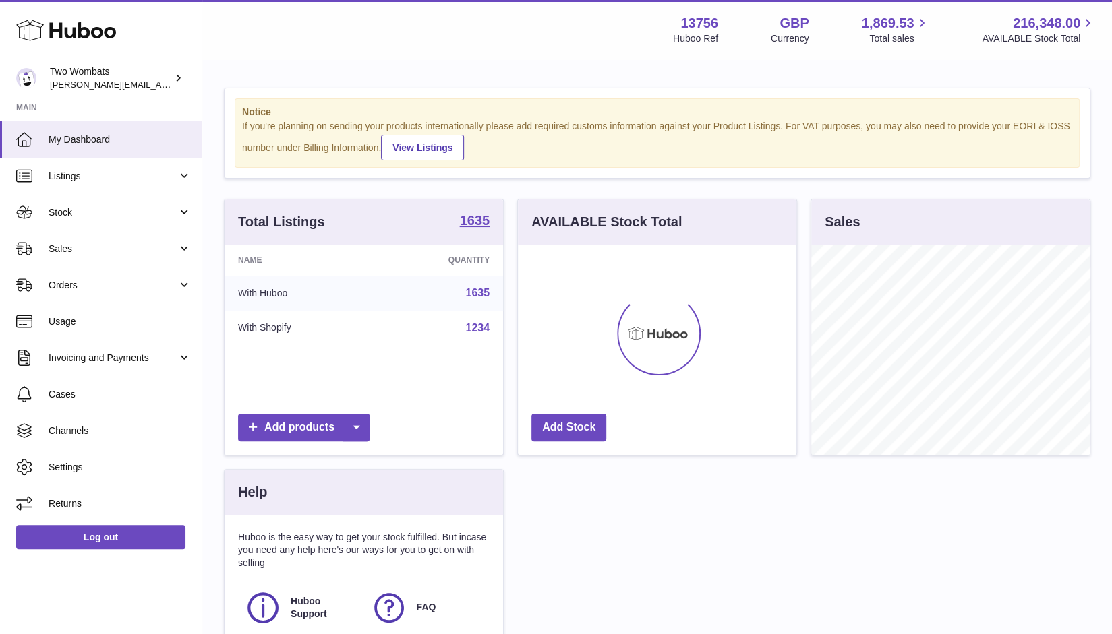
scroll to position [210, 279]
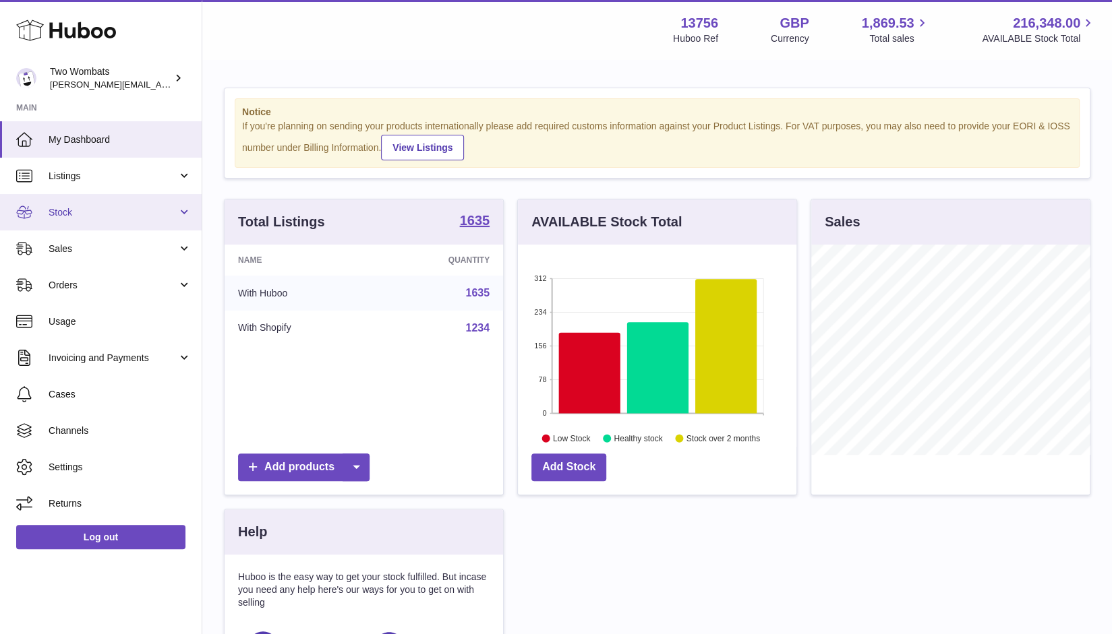
click at [183, 200] on link "Stock" at bounding box center [101, 212] width 202 height 36
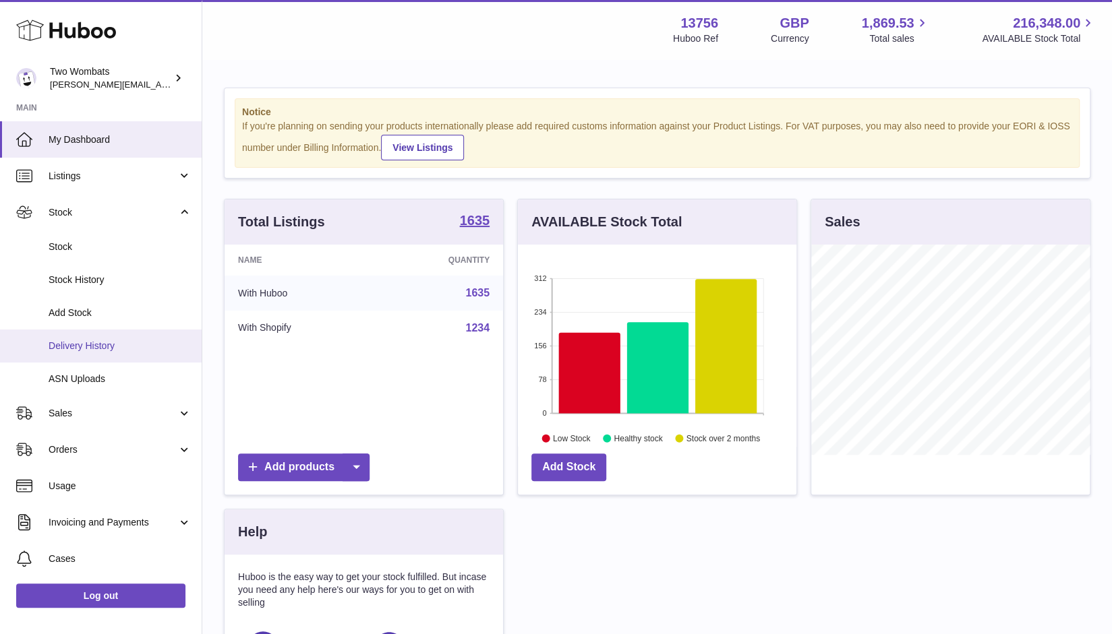
click at [129, 340] on span "Delivery History" at bounding box center [120, 346] width 143 height 13
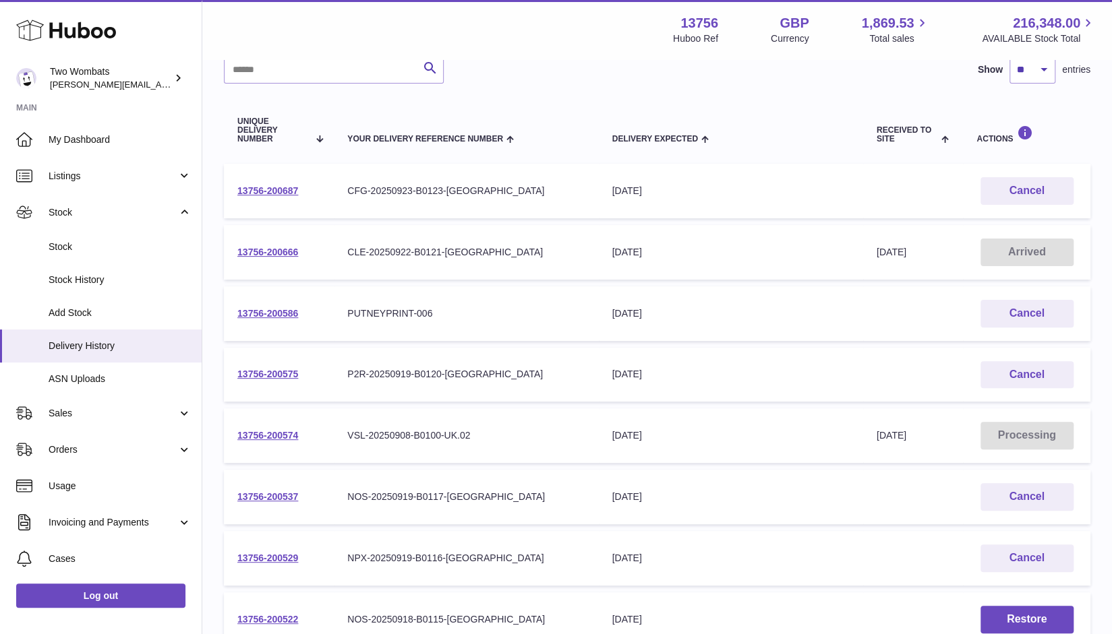
scroll to position [393, 0]
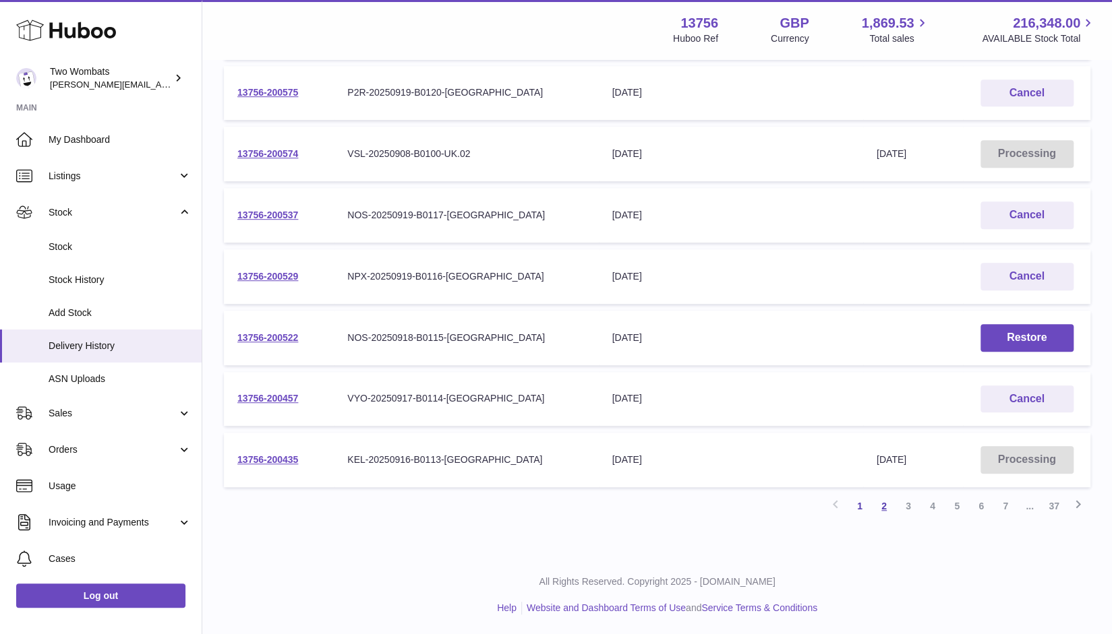
click at [891, 504] on link "2" at bounding box center [884, 506] width 24 height 24
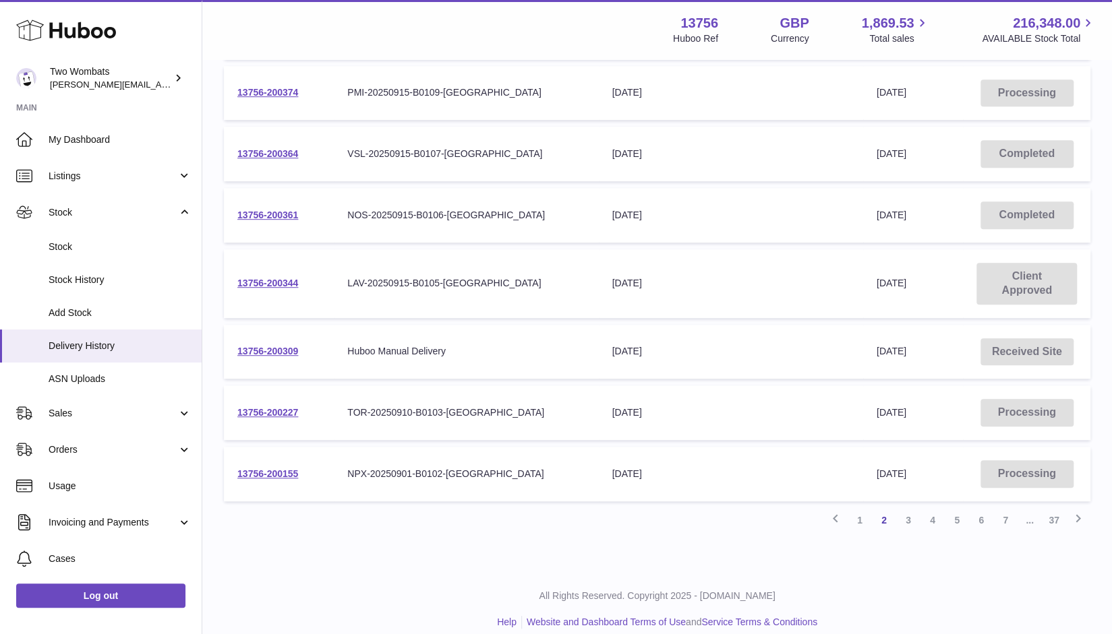
scroll to position [407, 0]
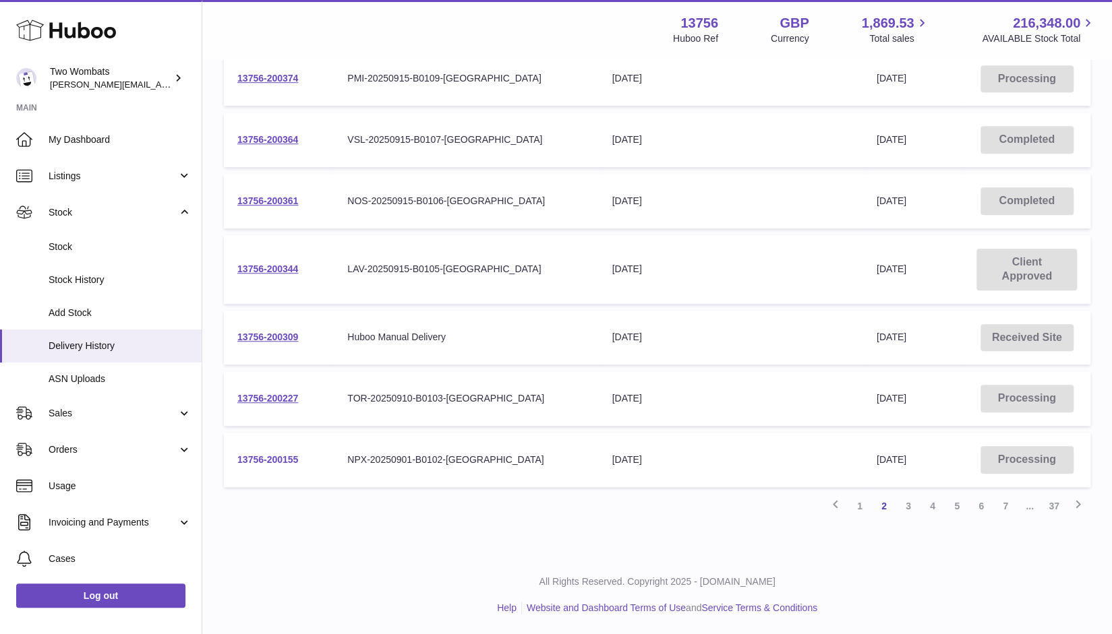
click at [279, 460] on link "13756-200155" at bounding box center [267, 459] width 61 height 11
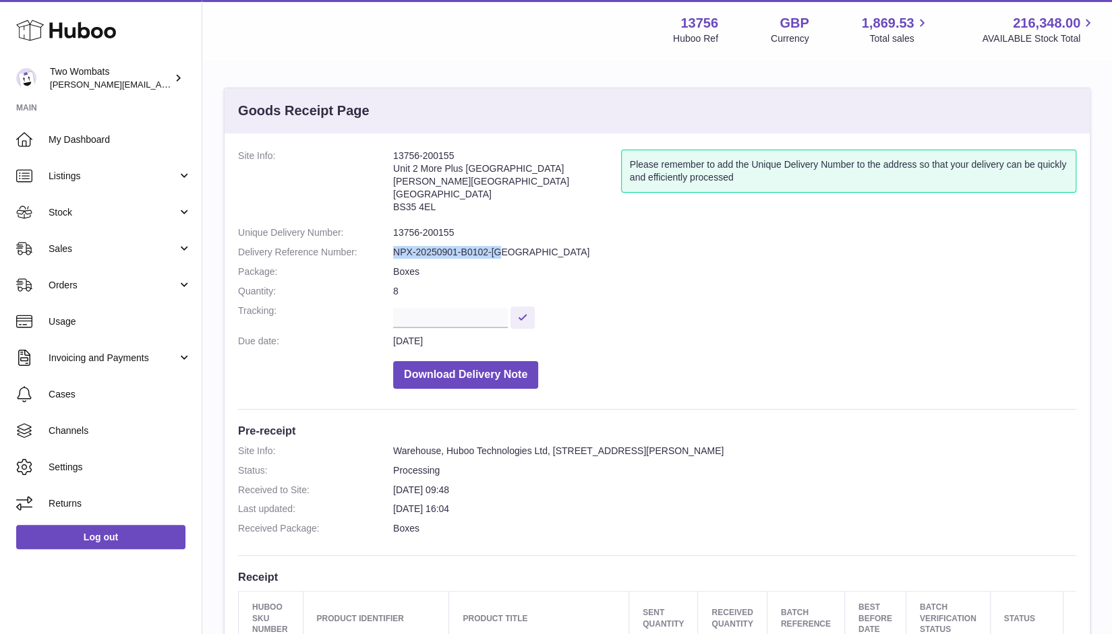
drag, startPoint x: 506, startPoint y: 252, endPoint x: 388, endPoint y: 253, distance: 118.0
click at [388, 253] on dl "Site Info: 13756-200155 Unit 2 More [GEOGRAPHIC_DATA][STREET_ADDRESS][PERSON_NA…" at bounding box center [657, 273] width 838 height 246
copy dl "NPX-20250901-B0102-[GEOGRAPHIC_DATA]"
click at [179, 203] on link "Stock" at bounding box center [101, 212] width 202 height 36
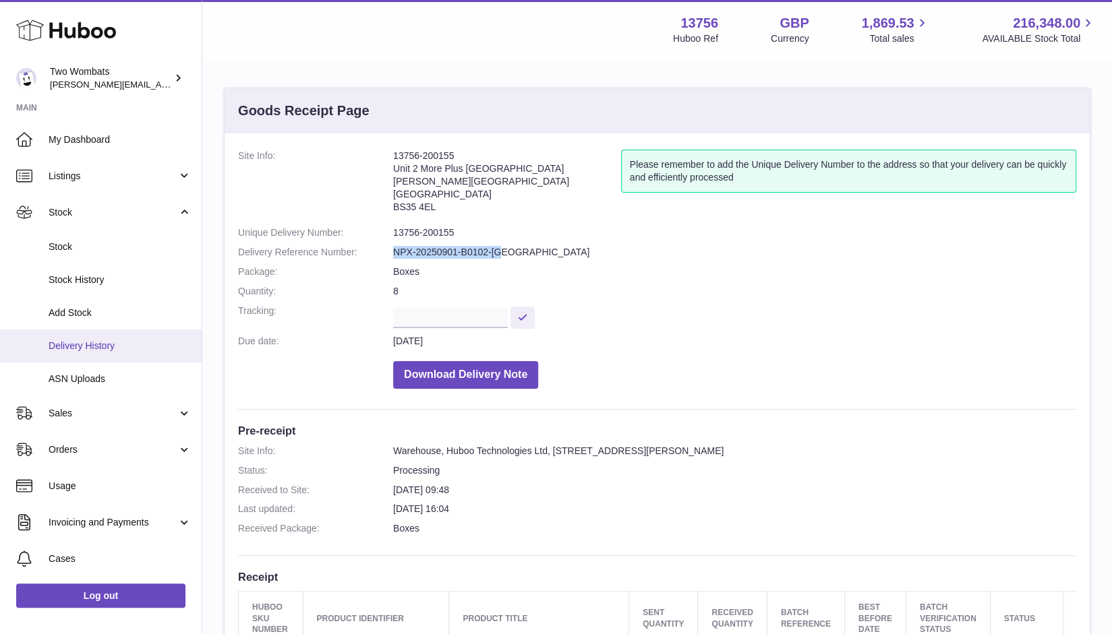
click at [129, 349] on span "Delivery History" at bounding box center [120, 346] width 143 height 13
click at [105, 384] on span "ASN Uploads" at bounding box center [120, 379] width 143 height 13
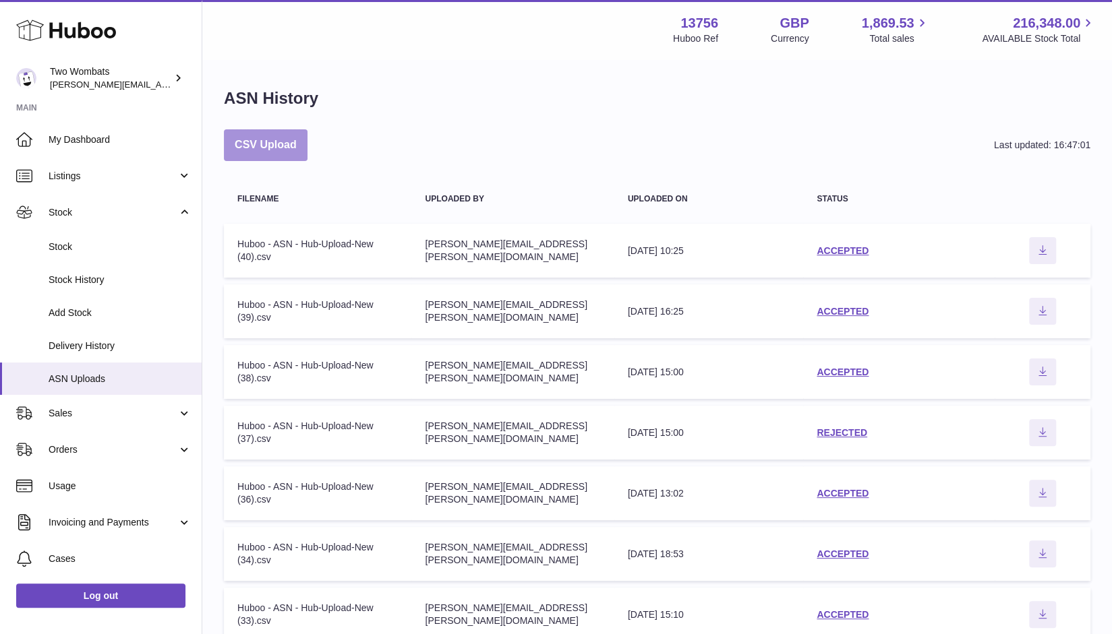
click at [288, 140] on button "CSV Upload" at bounding box center [266, 145] width 84 height 32
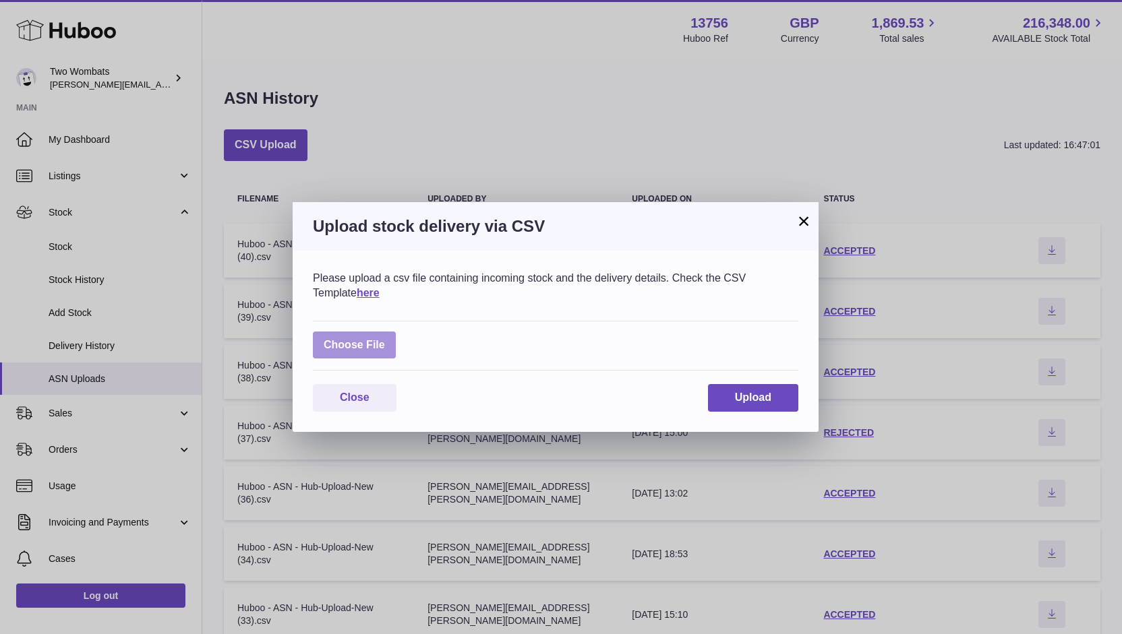
click at [373, 355] on label at bounding box center [354, 346] width 83 height 28
click at [385, 339] on input "file" at bounding box center [385, 338] width 1 height 1
type input "**********"
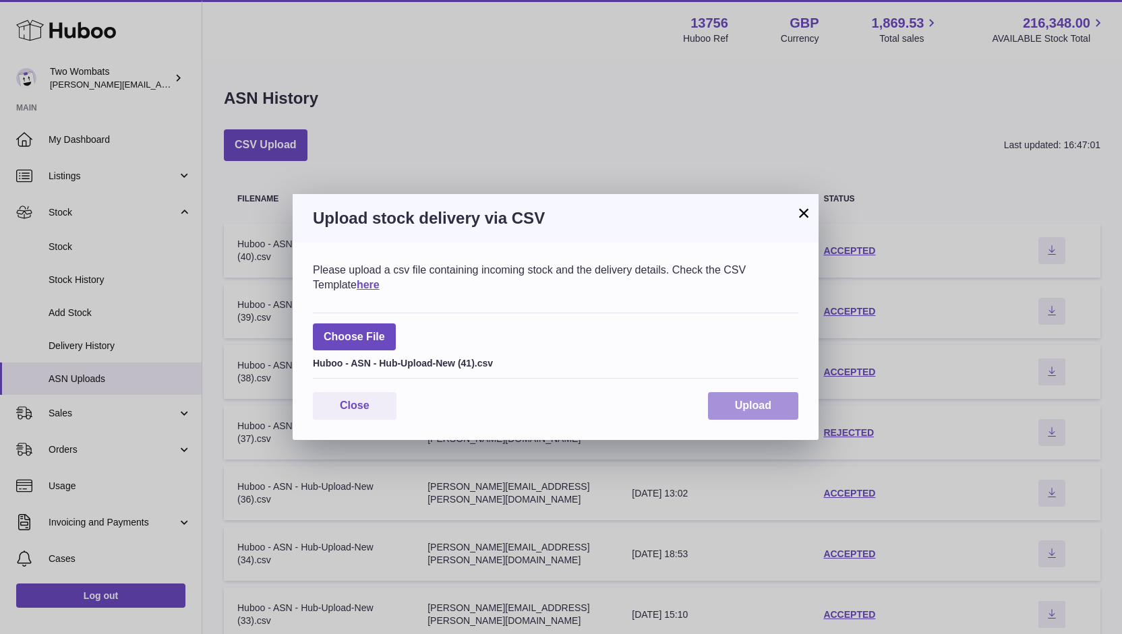
click at [755, 392] on button "Upload" at bounding box center [753, 406] width 90 height 28
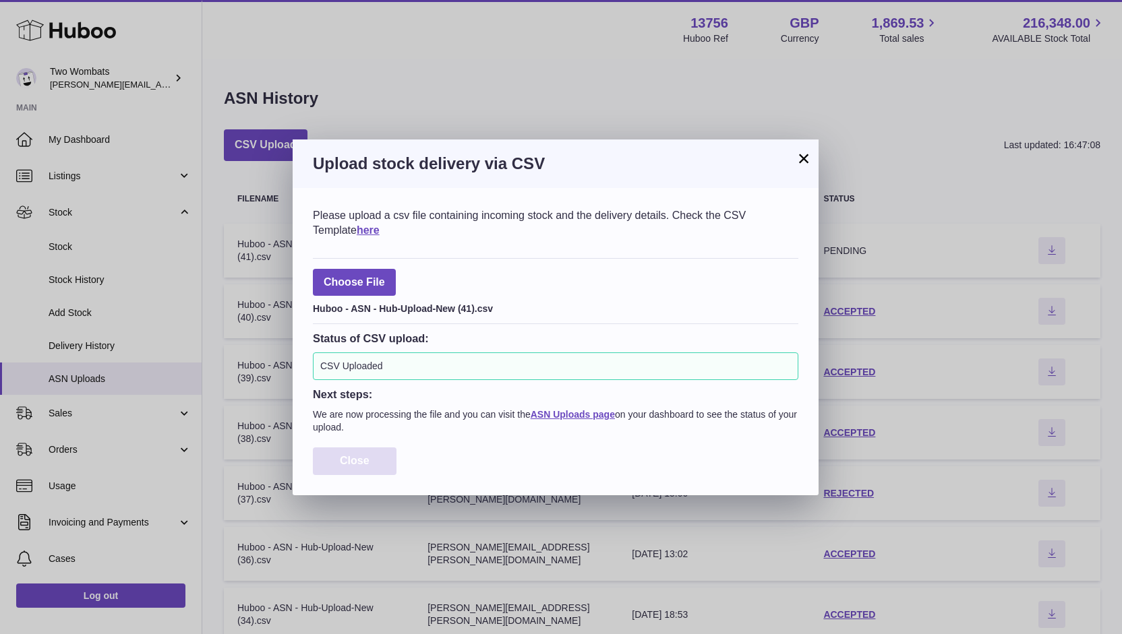
click at [368, 457] on span "Close" at bounding box center [355, 460] width 30 height 11
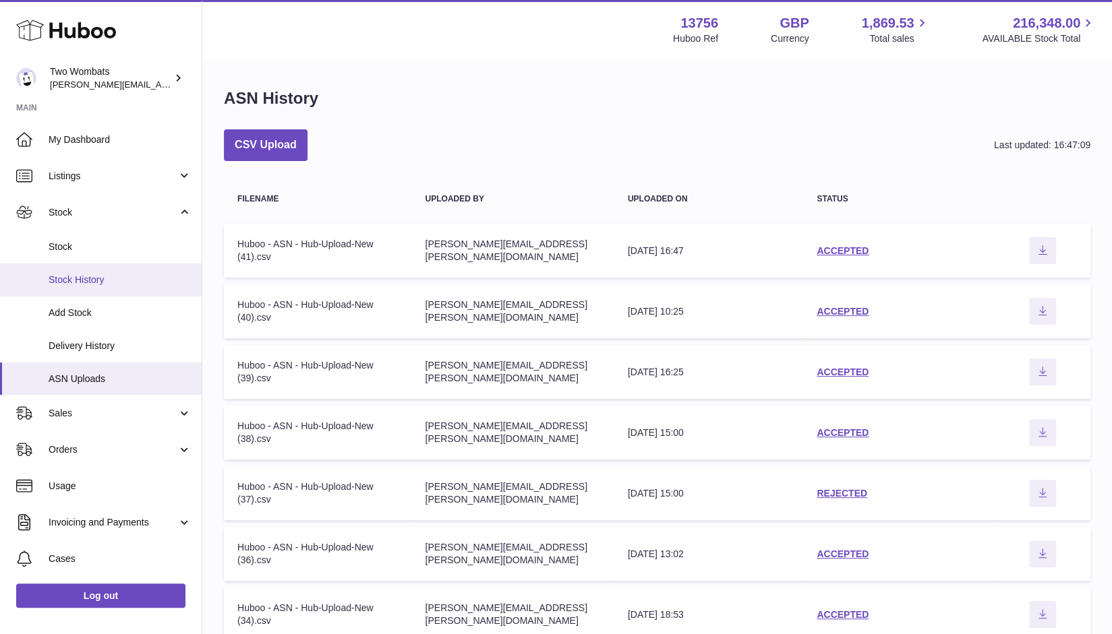
click at [94, 292] on link "Stock History" at bounding box center [101, 280] width 202 height 33
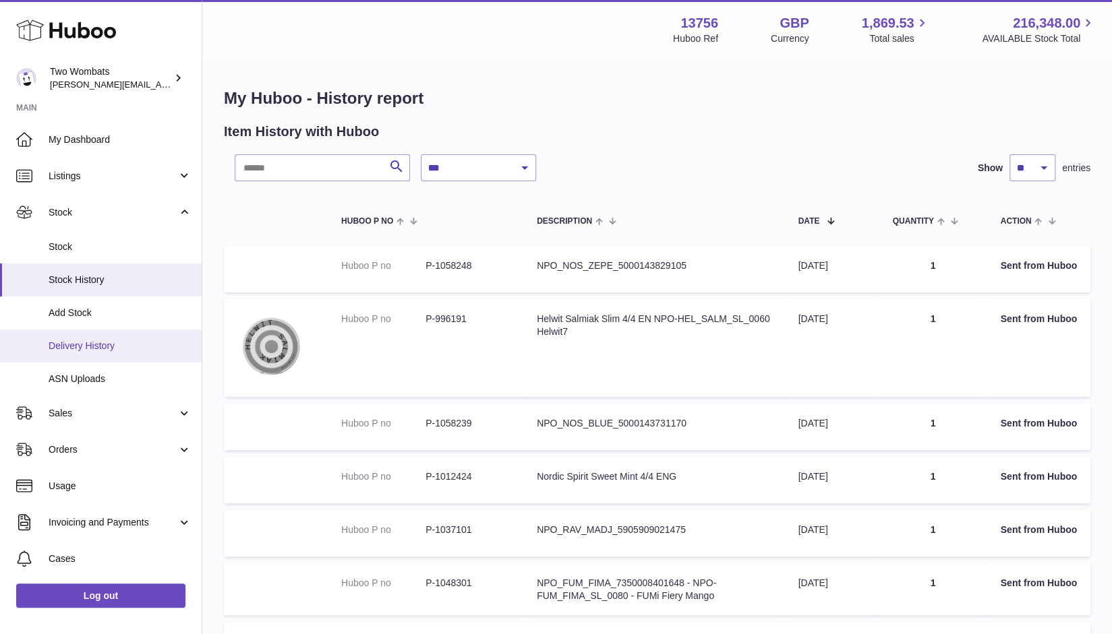
click at [122, 349] on span "Delivery History" at bounding box center [120, 346] width 143 height 13
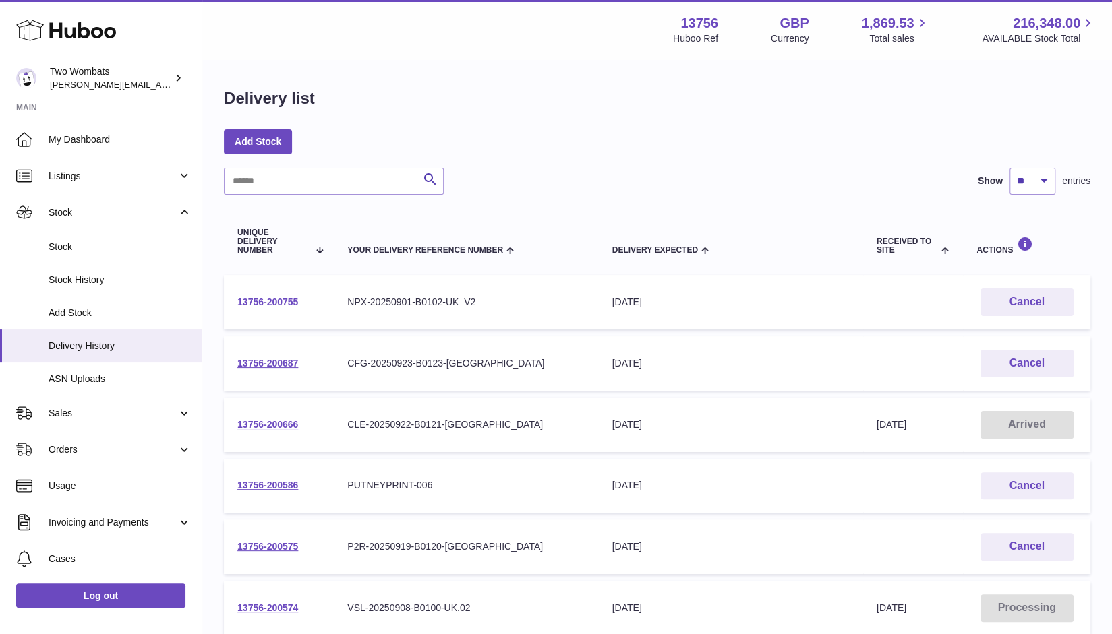
click at [284, 303] on link "13756-200755" at bounding box center [267, 302] width 61 height 11
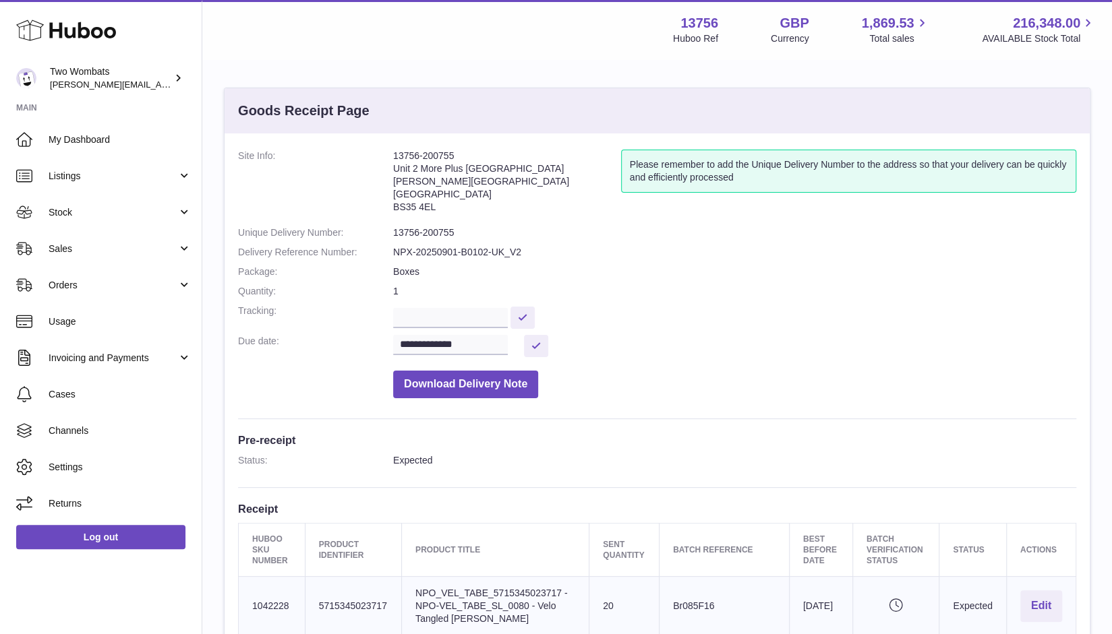
click at [300, 383] on dt at bounding box center [315, 381] width 155 height 34
click at [685, 267] on dd "Boxes" at bounding box center [734, 272] width 683 height 13
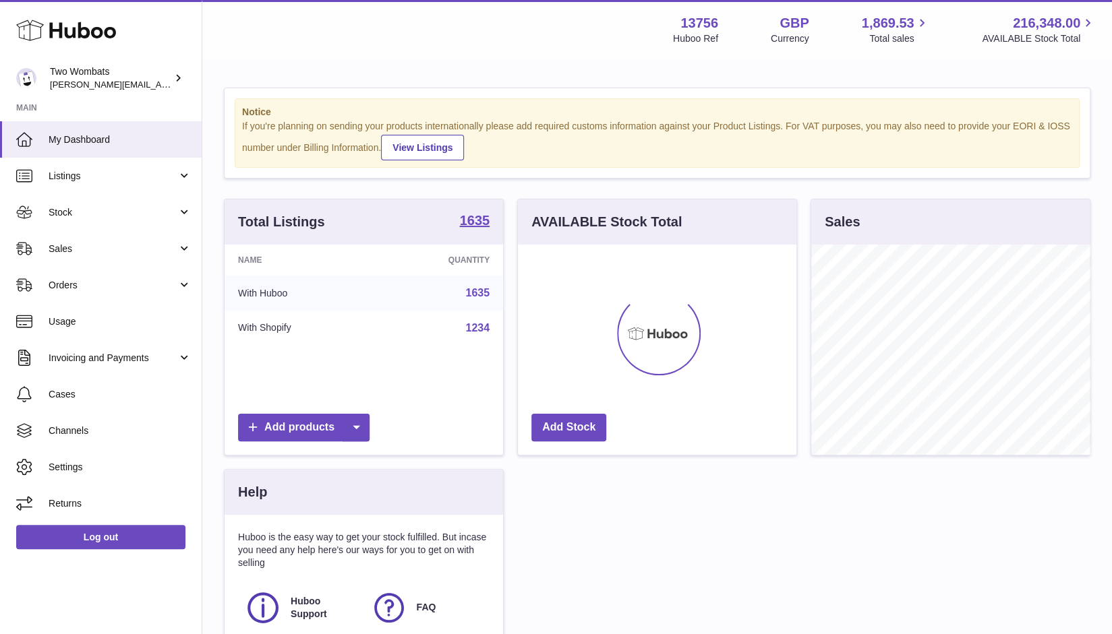
scroll to position [210, 279]
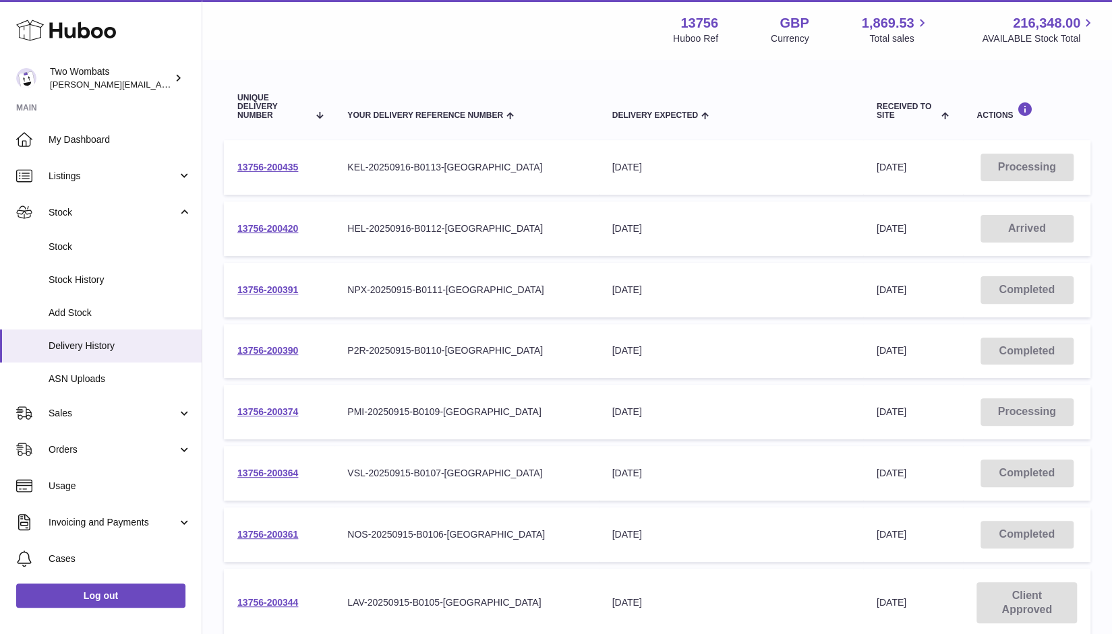
scroll to position [407, 0]
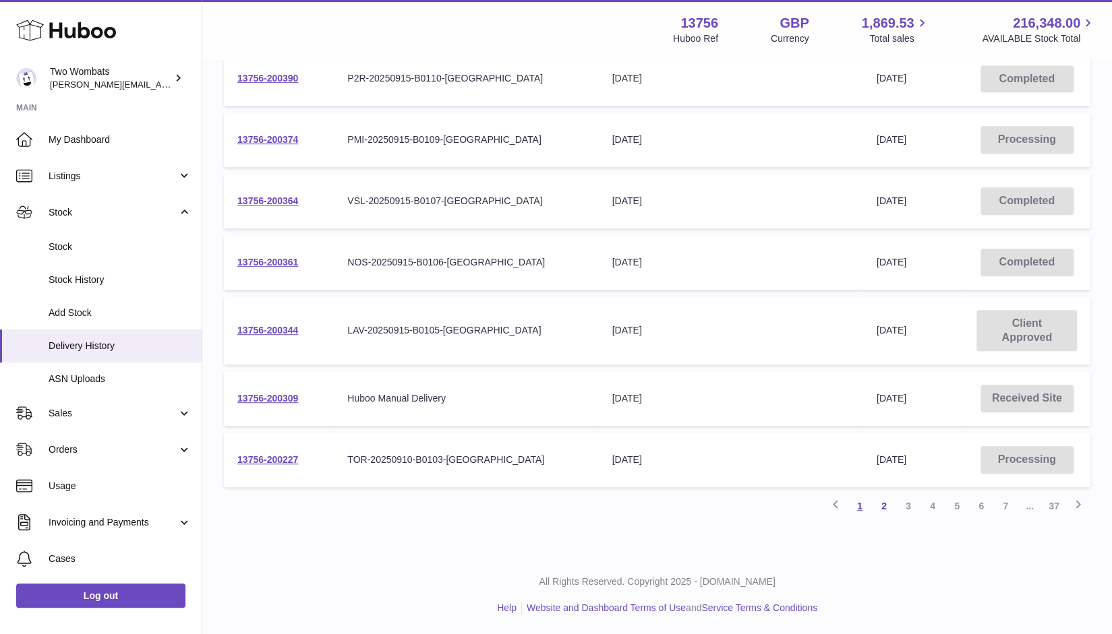
click at [863, 505] on link "1" at bounding box center [859, 506] width 24 height 24
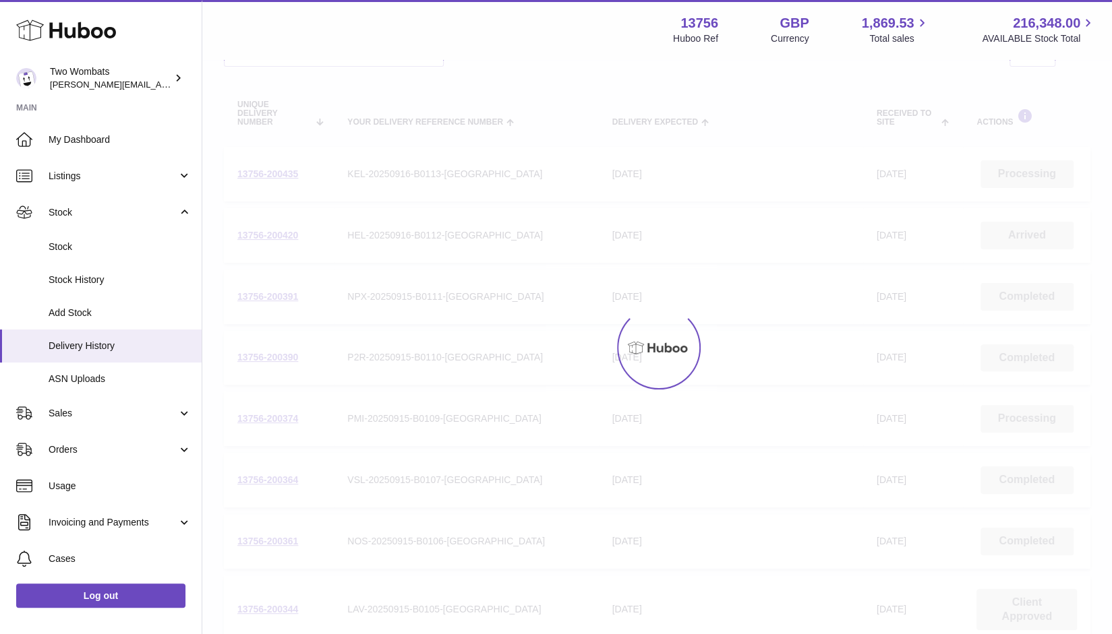
scroll to position [61, 0]
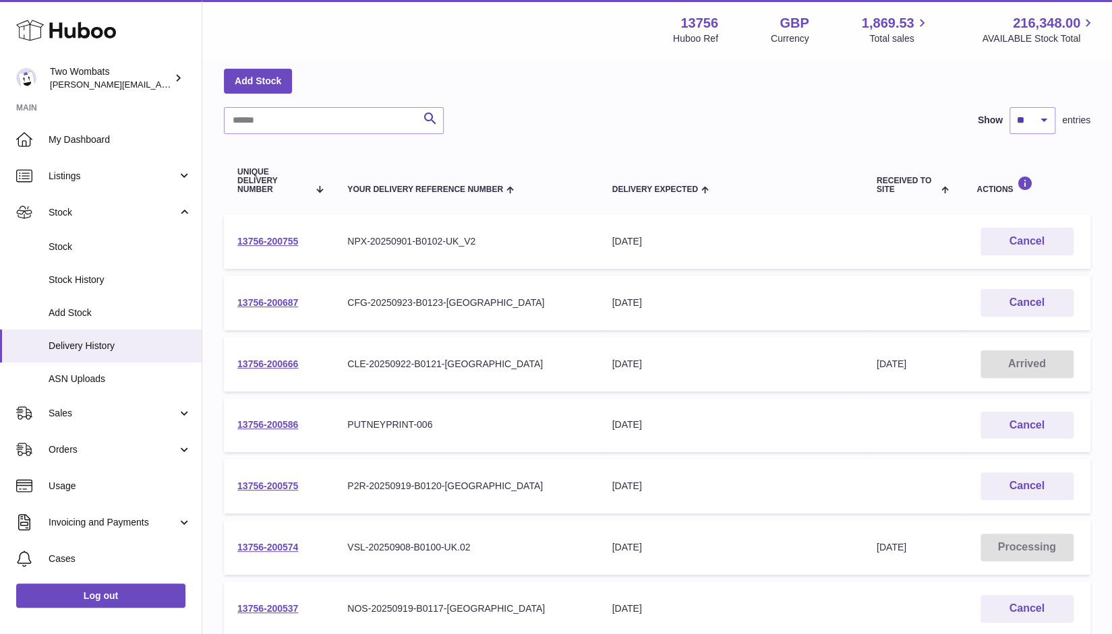
click at [863, 505] on td "Received to Site" at bounding box center [913, 486] width 100 height 55
click at [455, 41] on div "Menu Huboo 13756 Huboo Ref GBP Currency 1,869.53 Total sales 216,348.00 AVAILAB…" at bounding box center [656, 29] width 877 height 31
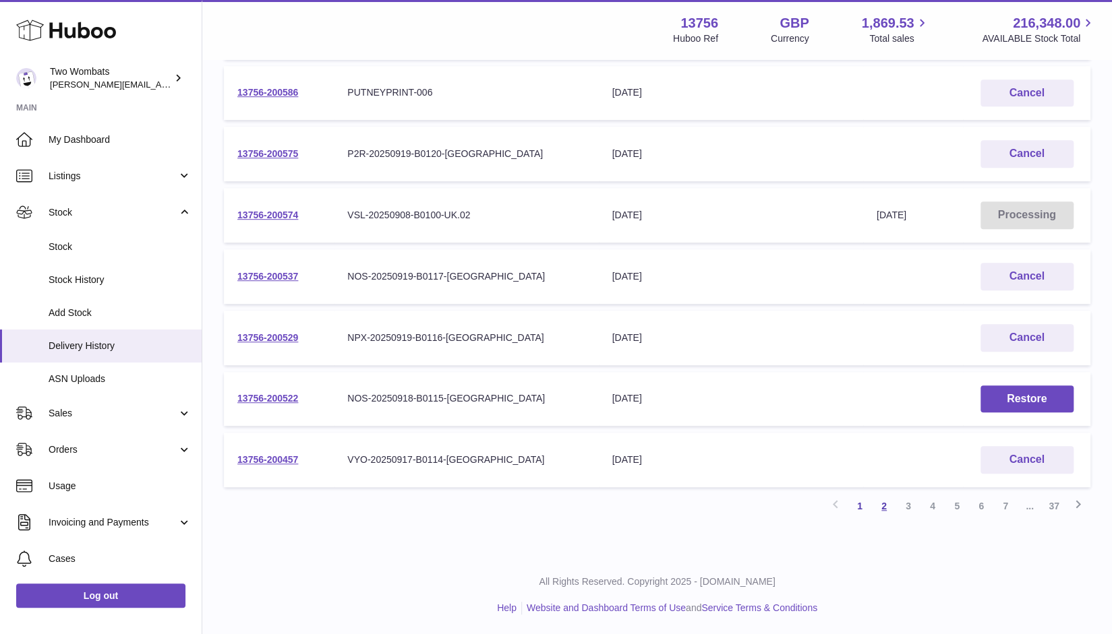
click at [881, 501] on link "2" at bounding box center [884, 506] width 24 height 24
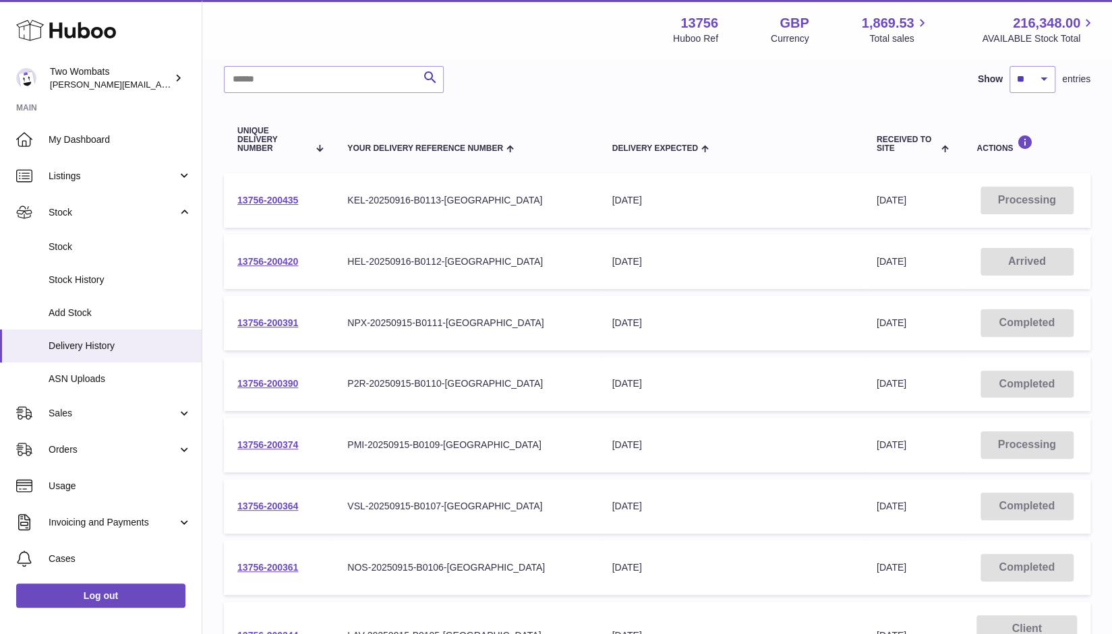
scroll to position [101, 0]
click at [273, 444] on link "13756-200374" at bounding box center [267, 445] width 61 height 11
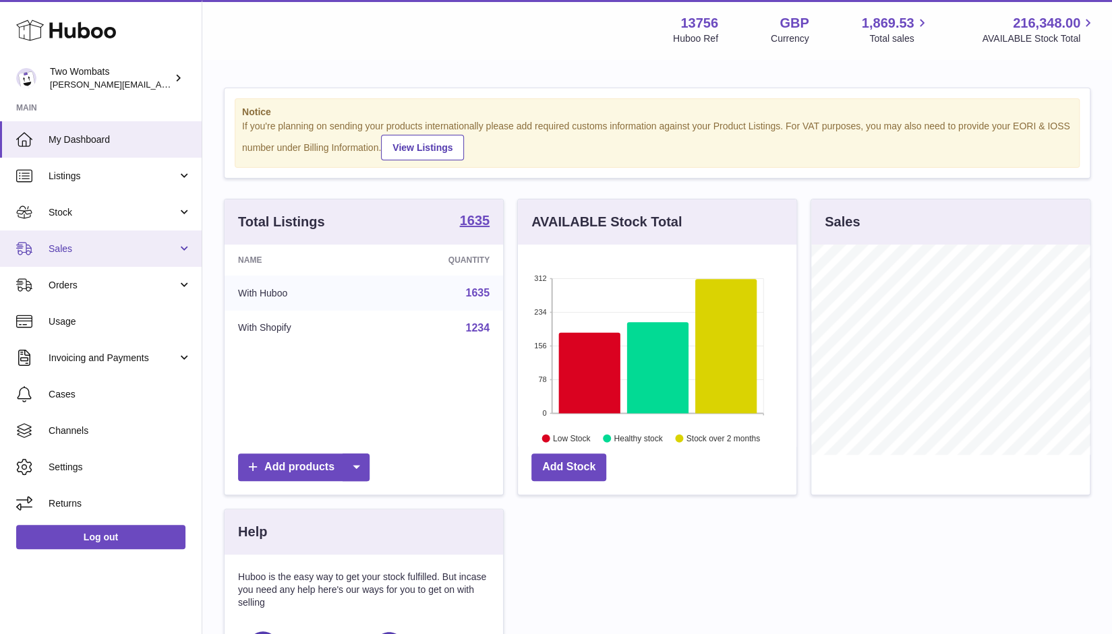
scroll to position [210, 279]
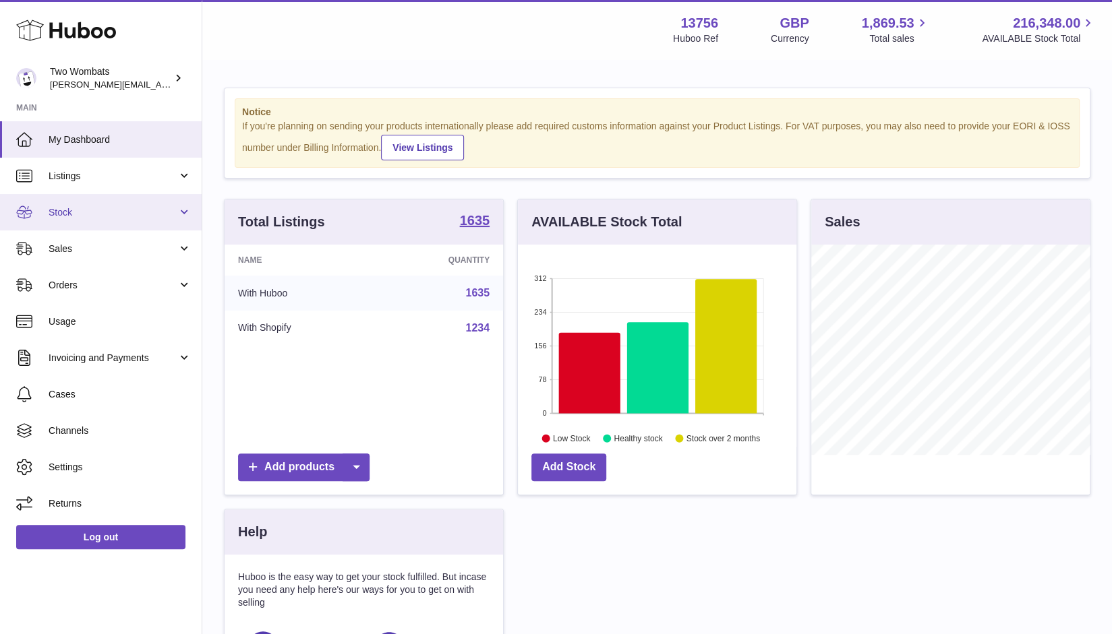
click at [185, 215] on link "Stock" at bounding box center [101, 212] width 202 height 36
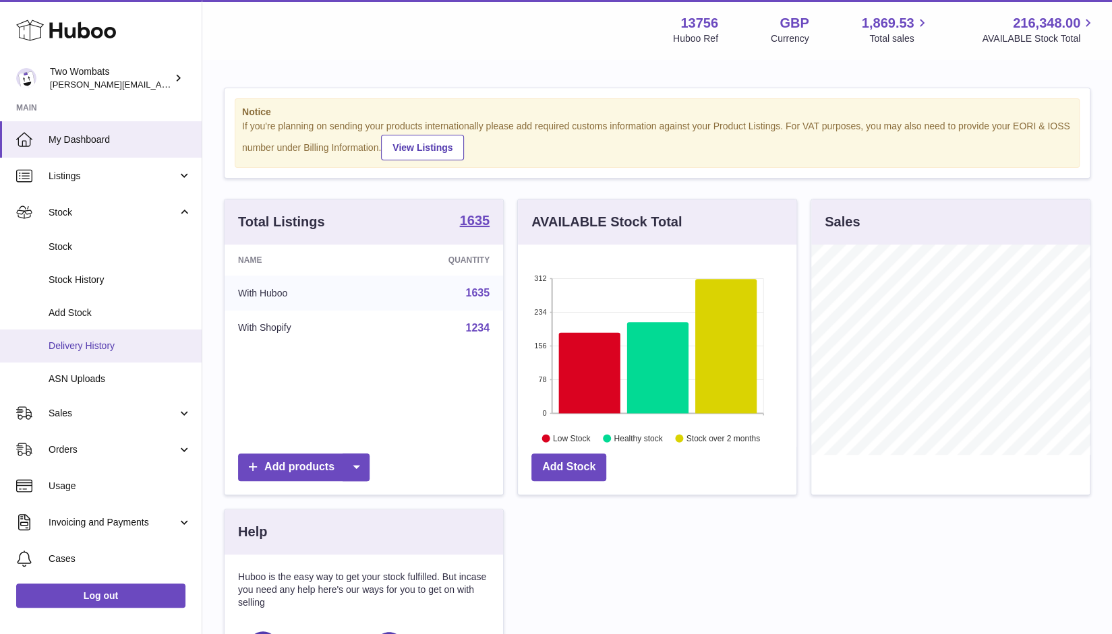
click at [127, 345] on span "Delivery History" at bounding box center [120, 346] width 143 height 13
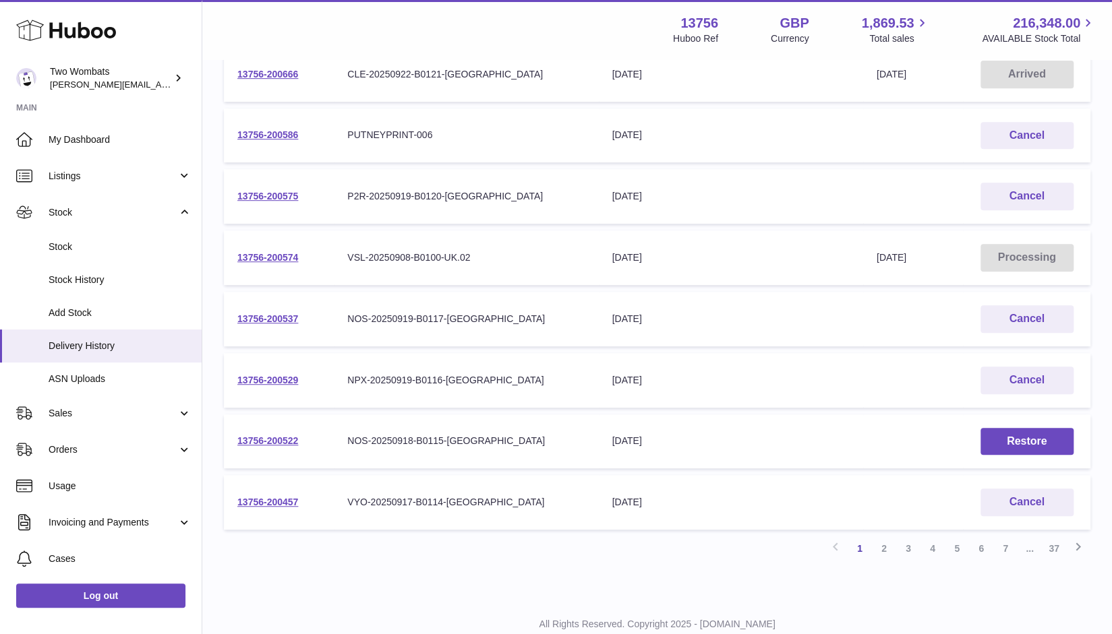
scroll to position [370, 0]
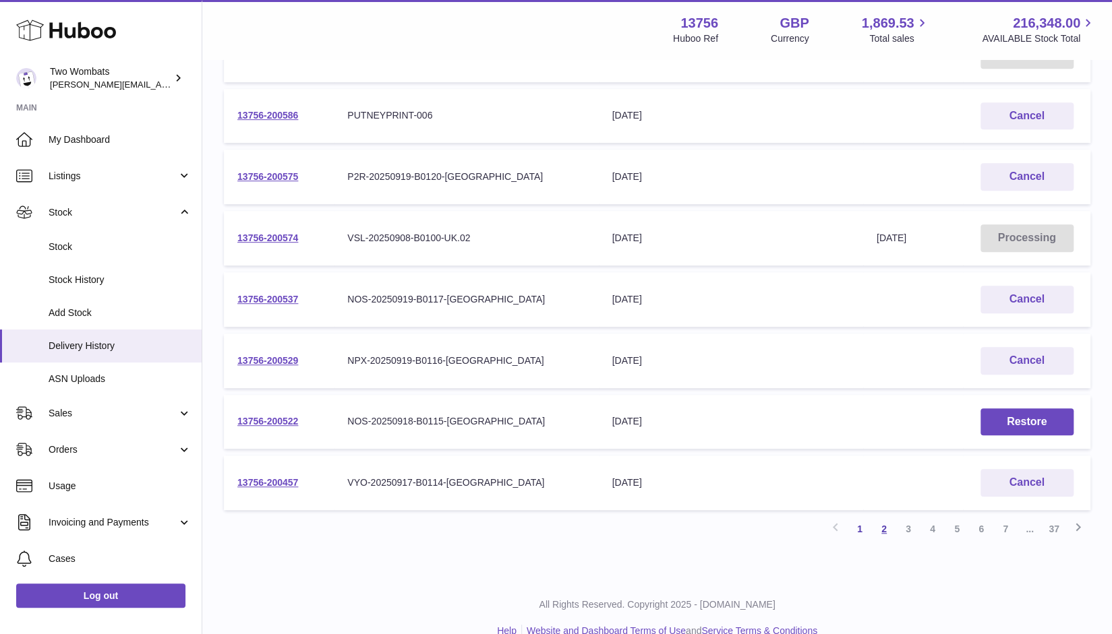
click at [882, 534] on link "2" at bounding box center [884, 529] width 24 height 24
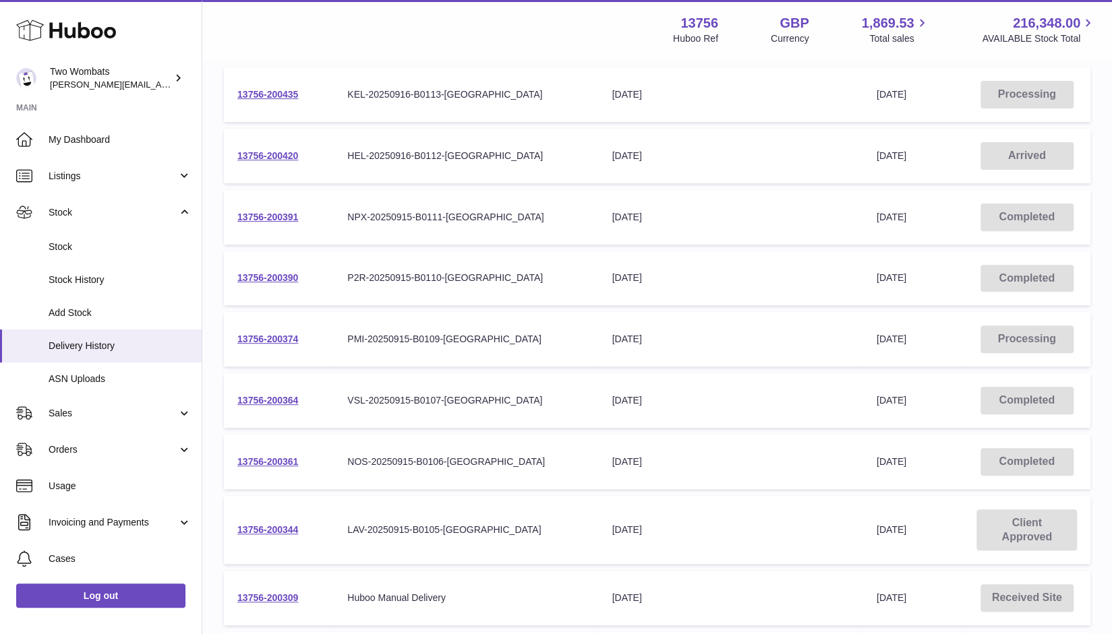
scroll to position [204, 0]
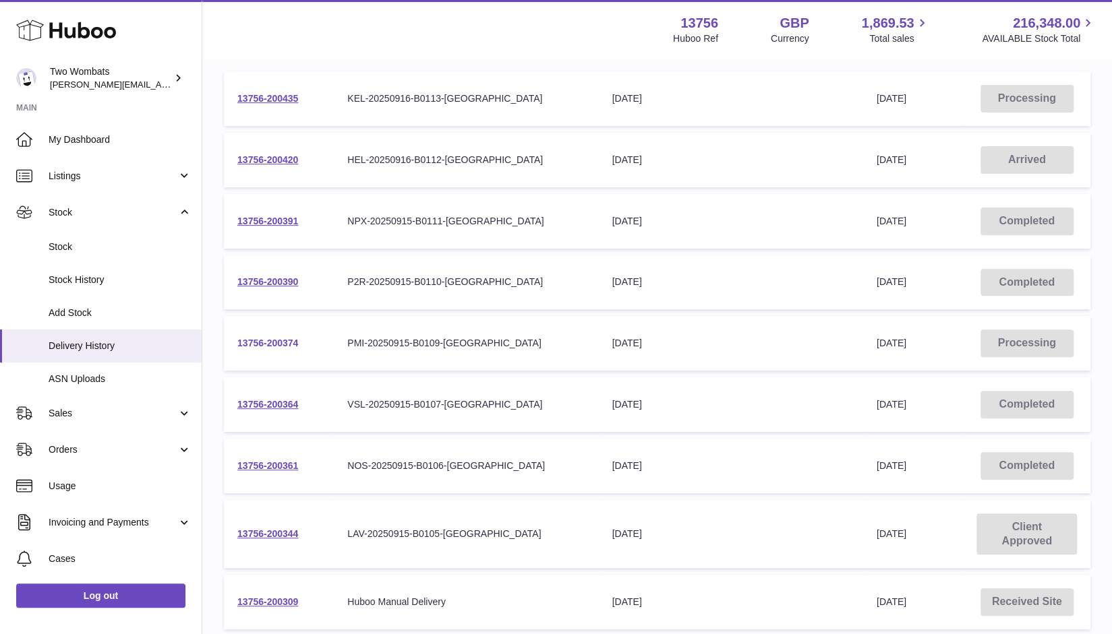
click at [266, 341] on link "13756-200374" at bounding box center [267, 343] width 61 height 11
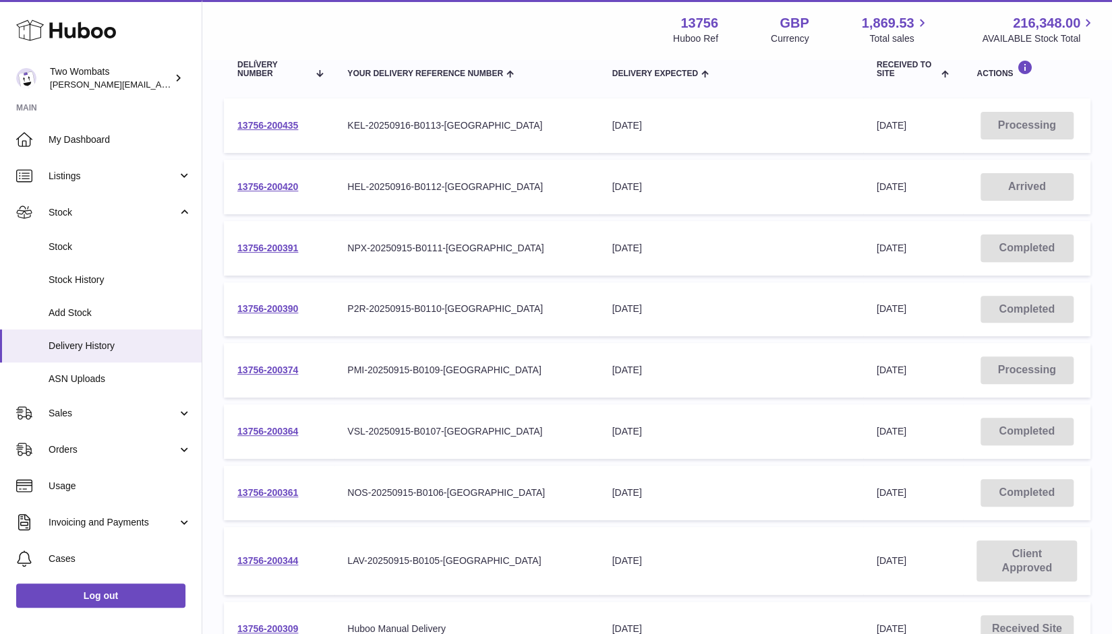
scroll to position [407, 0]
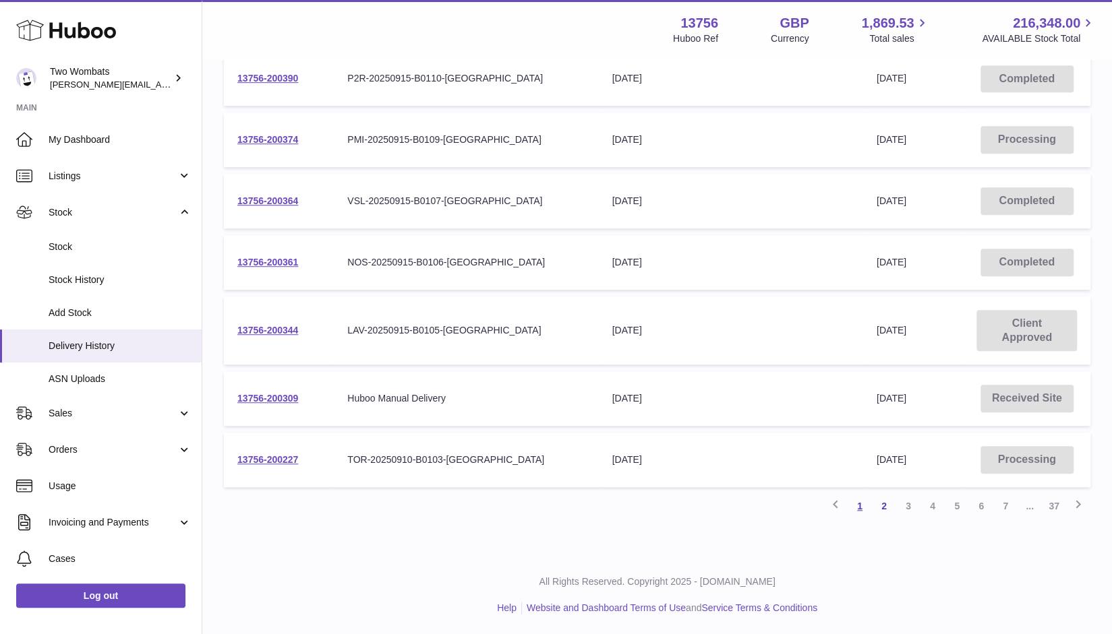
click at [857, 501] on link "1" at bounding box center [859, 506] width 24 height 24
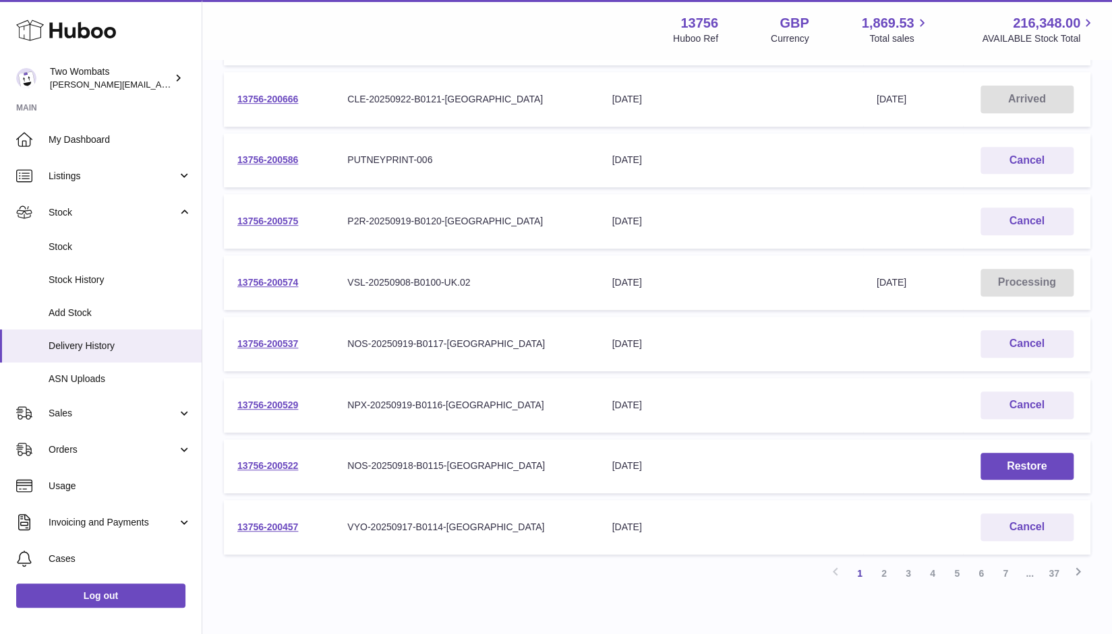
scroll to position [329, 0]
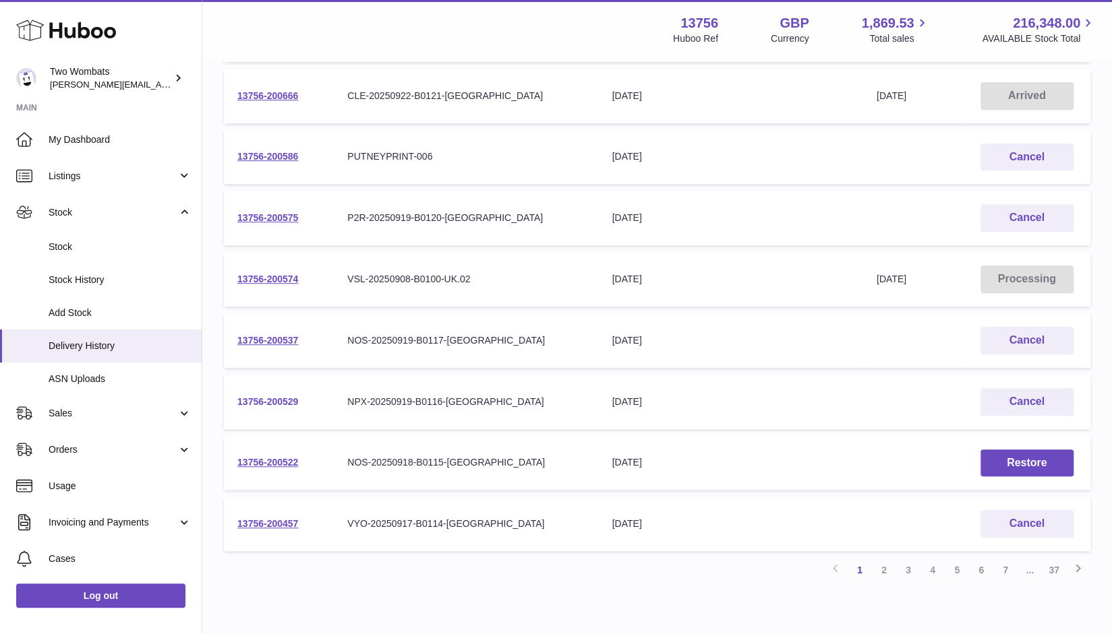
click at [282, 400] on link "13756-200529" at bounding box center [267, 401] width 61 height 11
click at [888, 568] on link "2" at bounding box center [884, 570] width 24 height 24
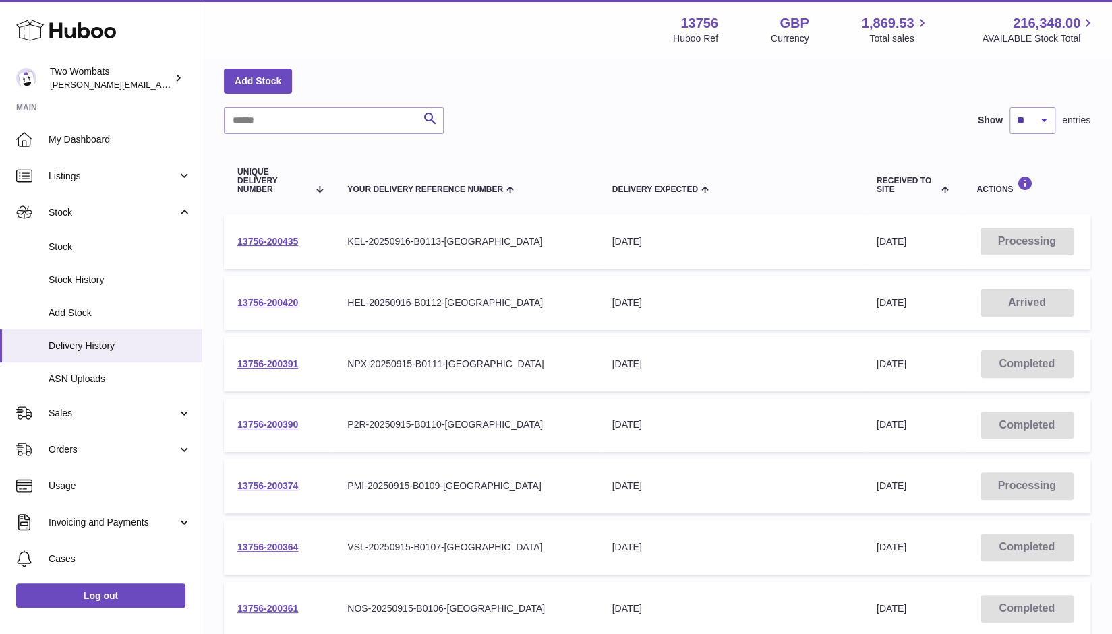
scroll to position [113, 0]
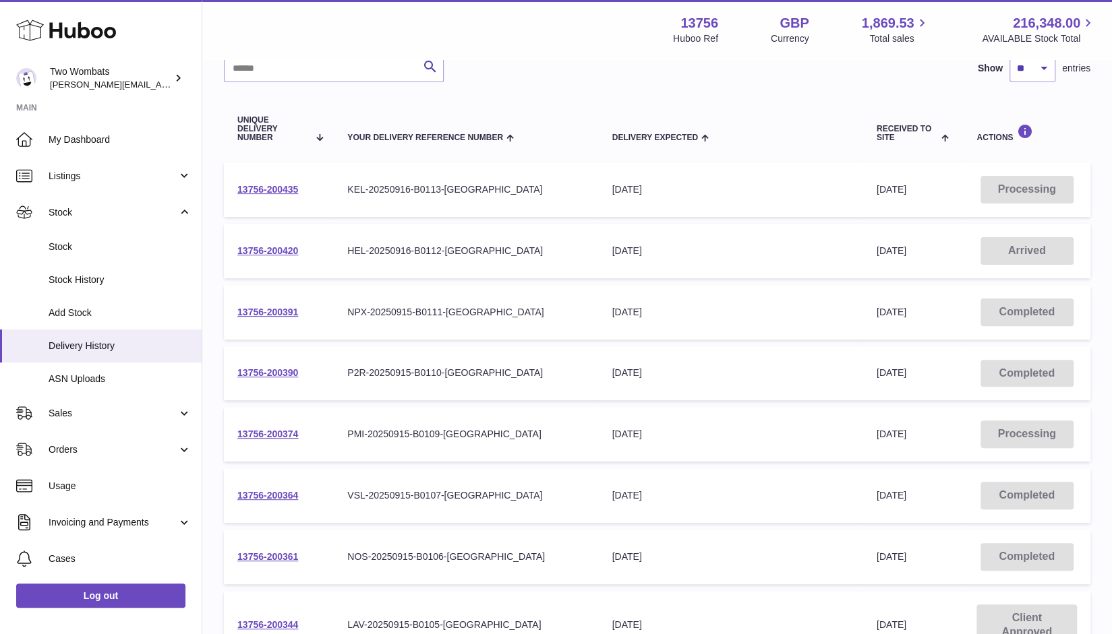
click at [264, 446] on td "13756-200374" at bounding box center [279, 434] width 110 height 55
click at [272, 435] on link "13756-200374" at bounding box center [267, 434] width 61 height 11
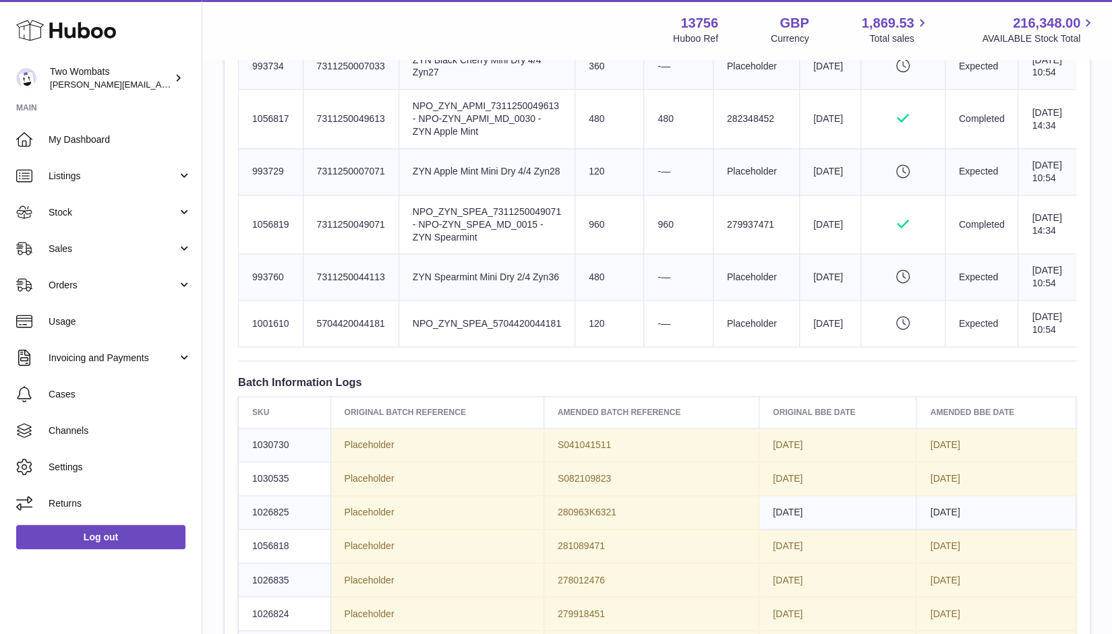
scroll to position [1090, 0]
drag, startPoint x: 290, startPoint y: 348, endPoint x: 252, endPoint y: 347, distance: 37.8
click at [252, 255] on td "Huboo SKU Number 1056819" at bounding box center [271, 225] width 65 height 59
copy td "1056819"
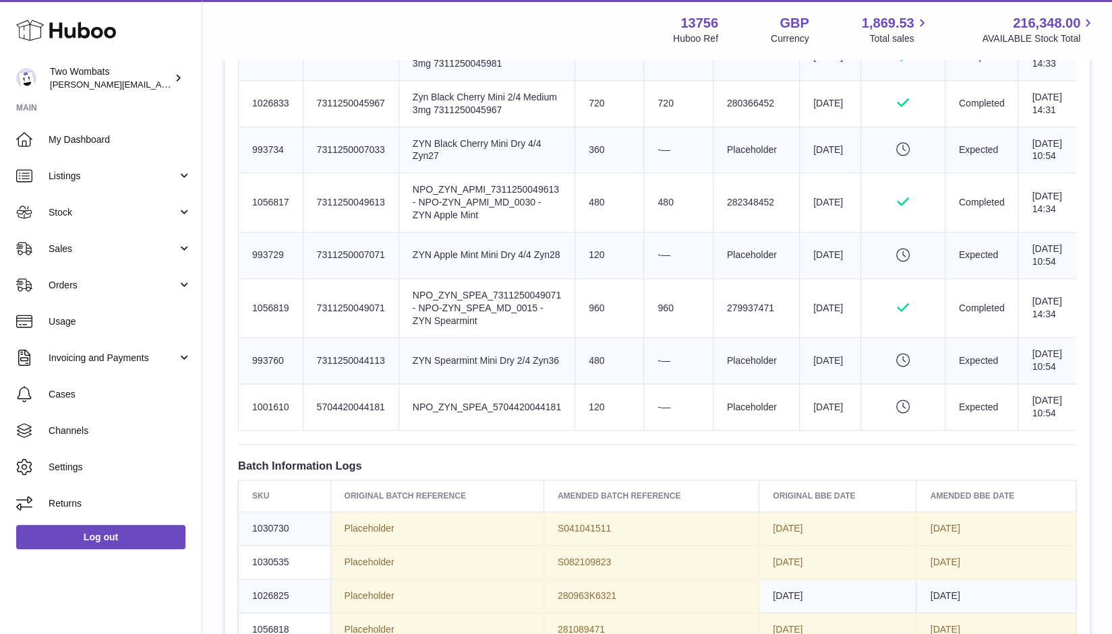
scroll to position [1006, 0]
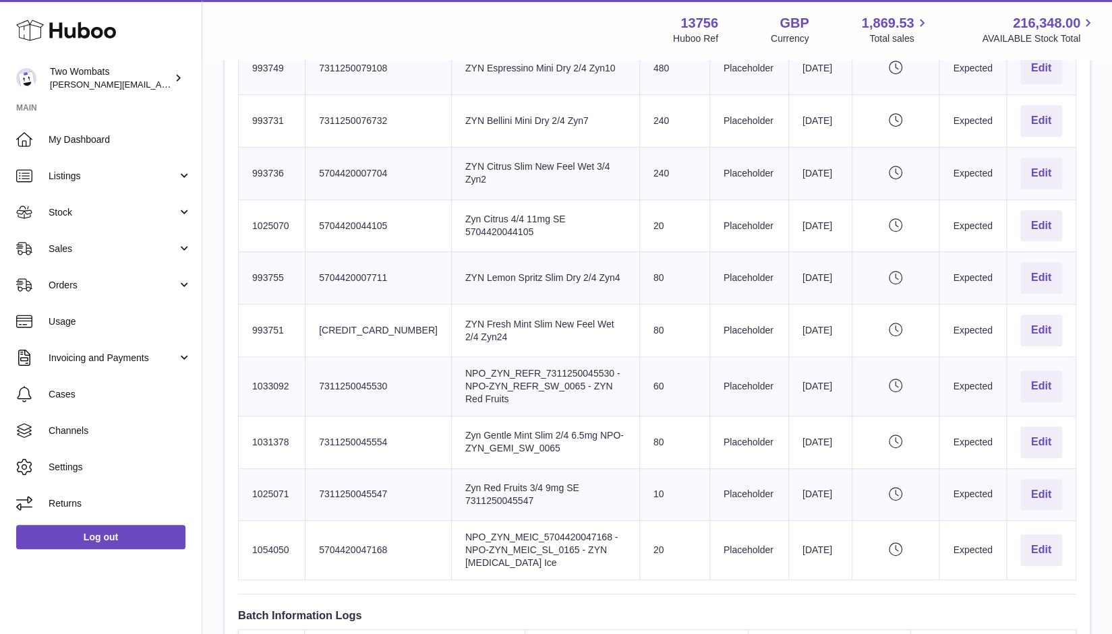
scroll to position [536, 0]
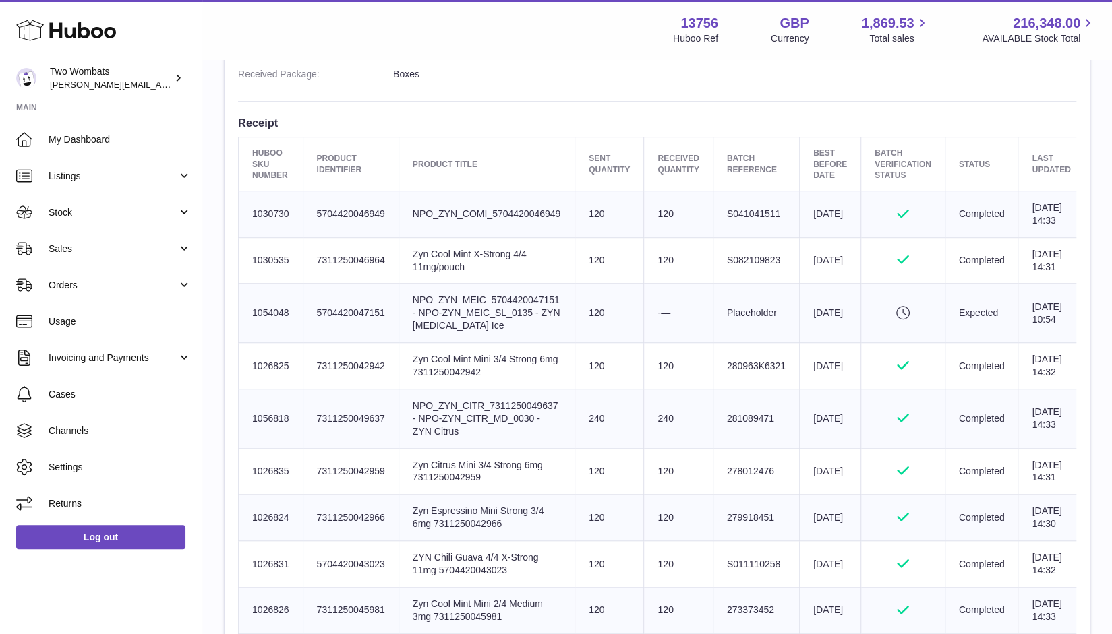
scroll to position [454, 0]
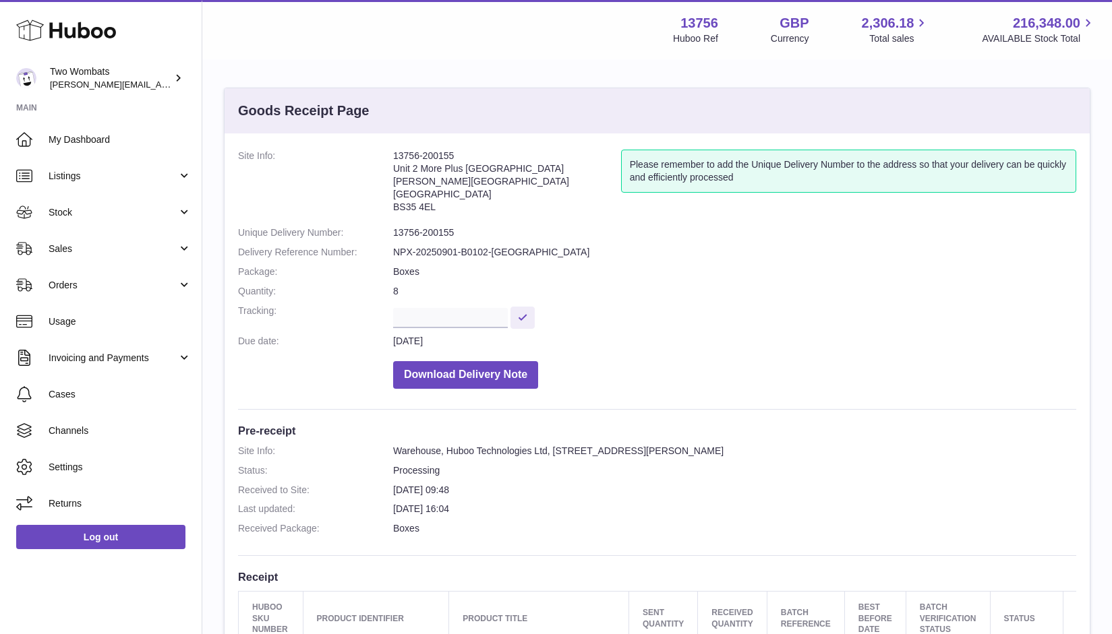
click at [186, 215] on link "Stock" at bounding box center [101, 212] width 202 height 36
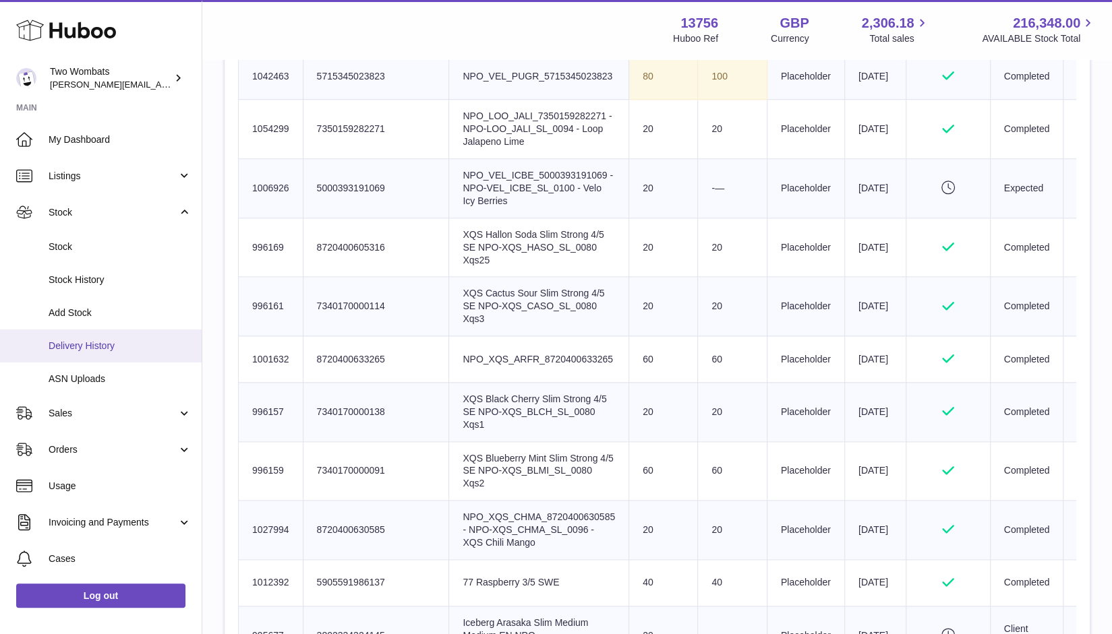
click at [121, 344] on span "Delivery History" at bounding box center [120, 346] width 143 height 13
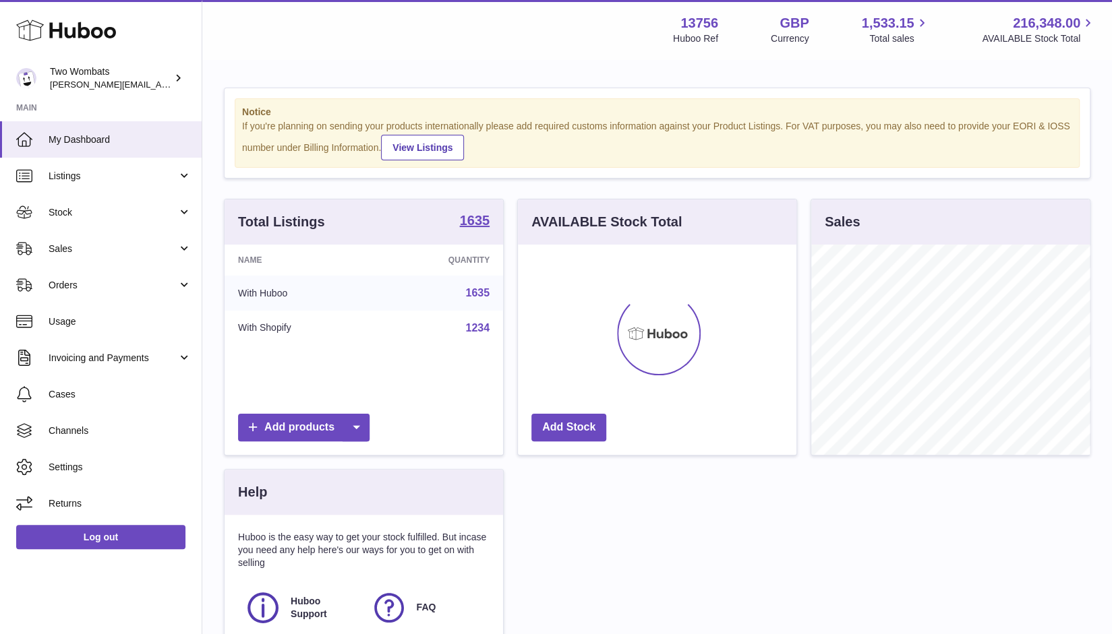
scroll to position [210, 279]
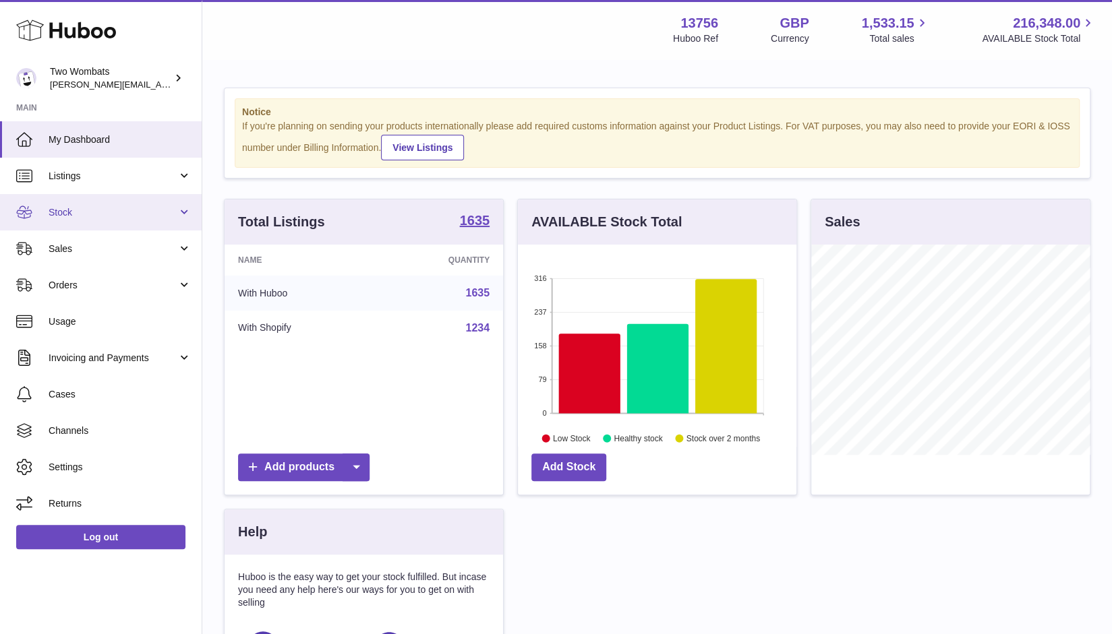
click at [183, 216] on link "Stock" at bounding box center [101, 212] width 202 height 36
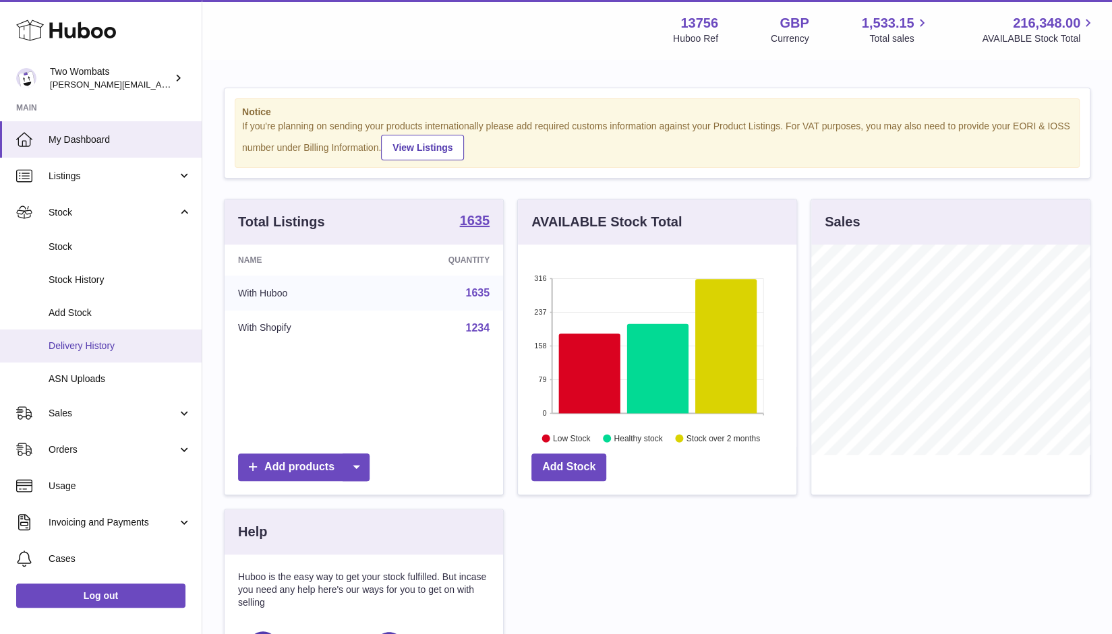
click at [111, 347] on span "Delivery History" at bounding box center [120, 346] width 143 height 13
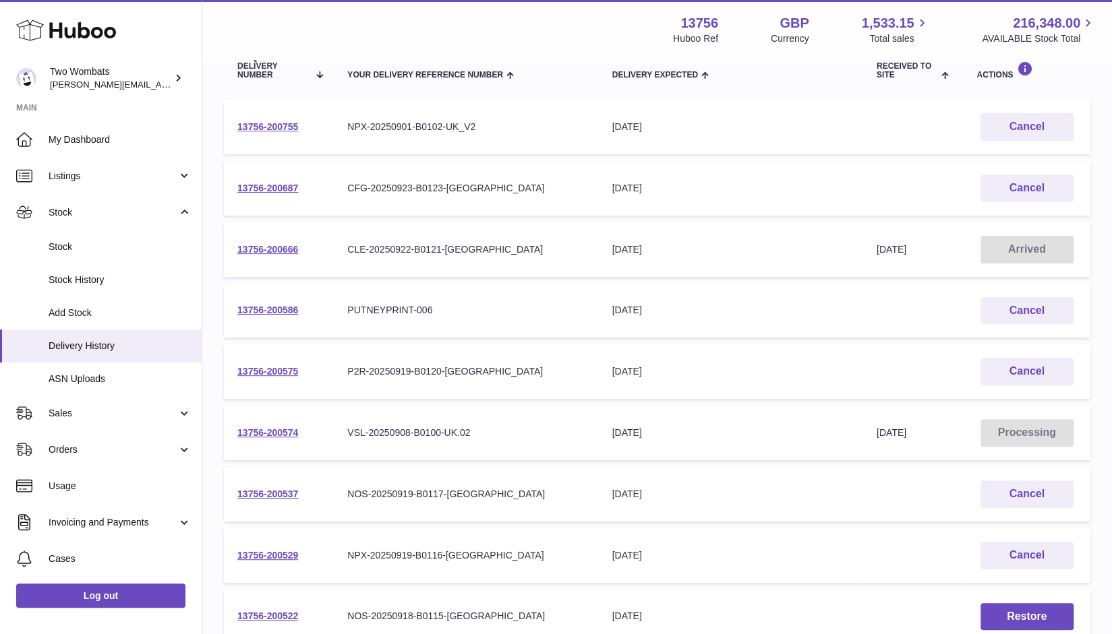
scroll to position [162, 0]
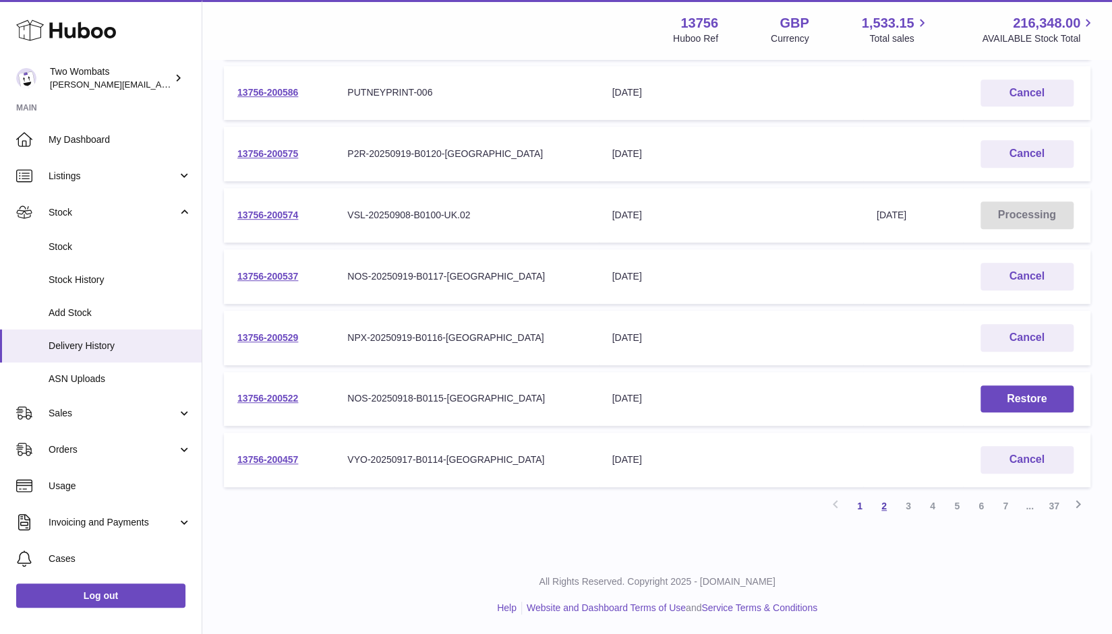
click at [886, 510] on link "2" at bounding box center [884, 506] width 24 height 24
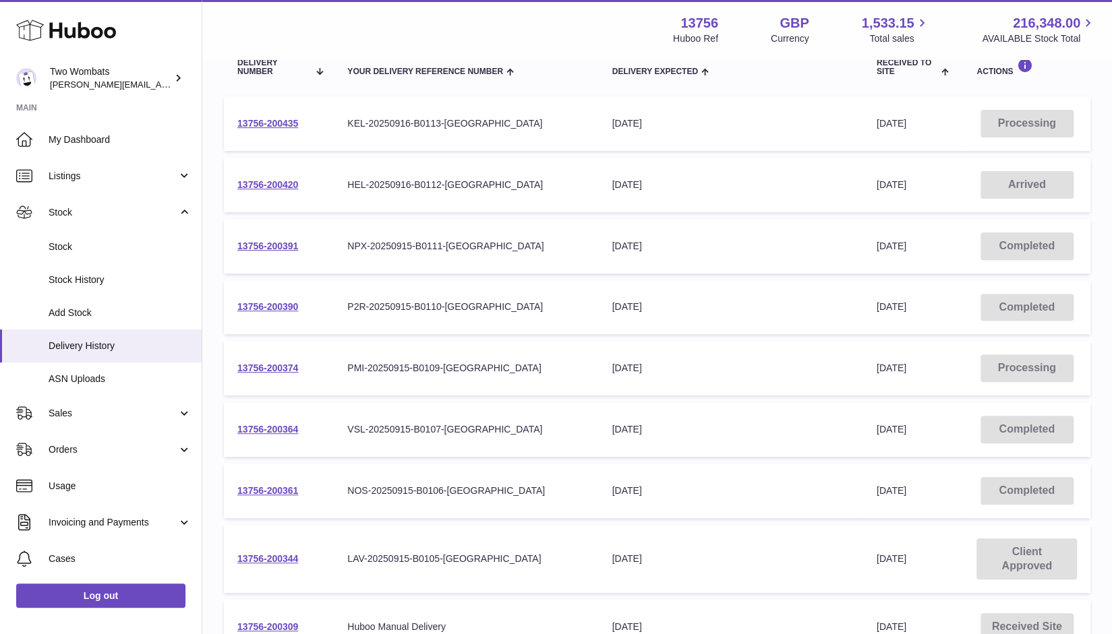
scroll to position [180, 0]
click at [464, 297] on td "Your Delivery Reference Number P2R-20250915-B0110-UK" at bounding box center [466, 306] width 264 height 55
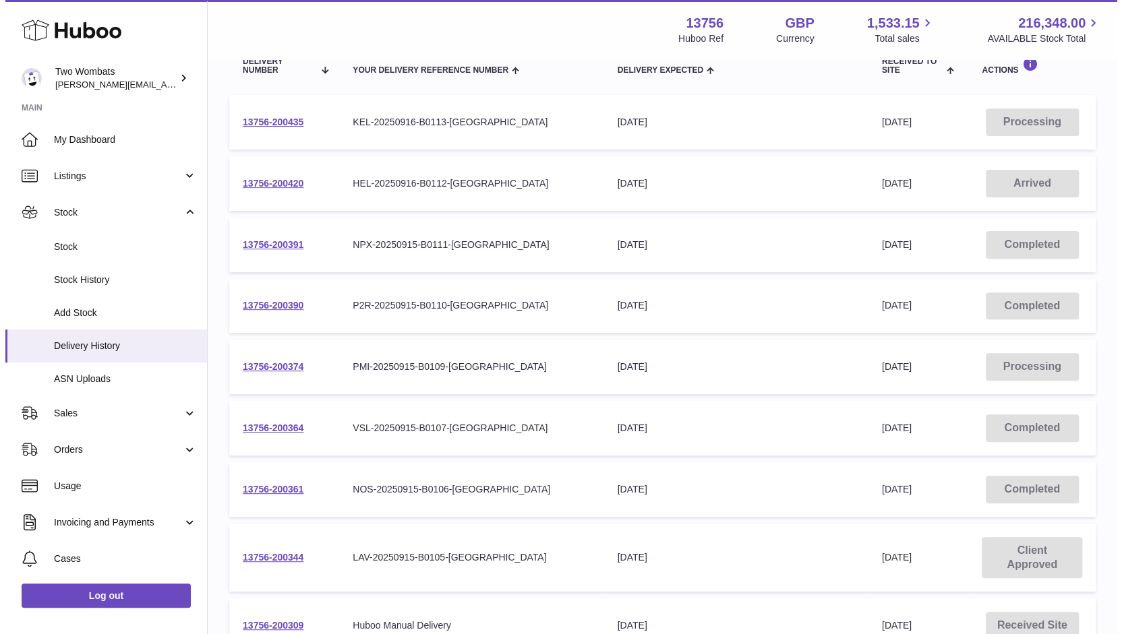
scroll to position [0, 0]
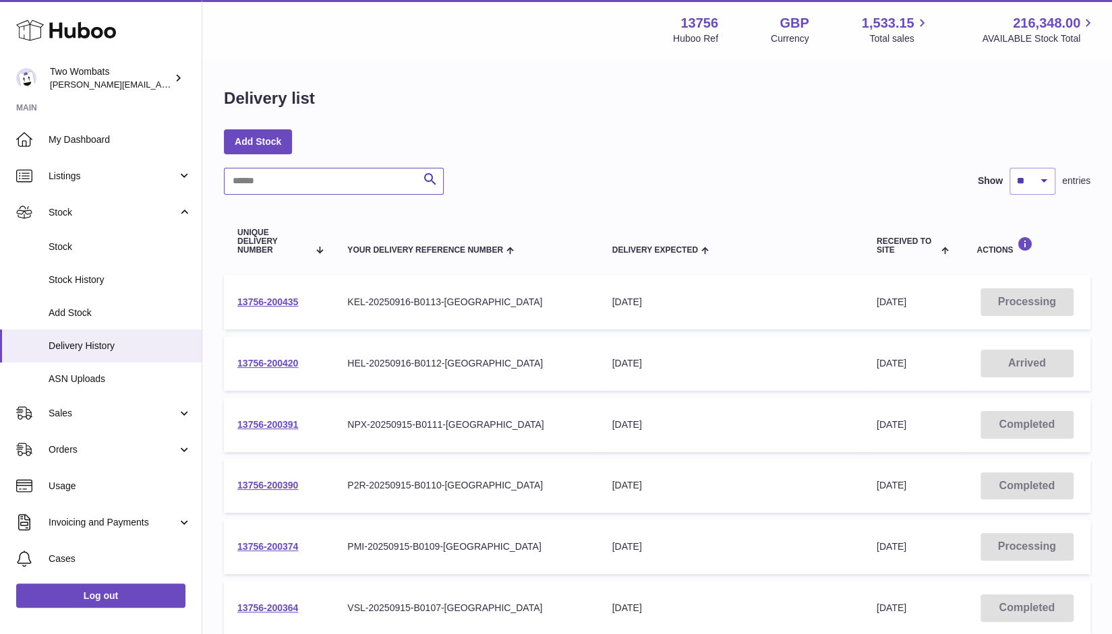
click at [279, 179] on input "text" at bounding box center [334, 181] width 220 height 27
type input "*"
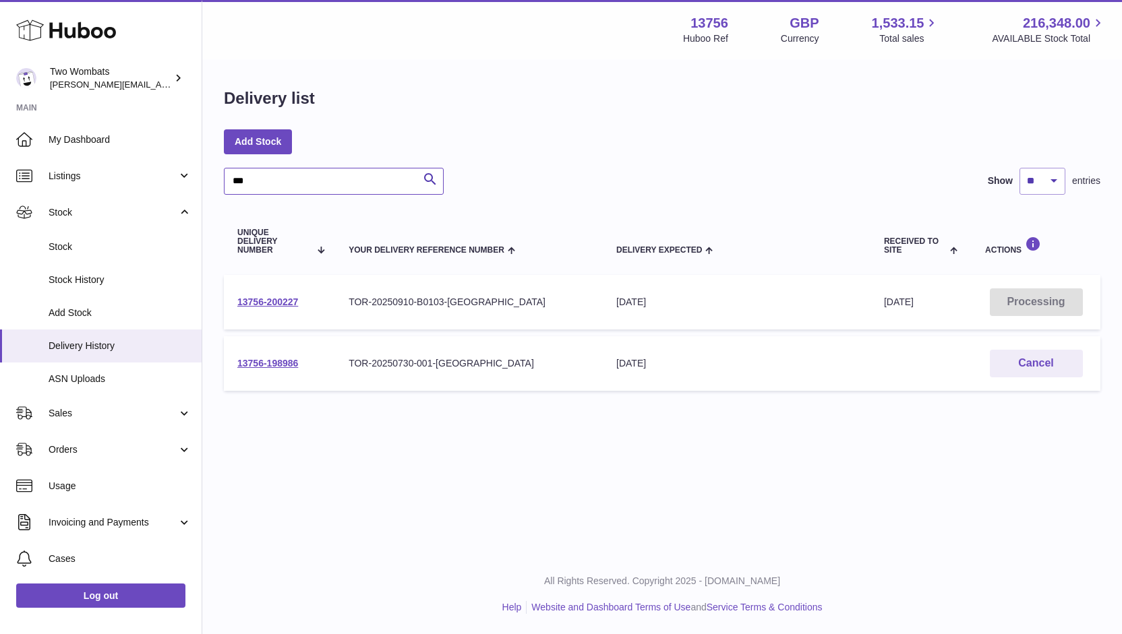
type input "***"
click at [282, 301] on link "13756-200227" at bounding box center [267, 302] width 61 height 11
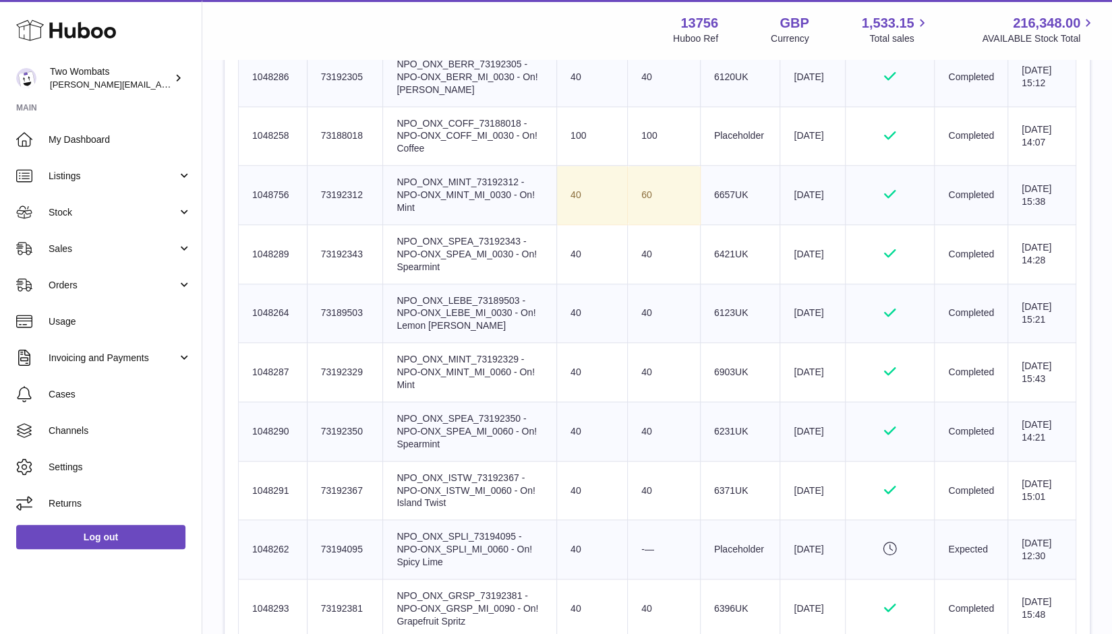
scroll to position [332, 0]
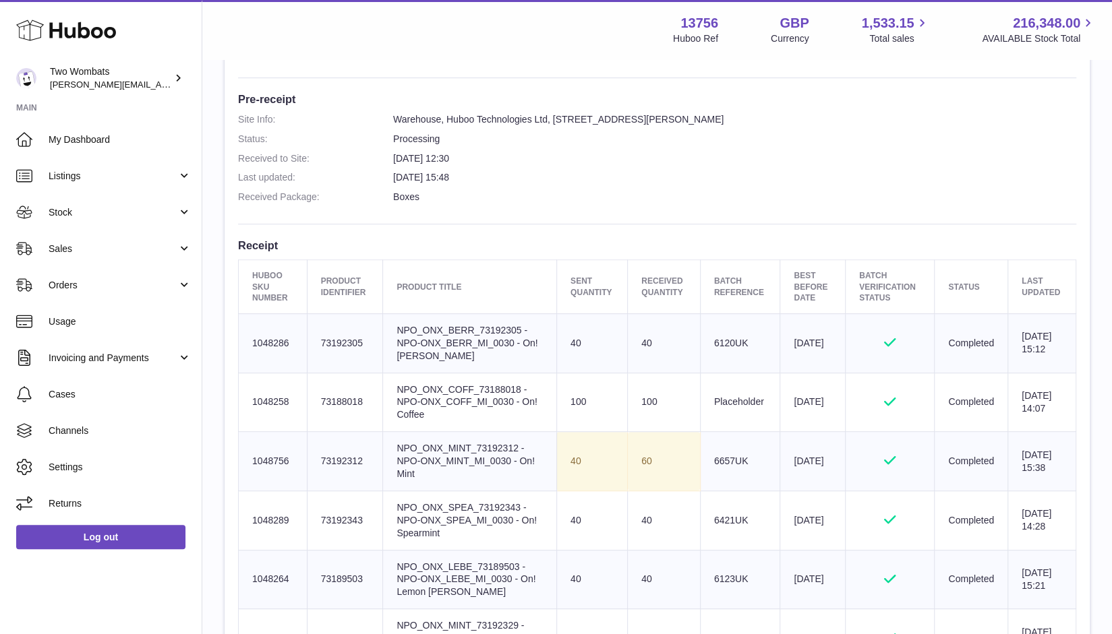
click at [504, 125] on dl "Site Info: Warehouse, Huboo Technologies Ltd, [STREET_ADDRESS][PERSON_NAME] Sta…" at bounding box center [657, 161] width 838 height 97
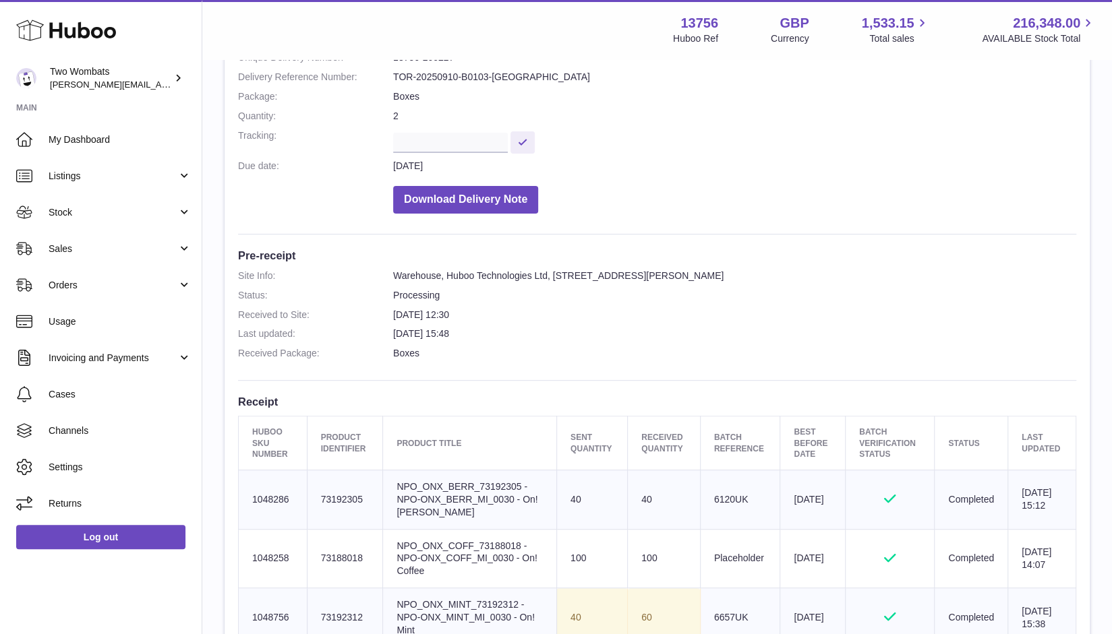
scroll to position [0, 0]
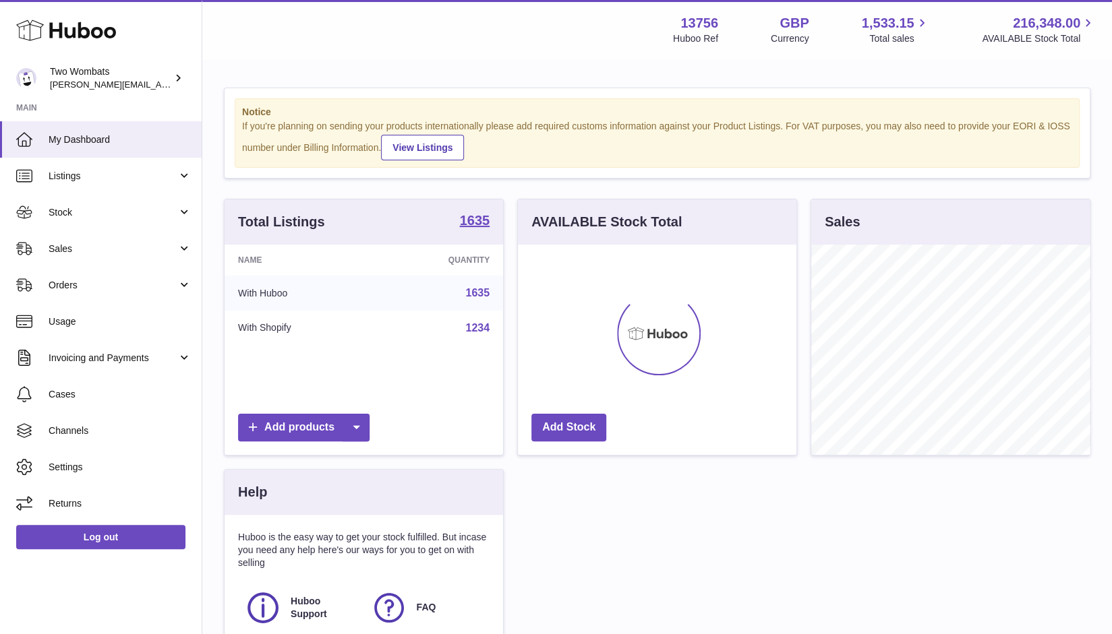
scroll to position [210, 279]
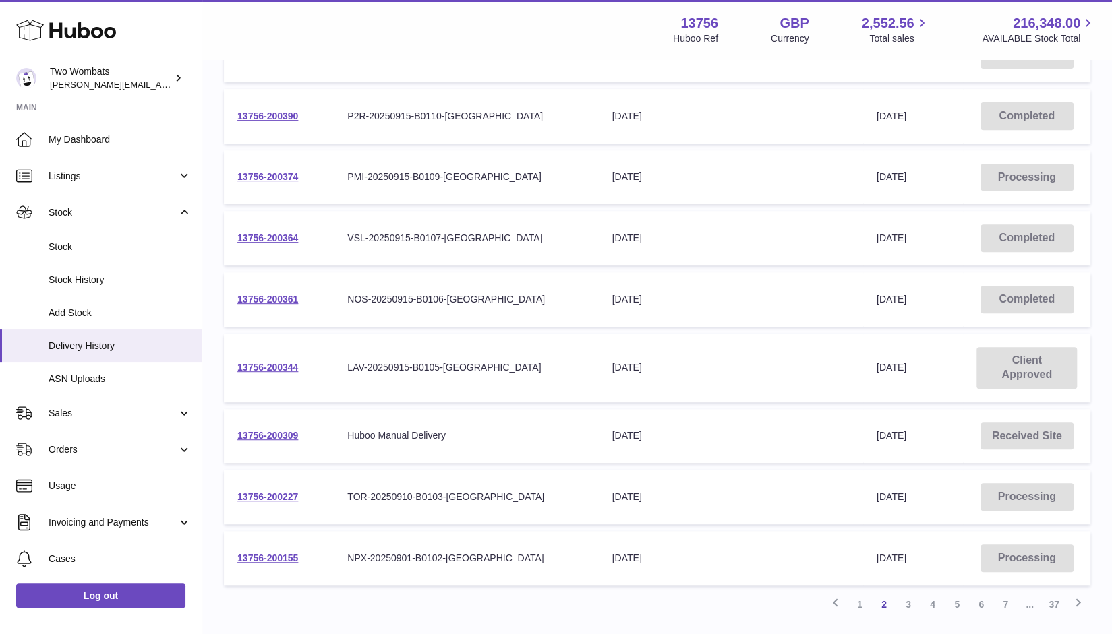
scroll to position [309, 0]
click at [862, 599] on link "1" at bounding box center [859, 604] width 24 height 24
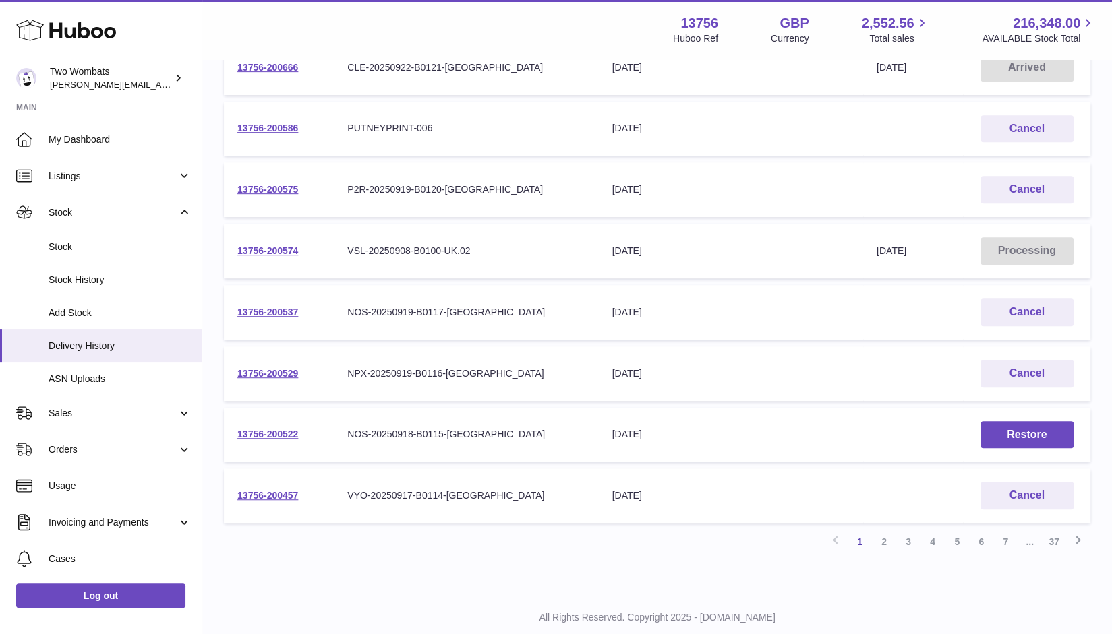
scroll to position [359, 0]
click at [889, 541] on link "2" at bounding box center [884, 541] width 24 height 24
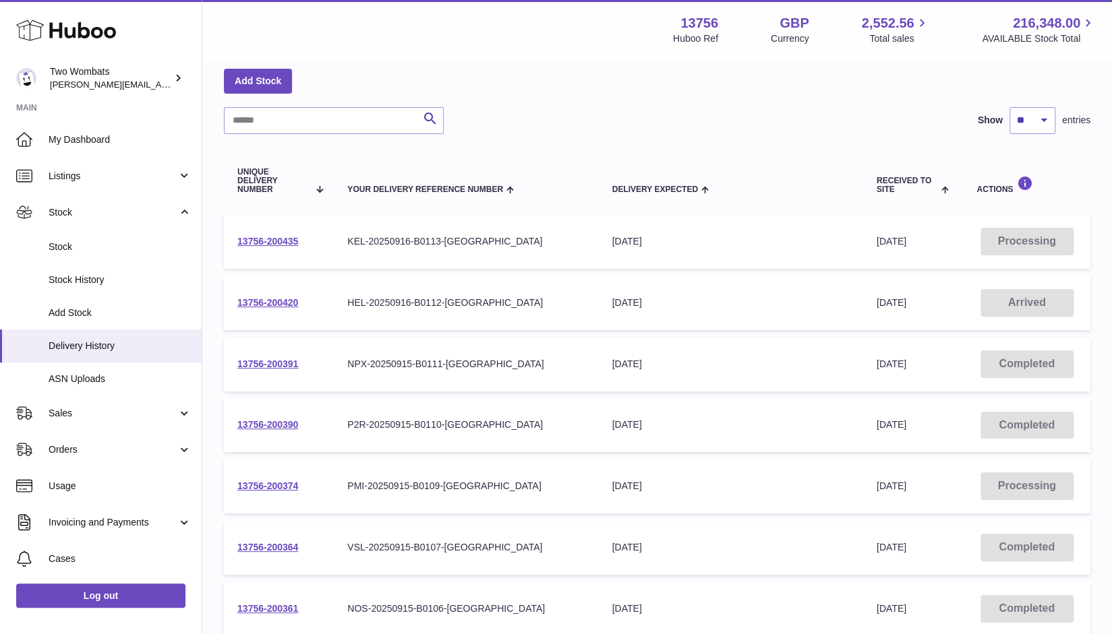
scroll to position [154, 0]
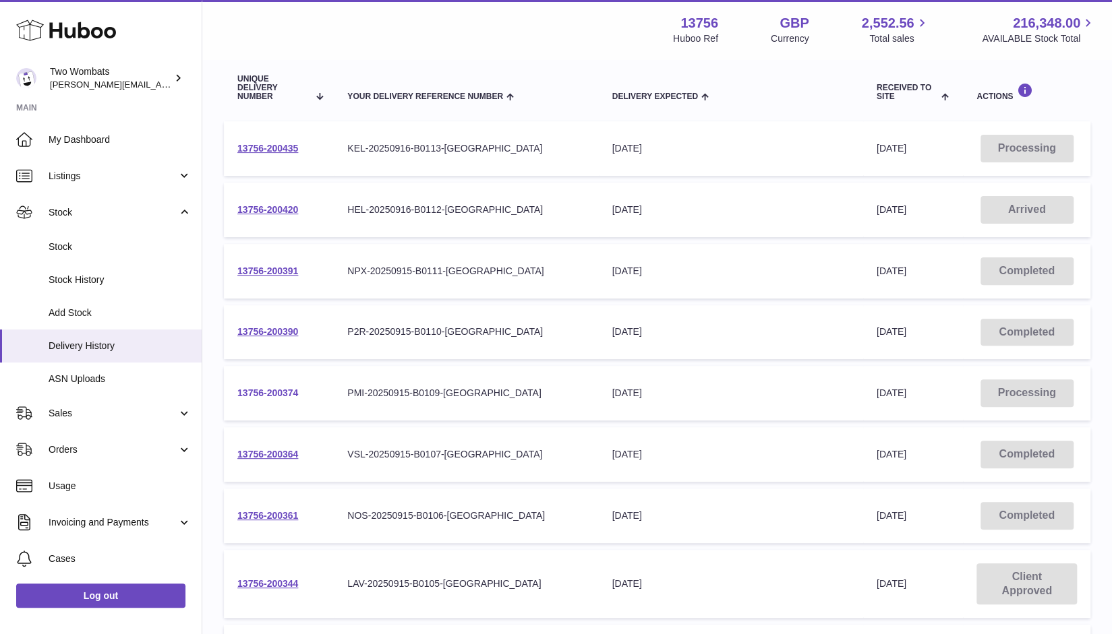
click at [277, 395] on link "13756-200374" at bounding box center [267, 393] width 61 height 11
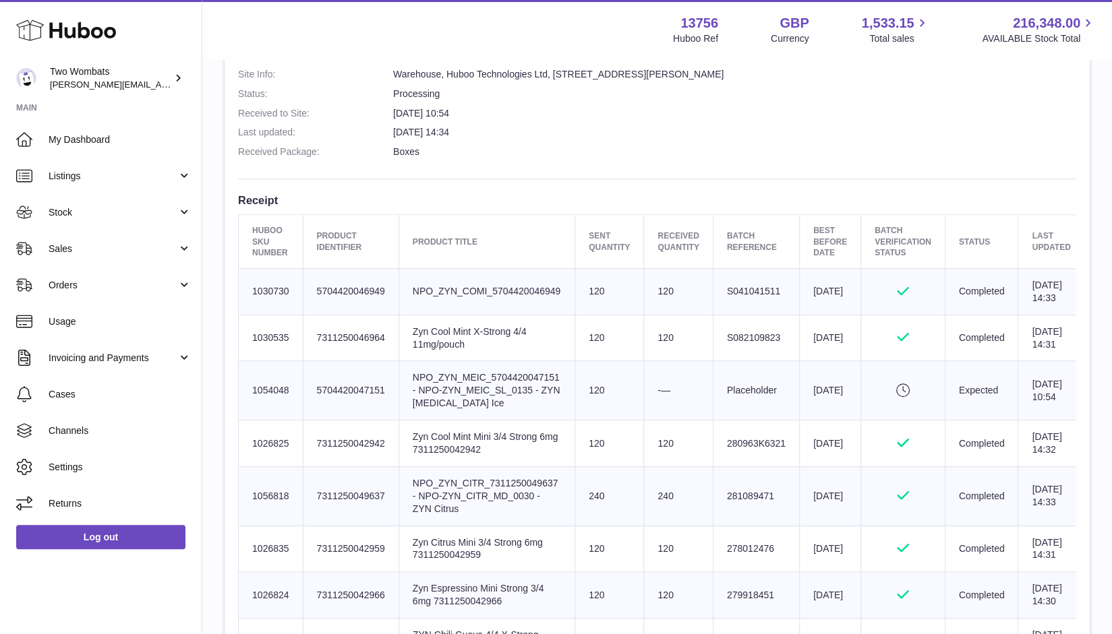
scroll to position [378, 0]
drag, startPoint x: 289, startPoint y: 353, endPoint x: 247, endPoint y: 355, distance: 41.9
click at [247, 355] on td "Huboo SKU Number 1030535" at bounding box center [271, 337] width 65 height 47
copy td "1030535"
click at [183, 205] on link "Stock" at bounding box center [101, 212] width 202 height 36
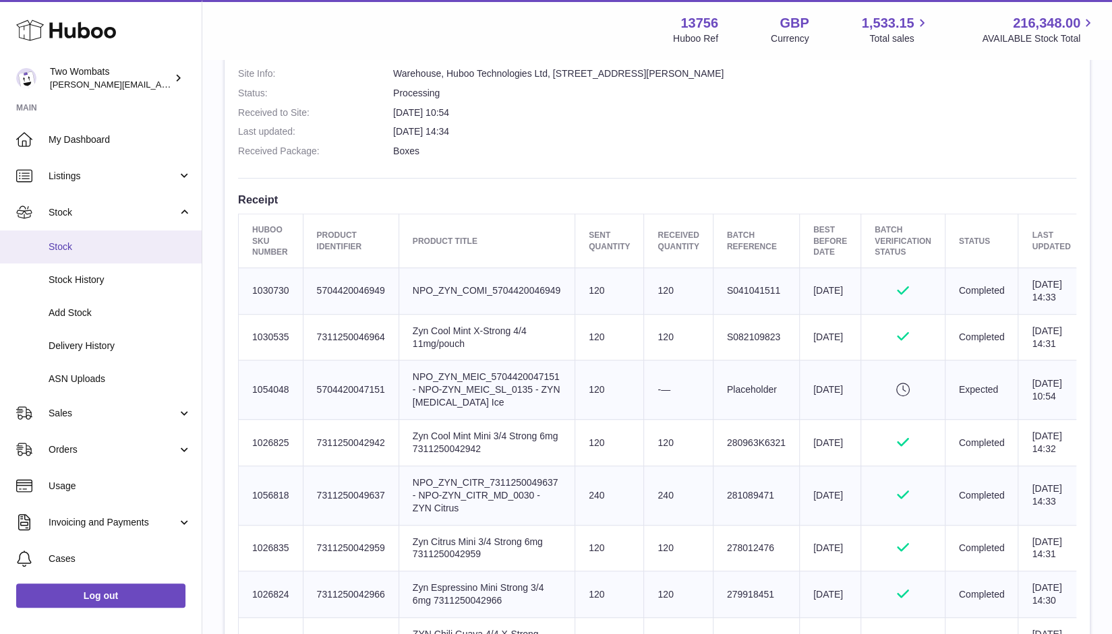
click at [109, 246] on span "Stock" at bounding box center [120, 247] width 143 height 13
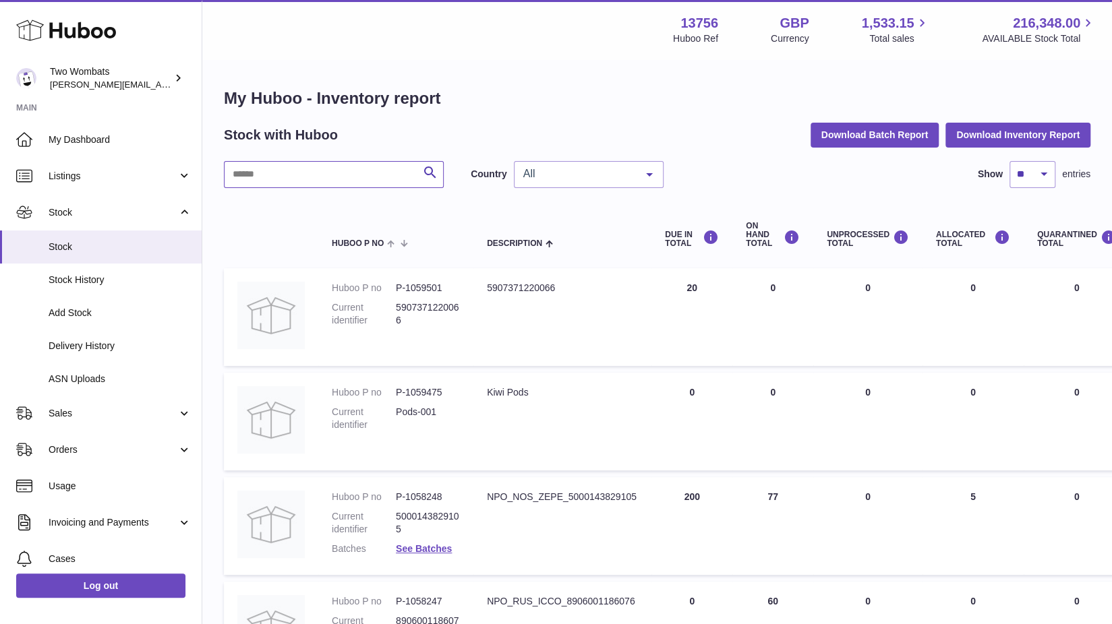
click at [311, 168] on input "text" at bounding box center [334, 174] width 220 height 27
paste input "*******"
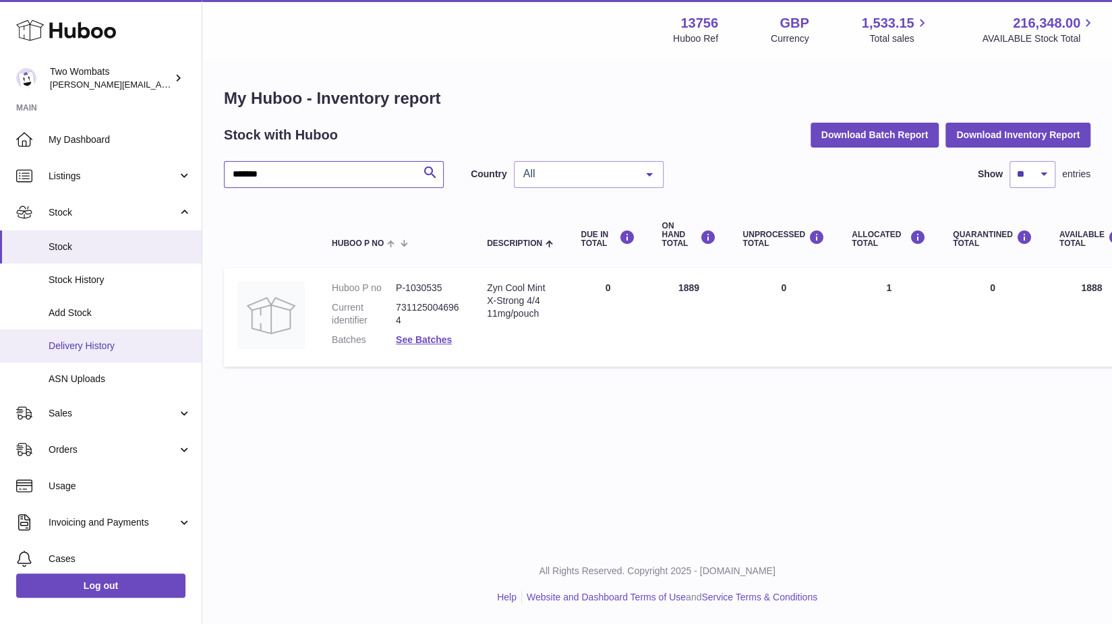
type input "*******"
click at [117, 350] on span "Delivery History" at bounding box center [120, 346] width 143 height 13
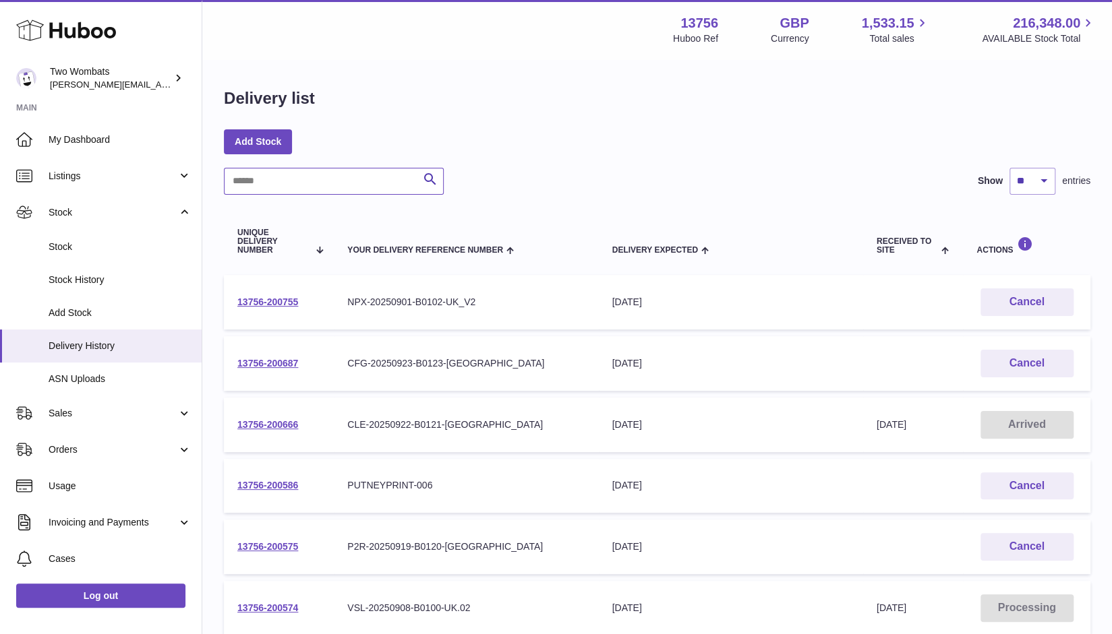
click at [289, 184] on input "text" at bounding box center [334, 181] width 220 height 27
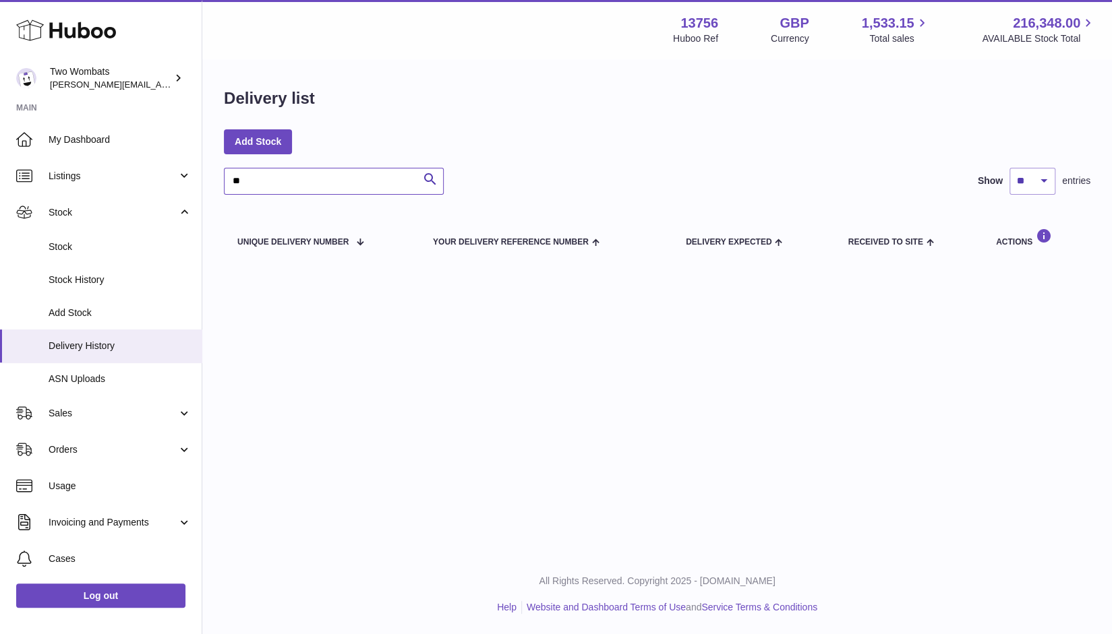
type input "*"
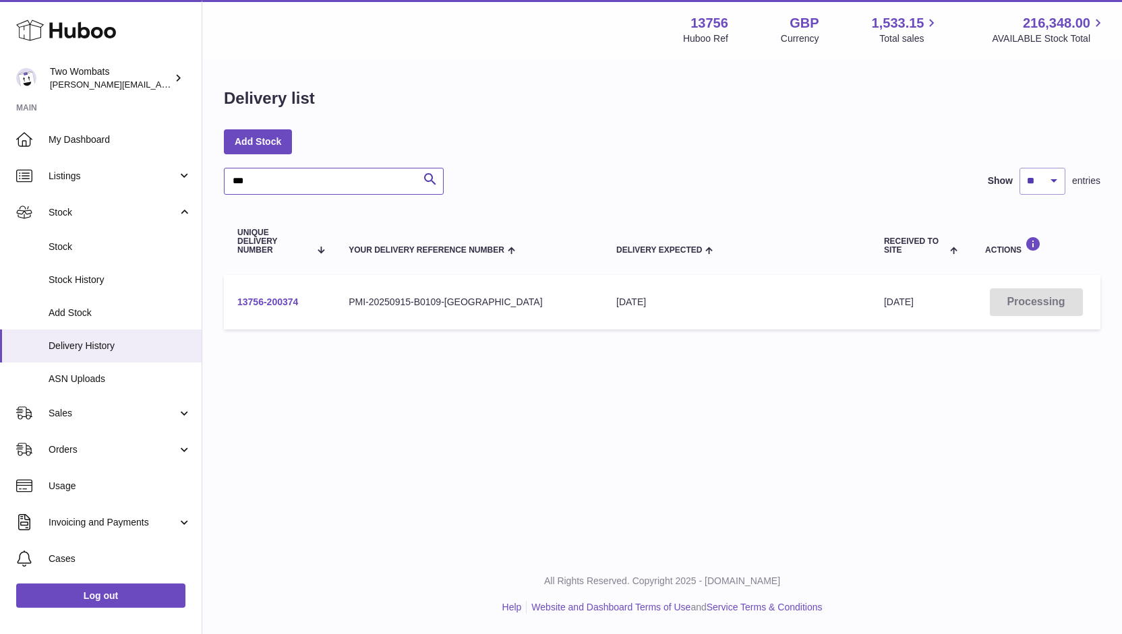
type input "***"
click at [284, 298] on link "13756-200374" at bounding box center [267, 302] width 61 height 11
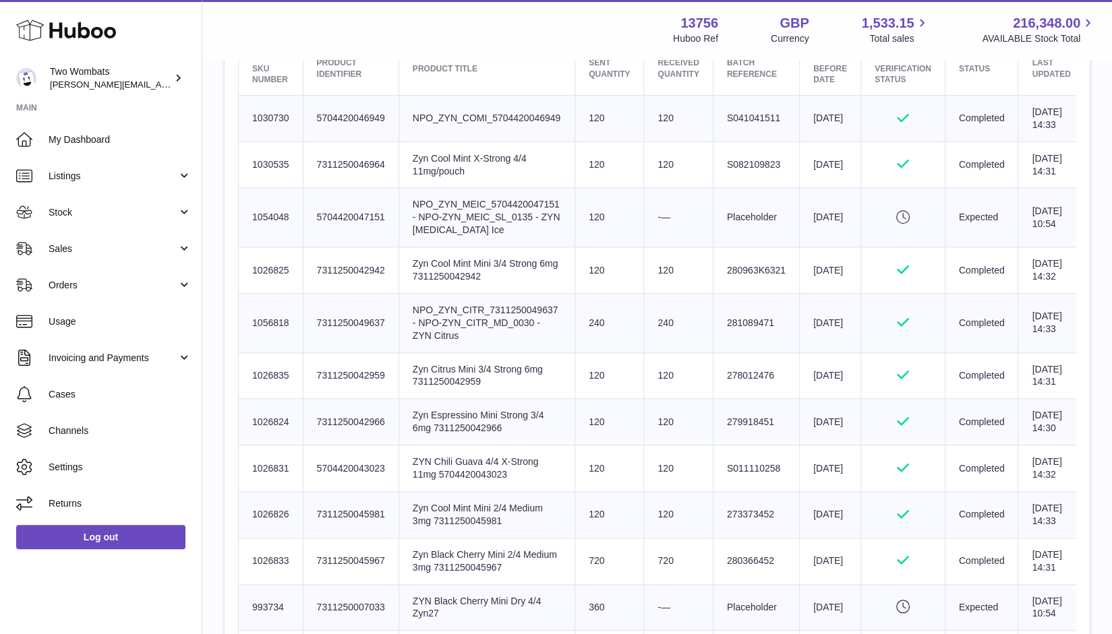
scroll to position [693, 0]
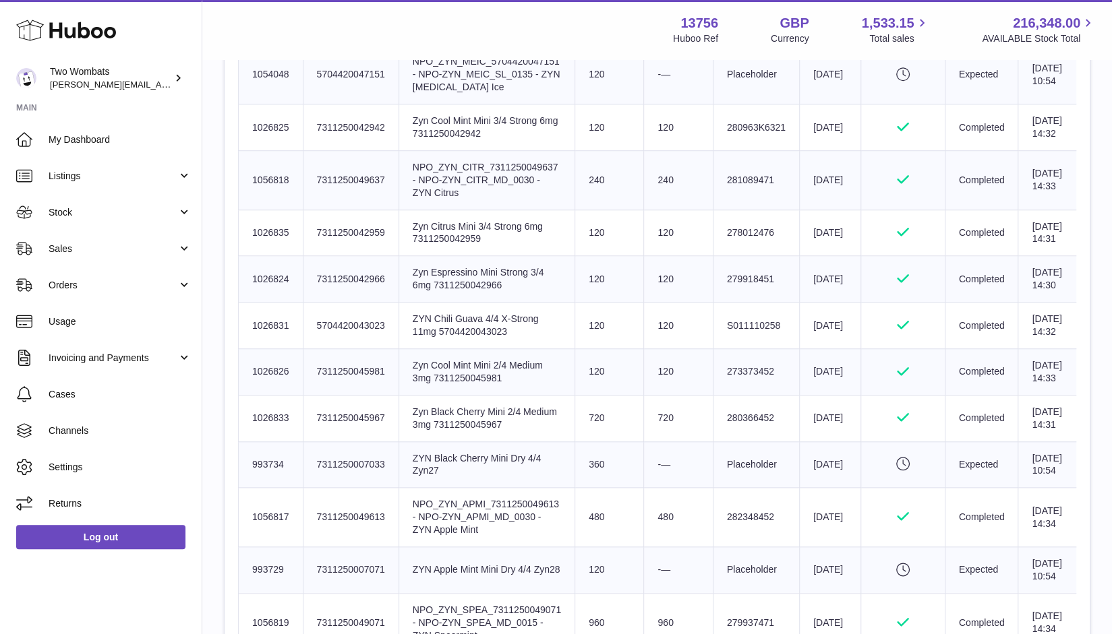
drag, startPoint x: 287, startPoint y: 215, endPoint x: 241, endPoint y: 211, distance: 46.7
click at [241, 210] on td "Huboo SKU Number 1056818" at bounding box center [271, 179] width 65 height 59
copy td "1056818"
click at [190, 212] on link "Stock" at bounding box center [101, 212] width 202 height 36
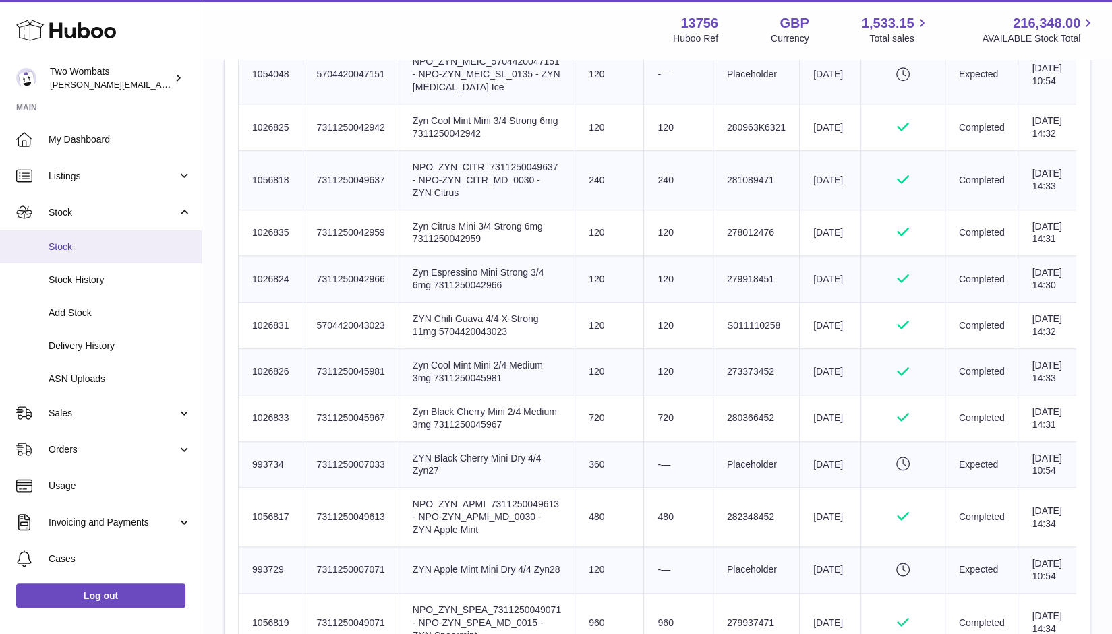
click at [98, 239] on link "Stock" at bounding box center [101, 247] width 202 height 33
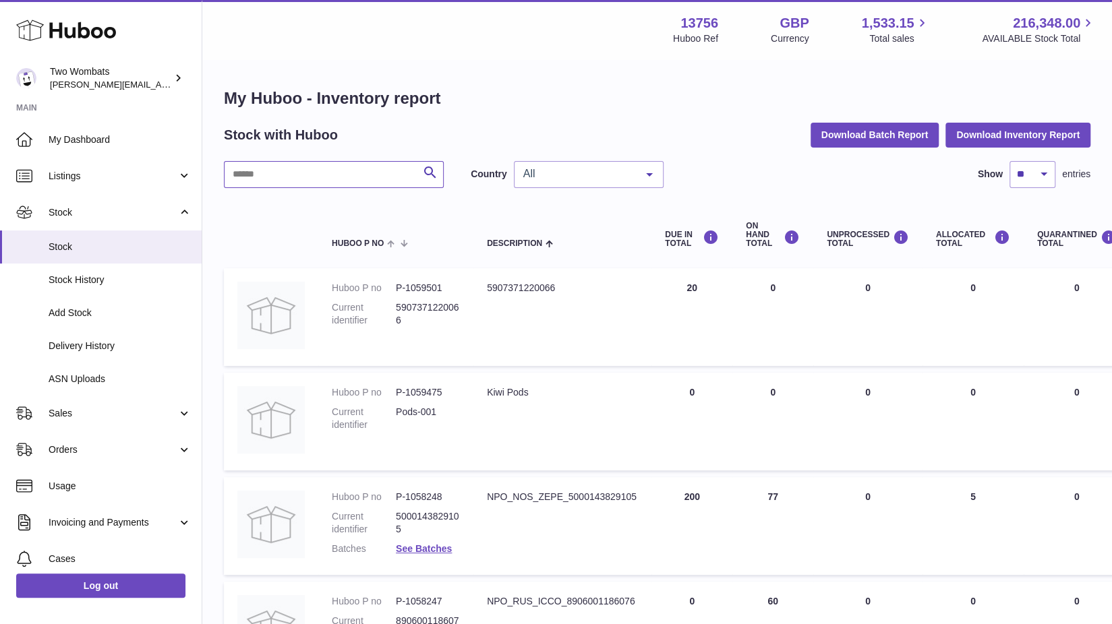
click at [343, 171] on input "text" at bounding box center [334, 174] width 220 height 27
paste input "*******"
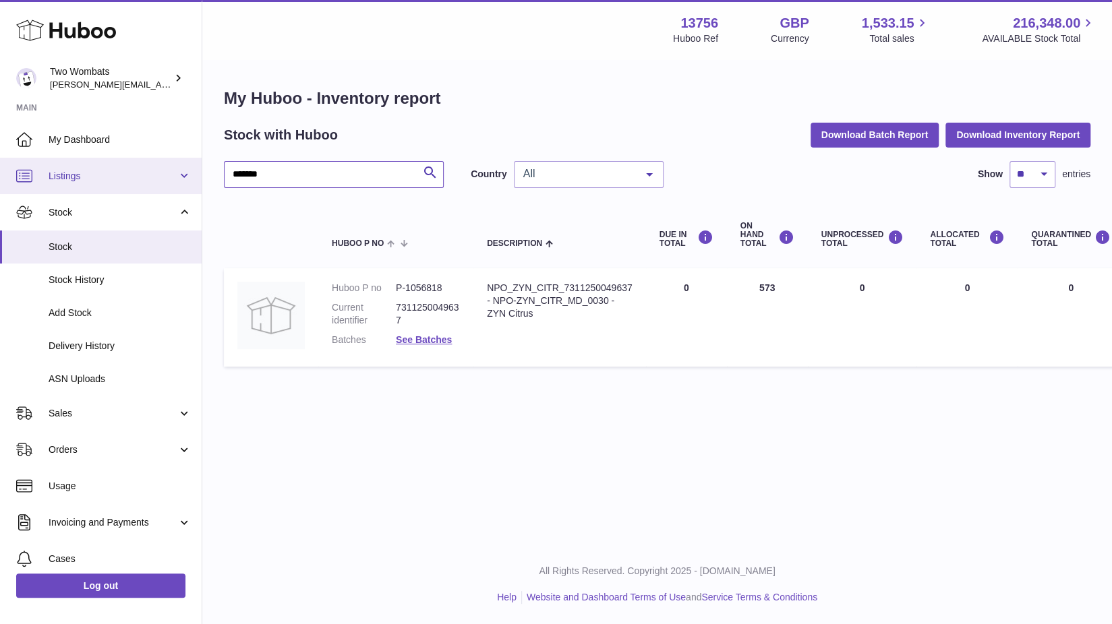
drag, startPoint x: 303, startPoint y: 177, endPoint x: 169, endPoint y: 189, distance: 135.4
click at [169, 189] on div "Huboo Two Wombats [PERSON_NAME][EMAIL_ADDRESS][PERSON_NAME][DOMAIN_NAME] Main M…" at bounding box center [556, 312] width 1112 height 624
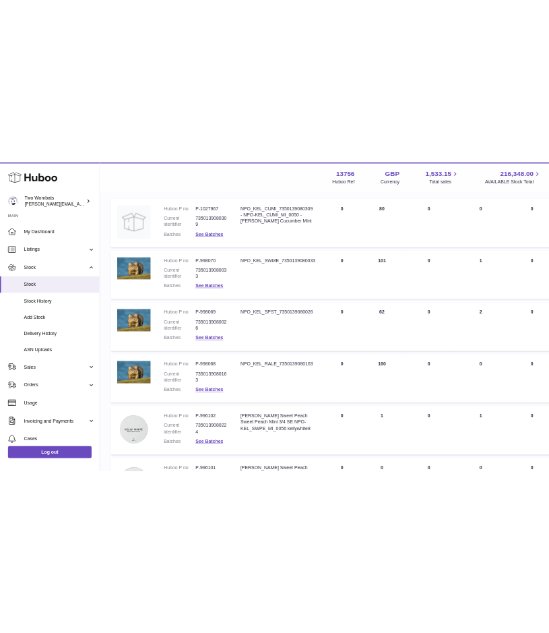
scroll to position [233, 0]
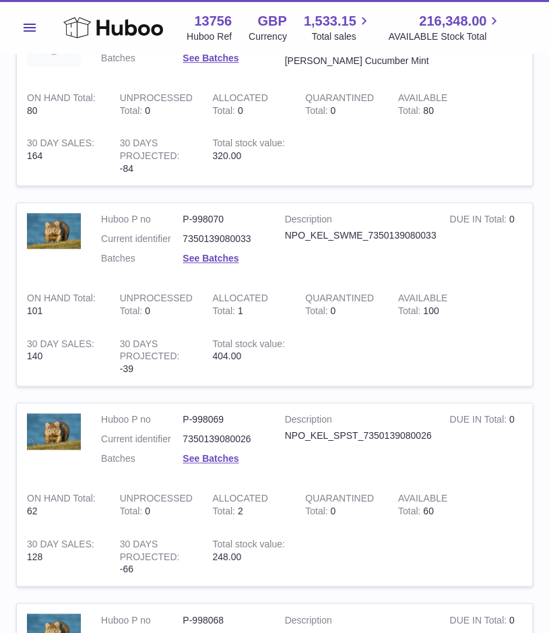
type input "***"
click at [283, 157] on td "Total stock value 320.00" at bounding box center [248, 156] width 93 height 59
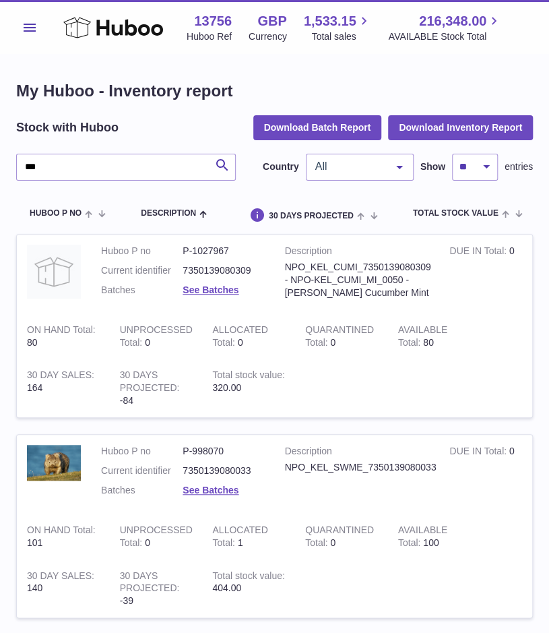
scroll to position [0, 0]
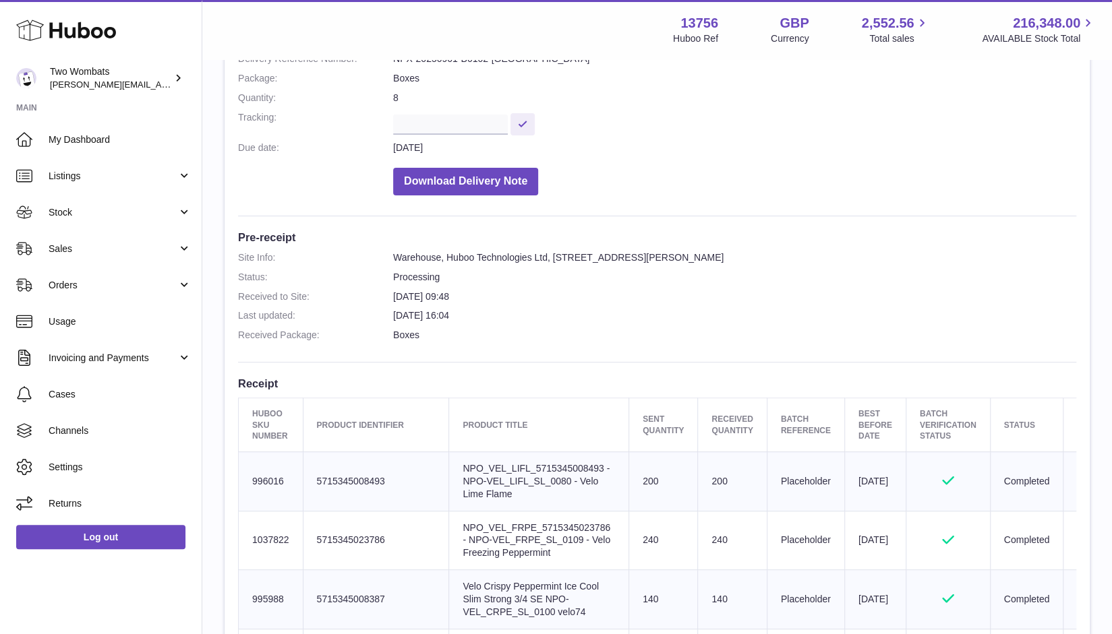
scroll to position [193, 0]
click at [184, 211] on link "Stock" at bounding box center [101, 212] width 202 height 36
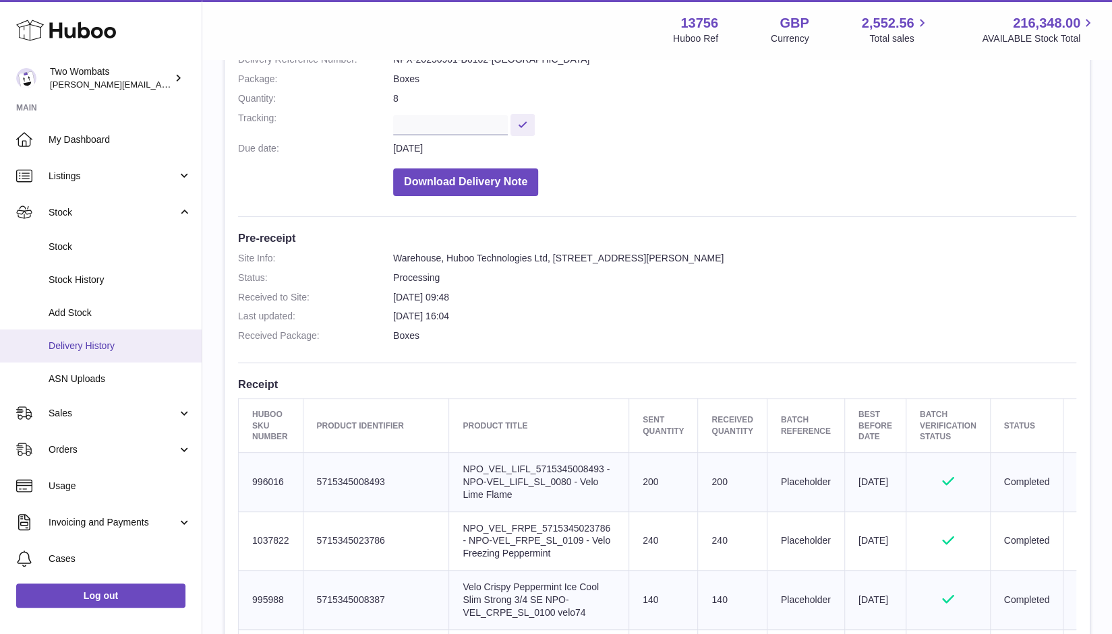
click at [123, 351] on span "Delivery History" at bounding box center [120, 346] width 143 height 13
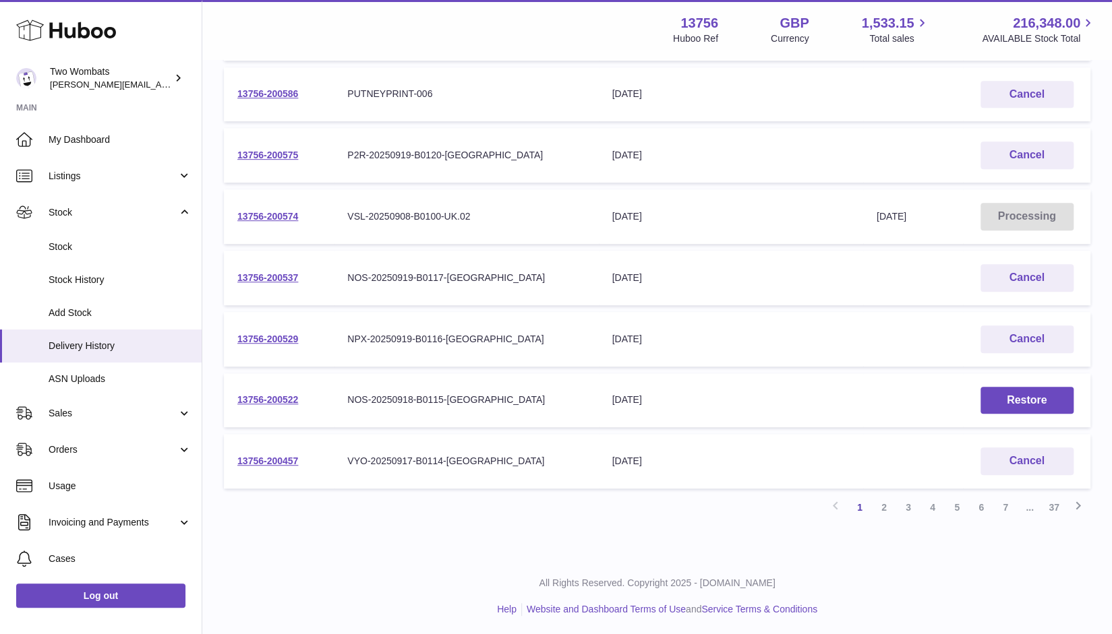
scroll to position [391, 0]
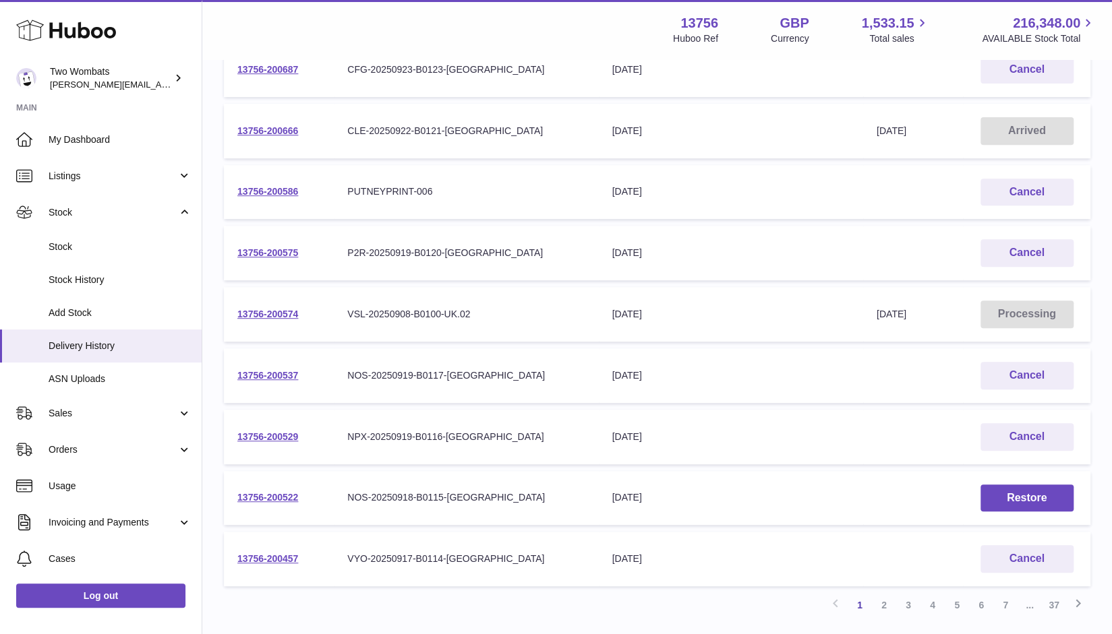
scroll to position [295, 0]
click at [887, 610] on link "2" at bounding box center [884, 605] width 24 height 24
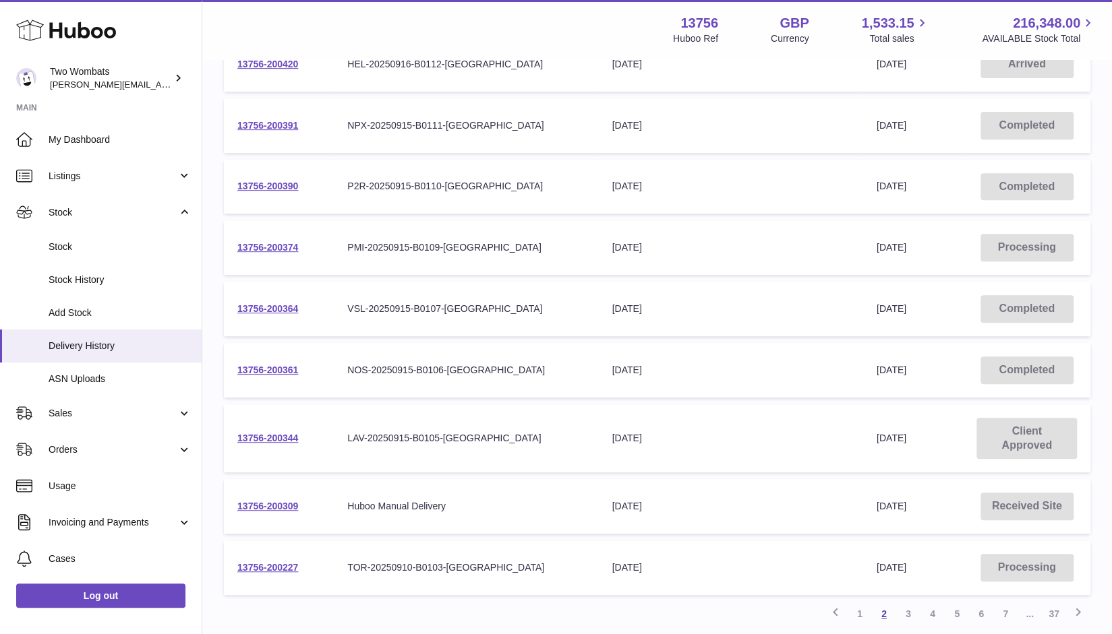
scroll to position [297, 0]
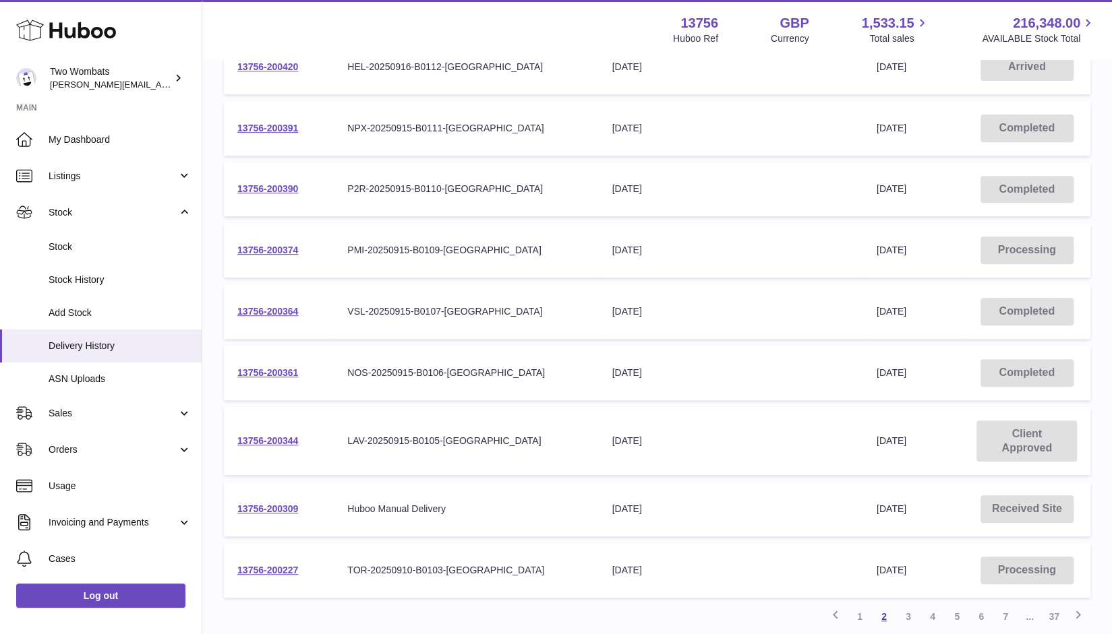
click at [887, 610] on link "2" at bounding box center [884, 617] width 24 height 24
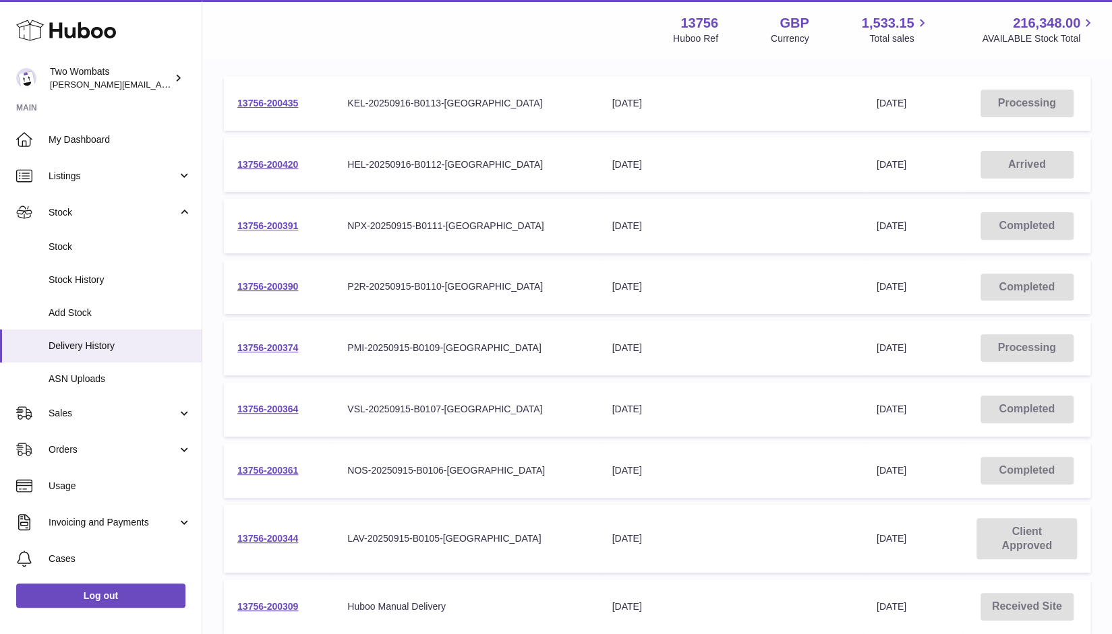
click at [887, 610] on tbody "13756-200435 Your Delivery Reference Number KEL-20250916-B0113-UK Delivery Expe…" at bounding box center [657, 386] width 866 height 620
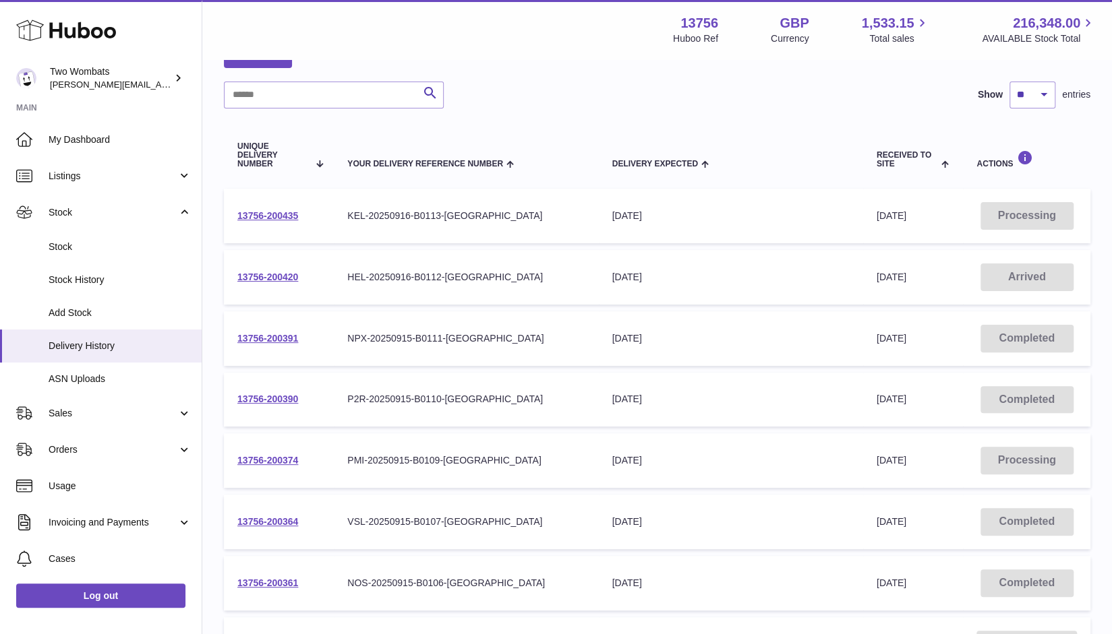
scroll to position [407, 0]
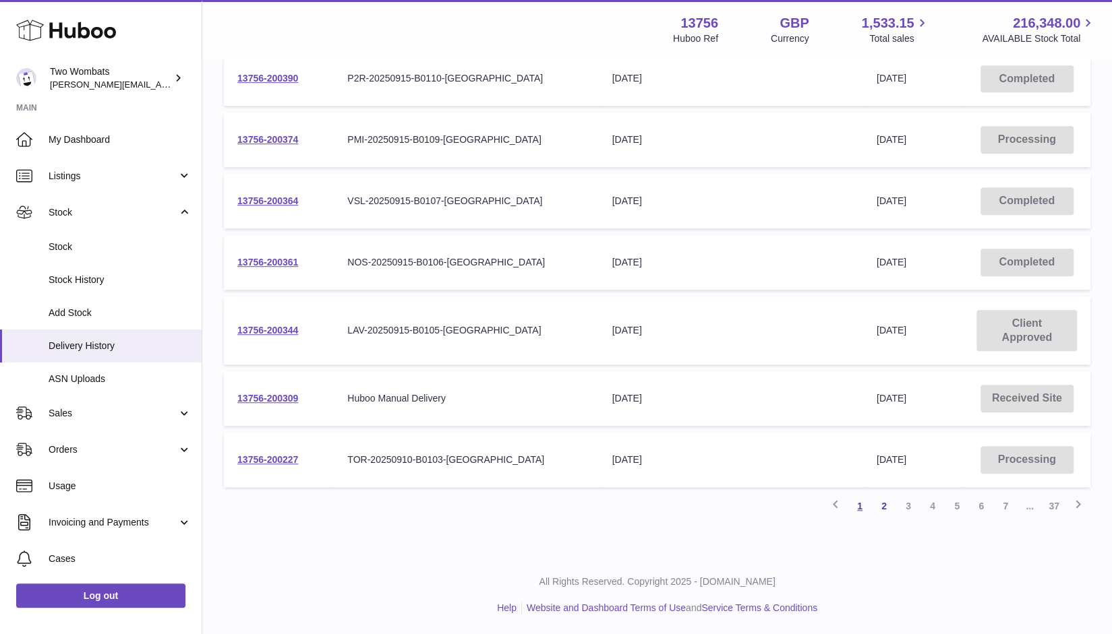
click at [856, 500] on link "1" at bounding box center [859, 506] width 24 height 24
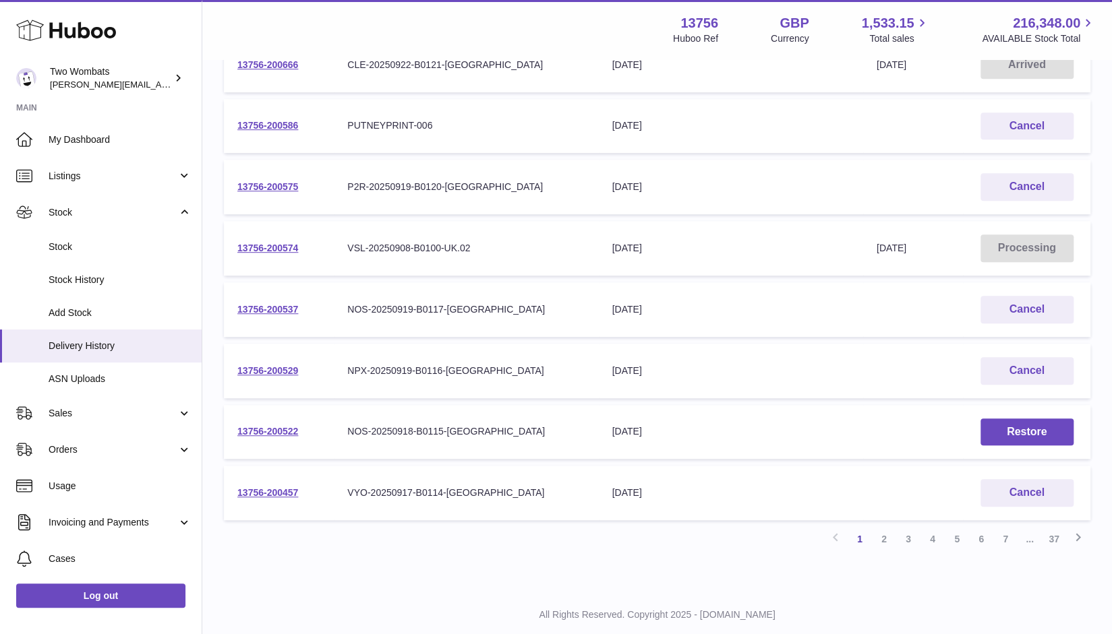
scroll to position [361, 0]
click at [890, 540] on link "2" at bounding box center [884, 538] width 24 height 24
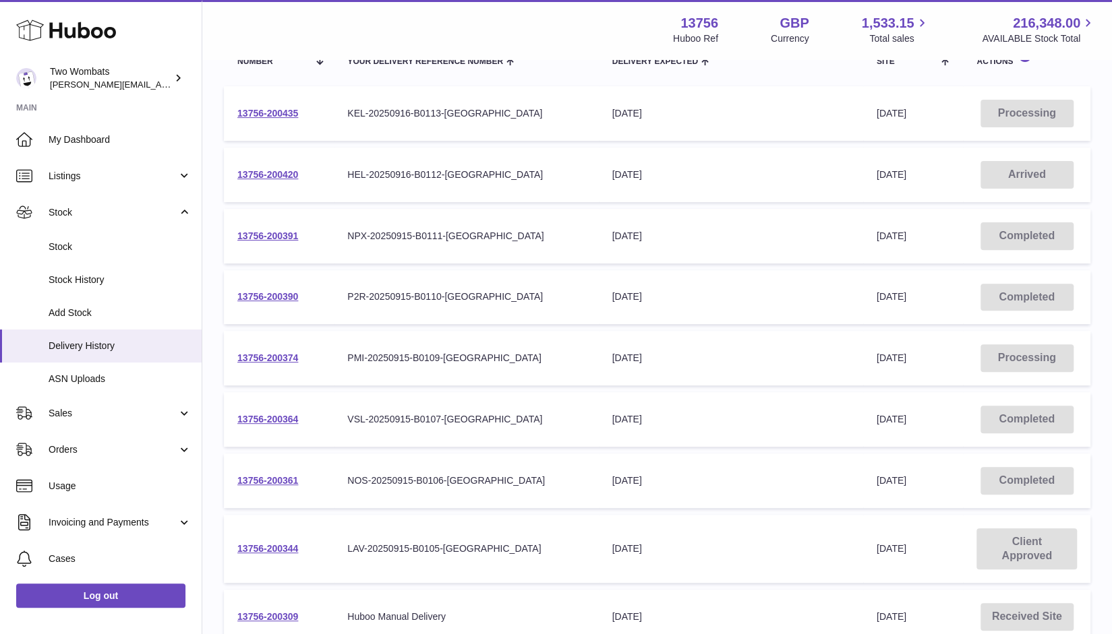
scroll to position [187, 0]
click at [295, 124] on td "13756-200435" at bounding box center [279, 115] width 110 height 55
click at [284, 358] on link "13756-200374" at bounding box center [267, 359] width 61 height 11
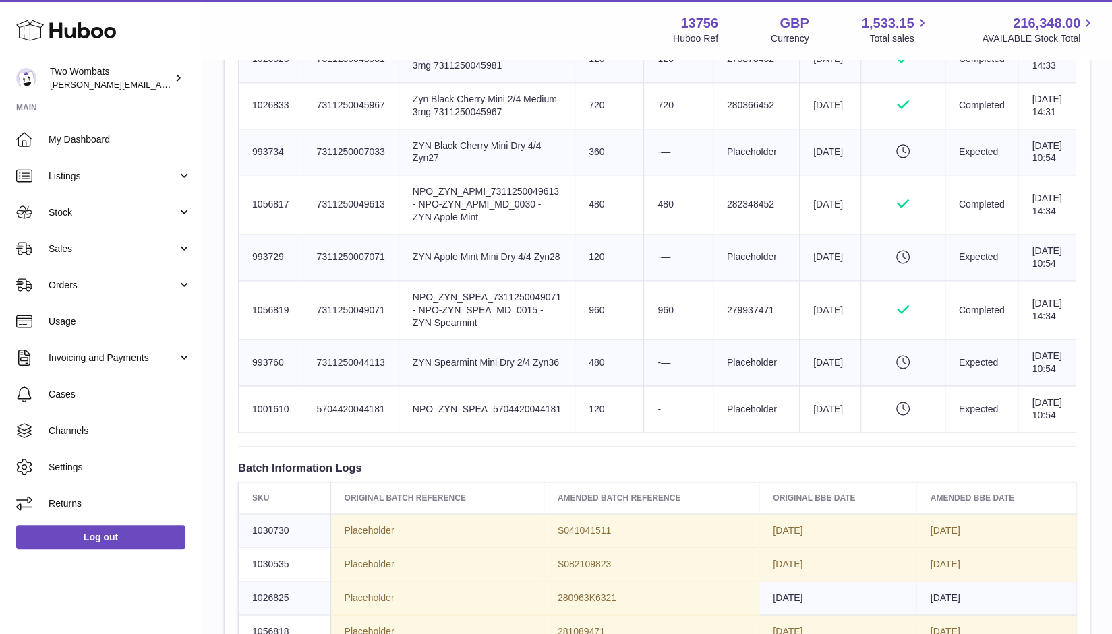
scroll to position [1004, 0]
